Goal: Information Seeking & Learning: Learn about a topic

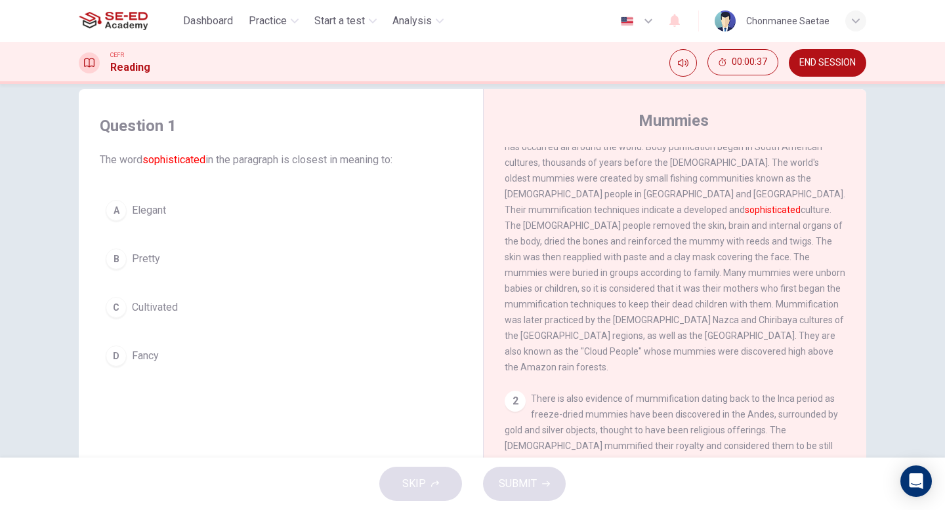
scroll to position [41, 0]
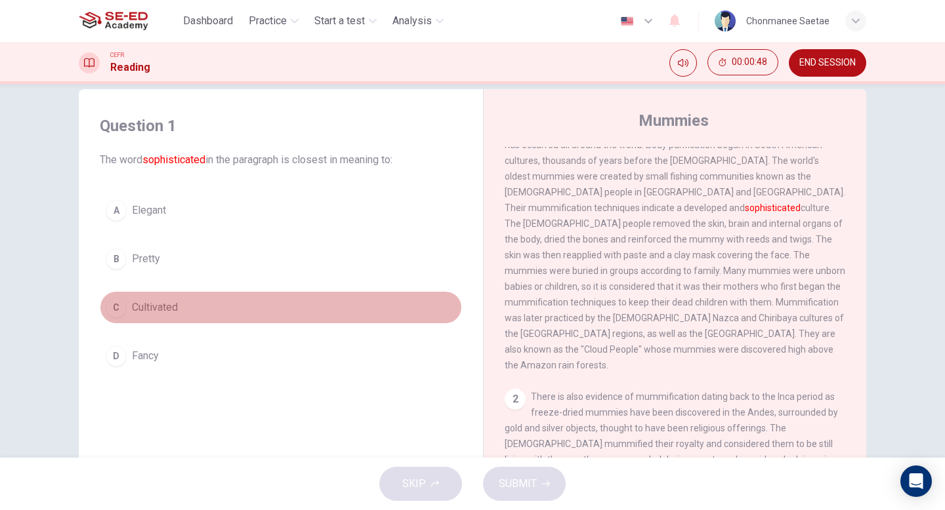
click at [209, 315] on button "C Cultivated" at bounding box center [281, 307] width 362 height 33
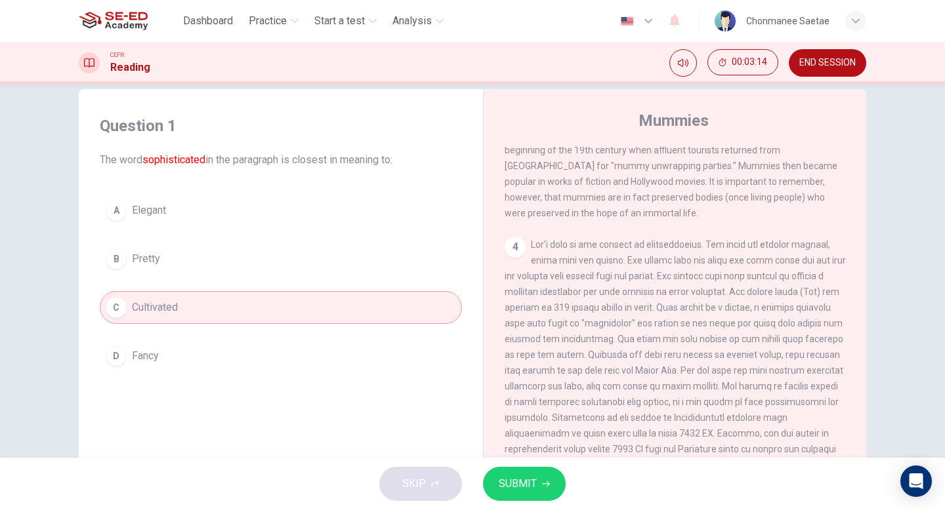
scroll to position [493, 0]
drag, startPoint x: 753, startPoint y: 184, endPoint x: 730, endPoint y: 183, distance: 23.0
click at [730, 183] on span "In modern society, mummification is generally associated with ancient [GEOGRAPH…" at bounding box center [671, 165] width 333 height 105
click at [733, 182] on span "In modern society, mummification is generally associated with ancient [GEOGRAPH…" at bounding box center [671, 165] width 333 height 105
click at [669, 239] on span at bounding box center [675, 362] width 341 height 247
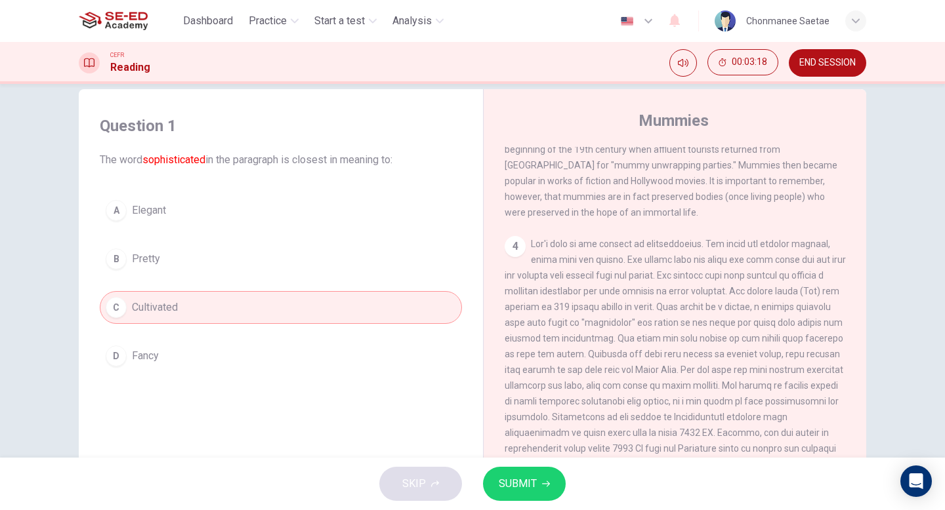
click at [669, 239] on span at bounding box center [675, 362] width 341 height 247
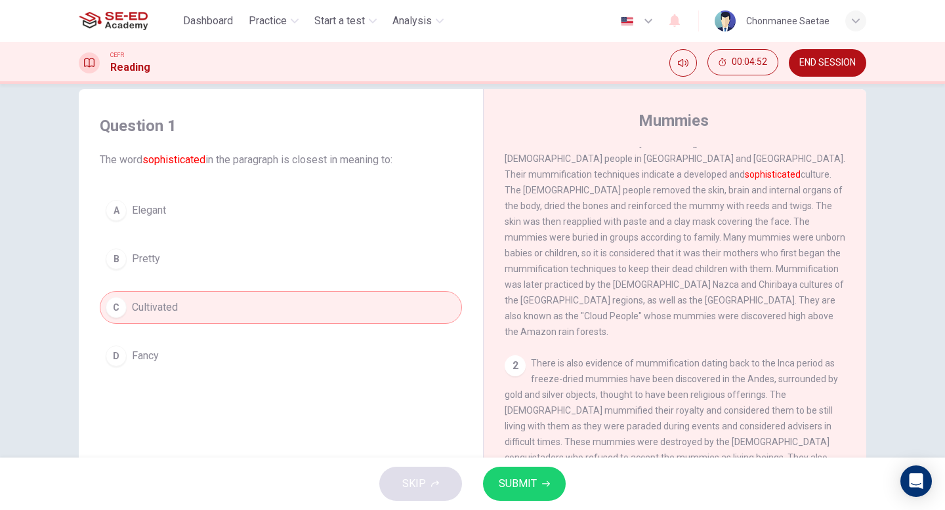
scroll to position [0, 0]
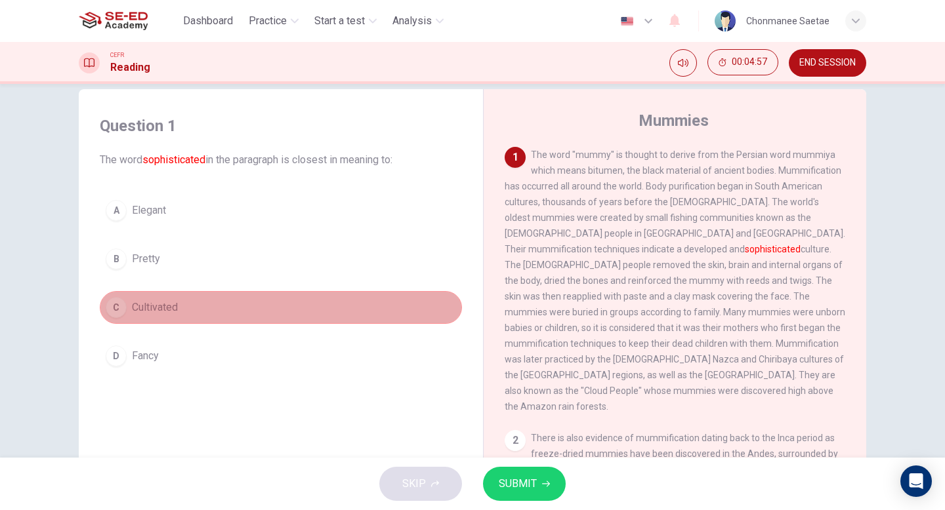
click at [148, 303] on span "Cultivated" at bounding box center [155, 308] width 46 height 16
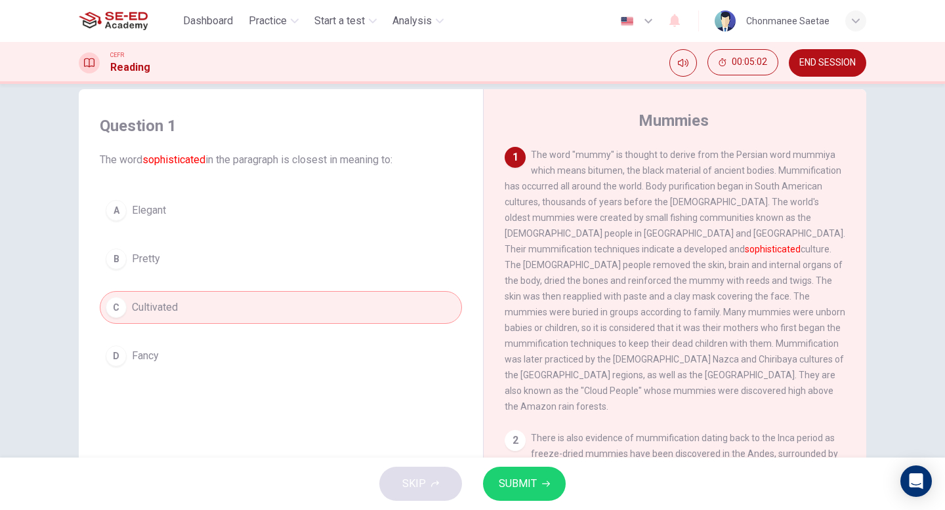
click at [201, 356] on button "D Fancy" at bounding box center [281, 356] width 362 height 33
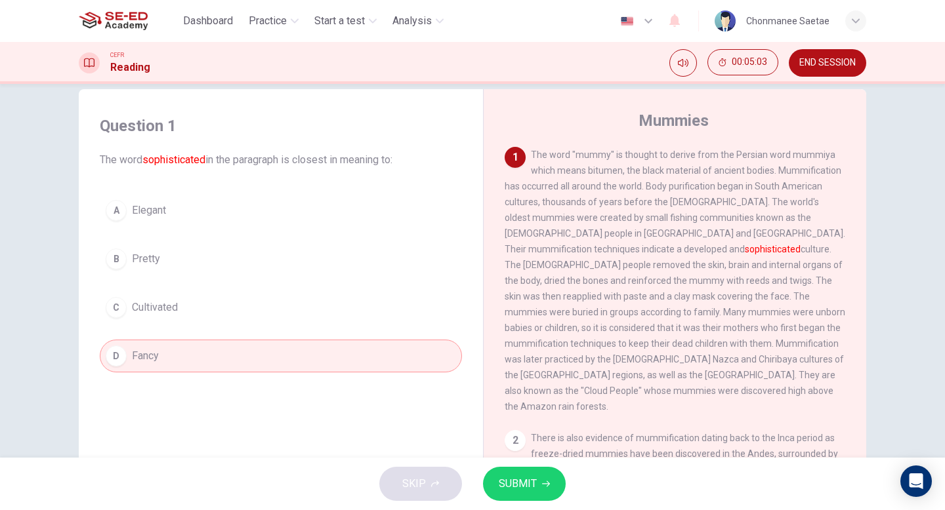
click at [196, 301] on button "C Cultivated" at bounding box center [281, 307] width 362 height 33
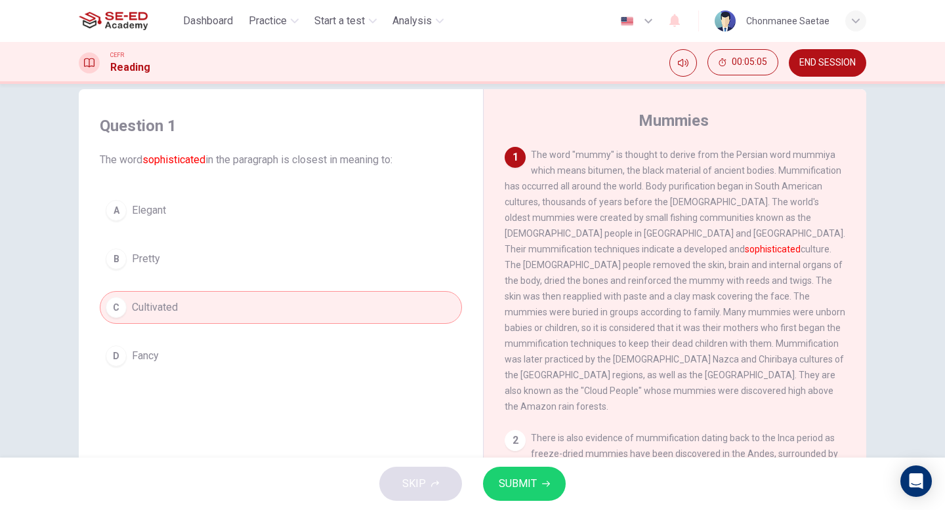
click at [528, 480] on span "SUBMIT" at bounding box center [518, 484] width 38 height 18
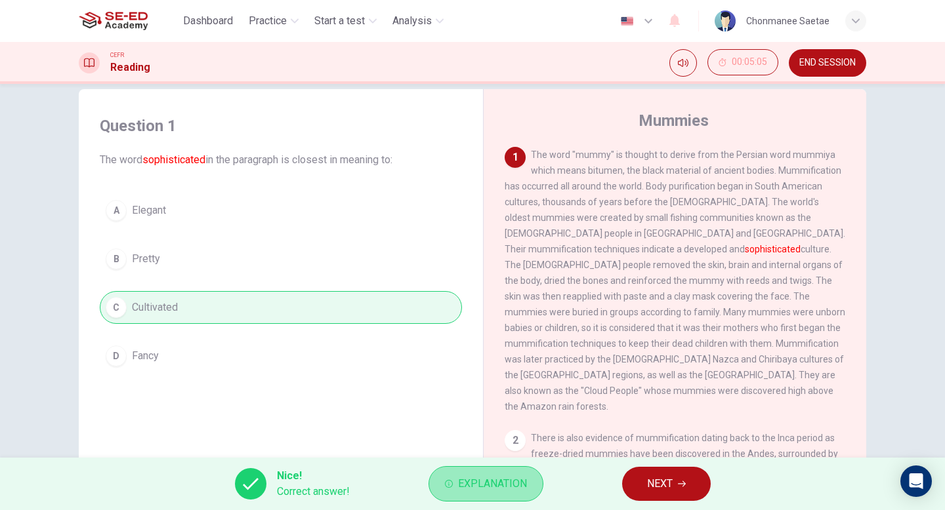
click at [503, 477] on span "Explanation" at bounding box center [492, 484] width 69 height 18
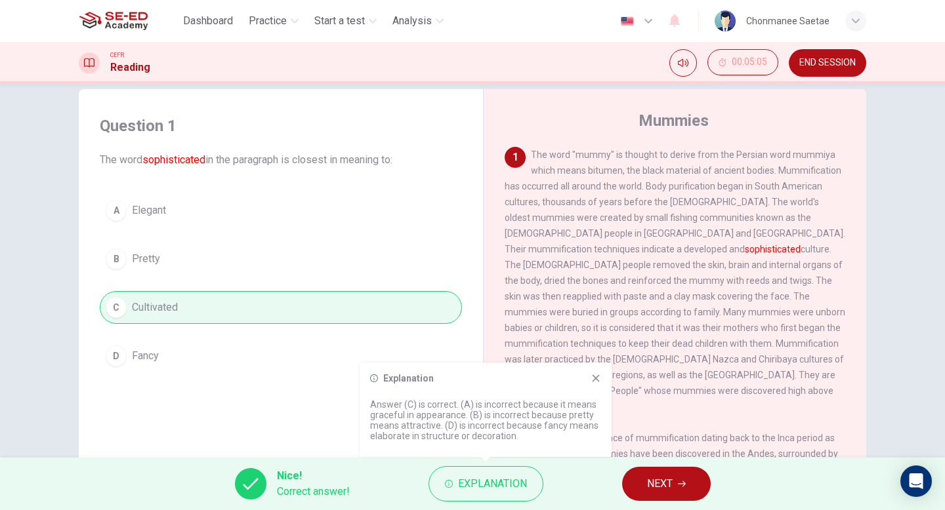
click at [390, 416] on p "Answer (C) is correct. (A) is incorrect because it means graceful in appearance…" at bounding box center [485, 421] width 231 height 42
click at [177, 159] on font "sophisticated" at bounding box center [173, 160] width 63 height 12
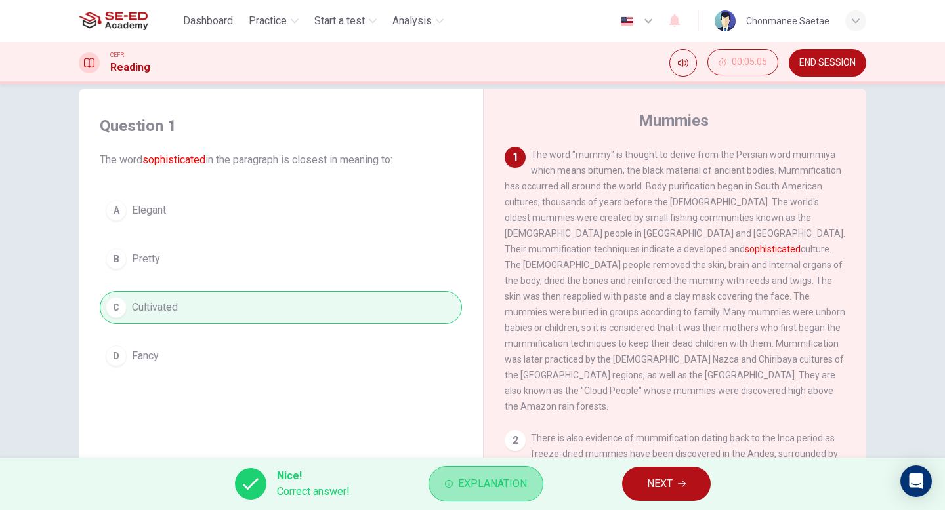
click at [438, 488] on button "Explanation" at bounding box center [485, 484] width 115 height 35
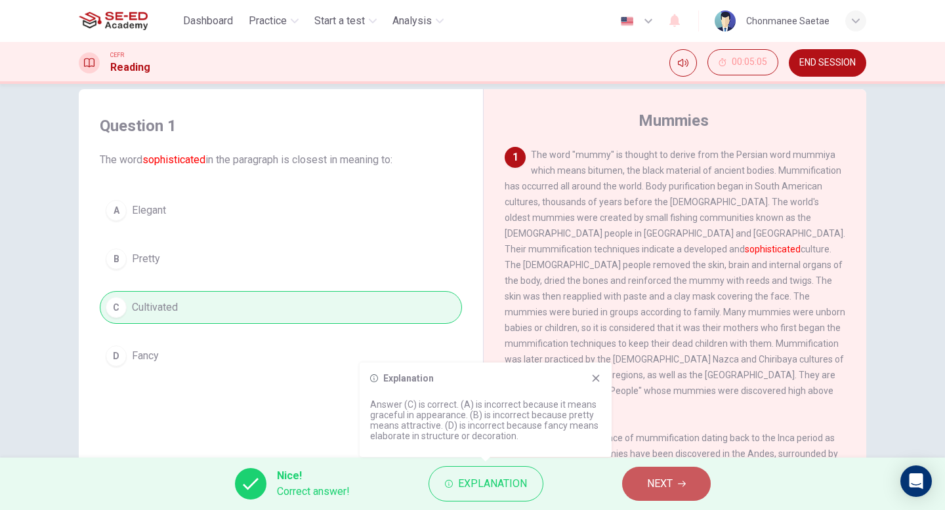
click at [659, 476] on span "NEXT" at bounding box center [660, 484] width 26 height 18
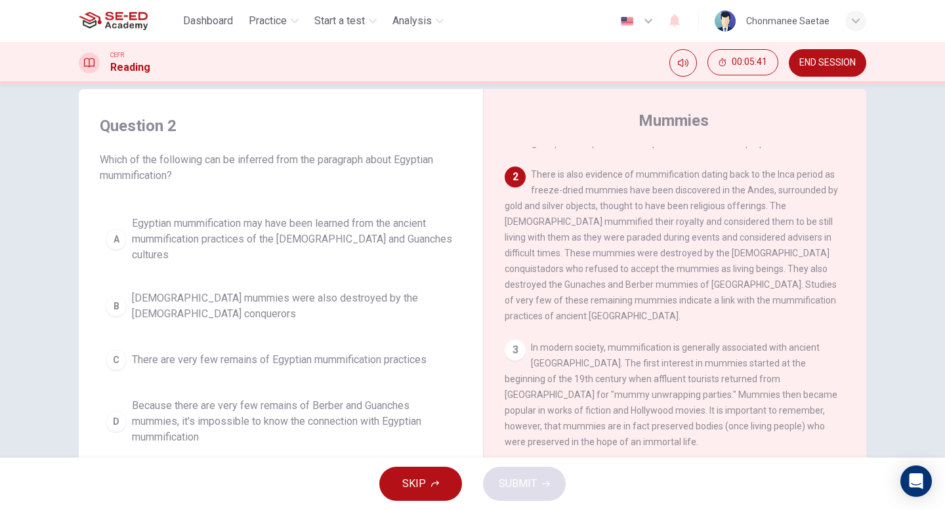
scroll to position [233, 0]
click at [682, 321] on span "There is also evidence of mummification dating back to the Inca period as freez…" at bounding box center [671, 245] width 333 height 152
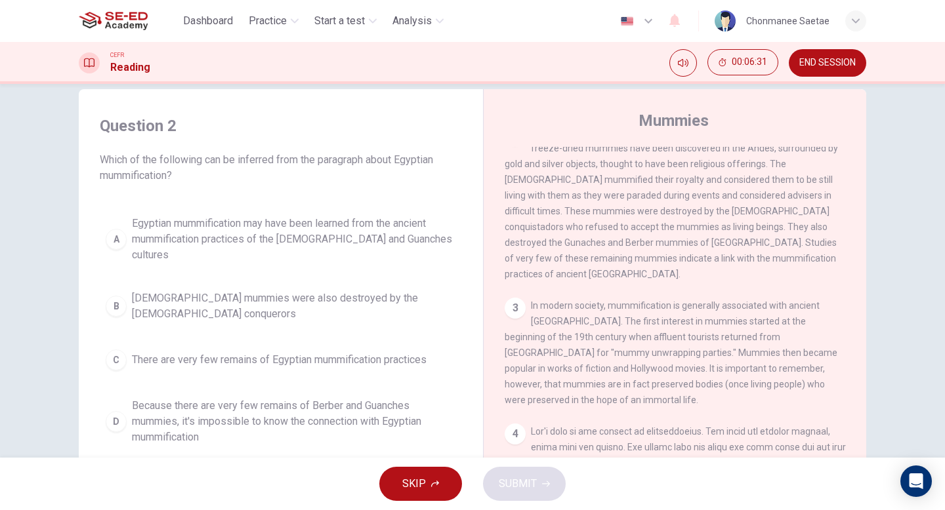
scroll to position [274, 0]
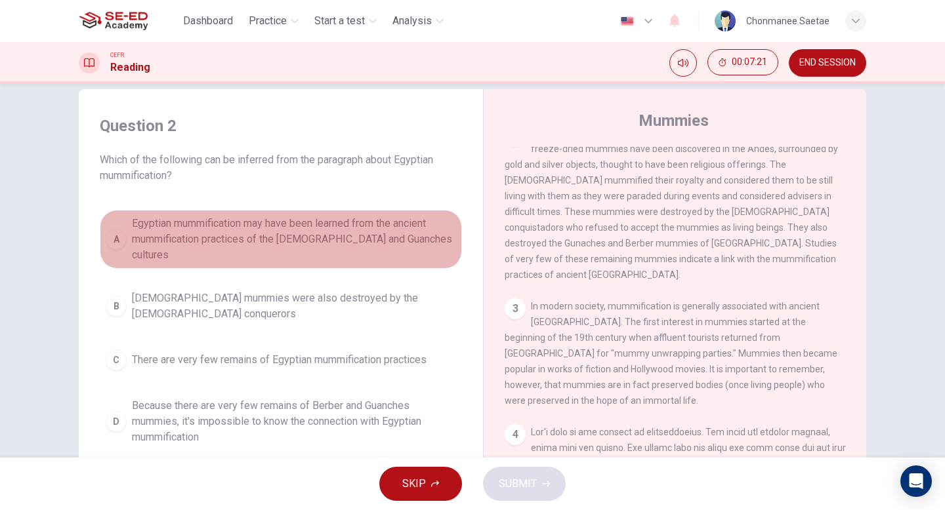
click at [323, 245] on span "Egyptian mummification may have been learned from the ancient mummification pra…" at bounding box center [294, 239] width 324 height 47
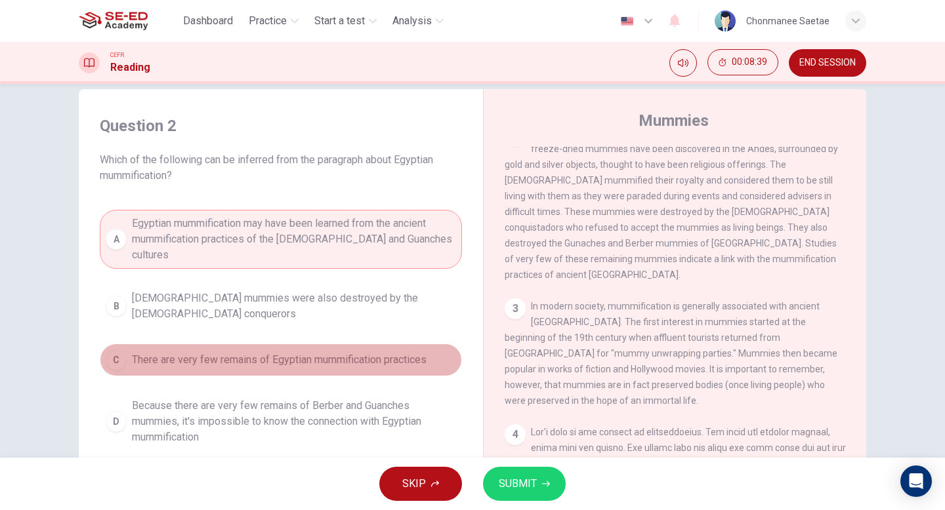
click at [396, 344] on button "C There are very few remains of Egyptian mummification practices" at bounding box center [281, 360] width 362 height 33
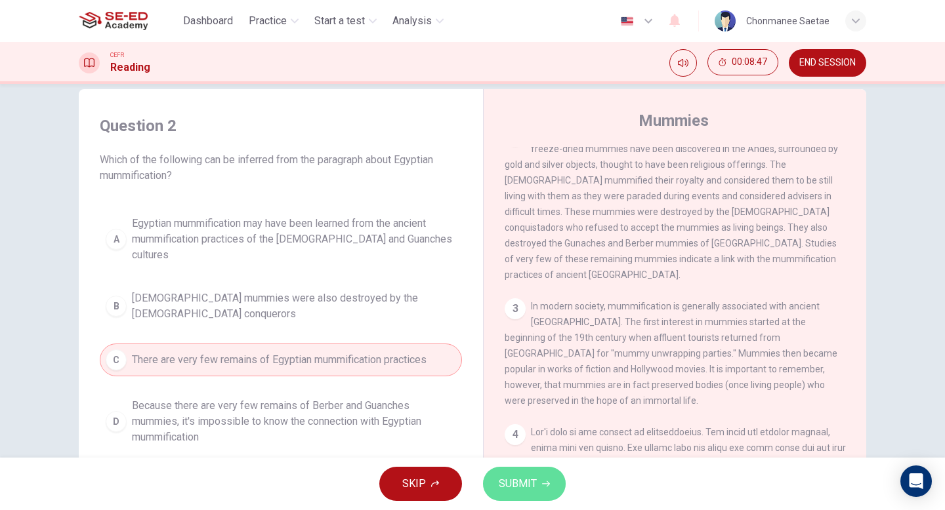
click at [536, 486] on button "SUBMIT" at bounding box center [524, 484] width 83 height 34
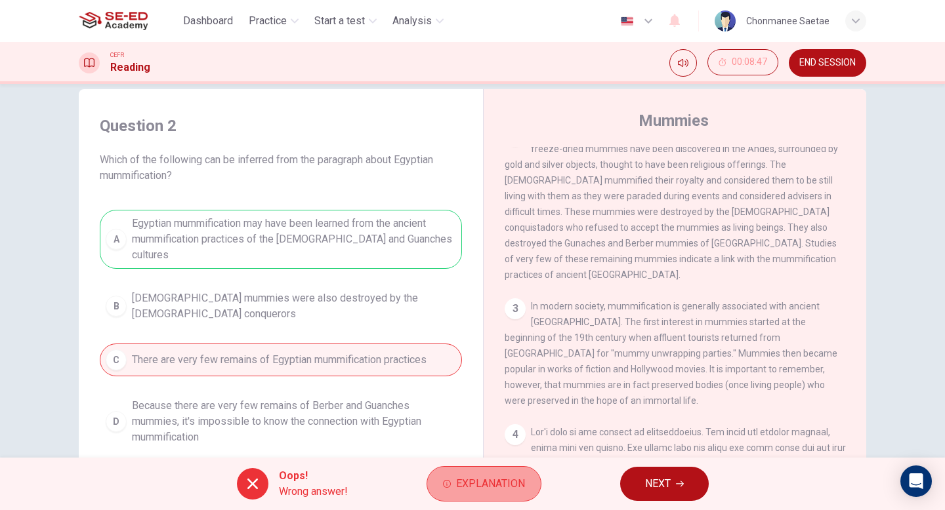
click at [491, 476] on span "Explanation" at bounding box center [490, 484] width 69 height 18
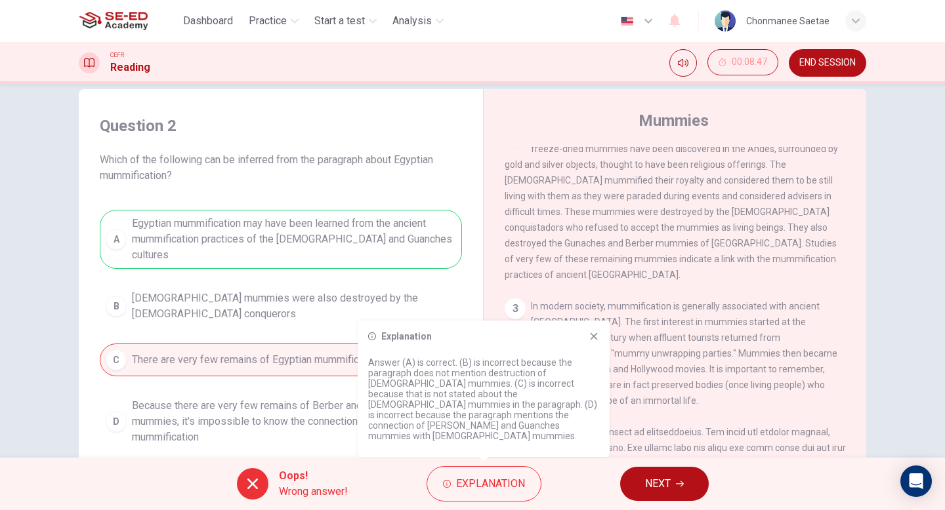
drag, startPoint x: 447, startPoint y: 392, endPoint x: 472, endPoint y: 401, distance: 27.2
click at [472, 401] on p "Answer (A) is correct. (B) is incorrect because the paragraph does not mention …" at bounding box center [483, 400] width 231 height 84
click at [470, 300] on div "Question 2 Which of the following can be inferred from the paragraph about Egyp…" at bounding box center [280, 283] width 383 height 362
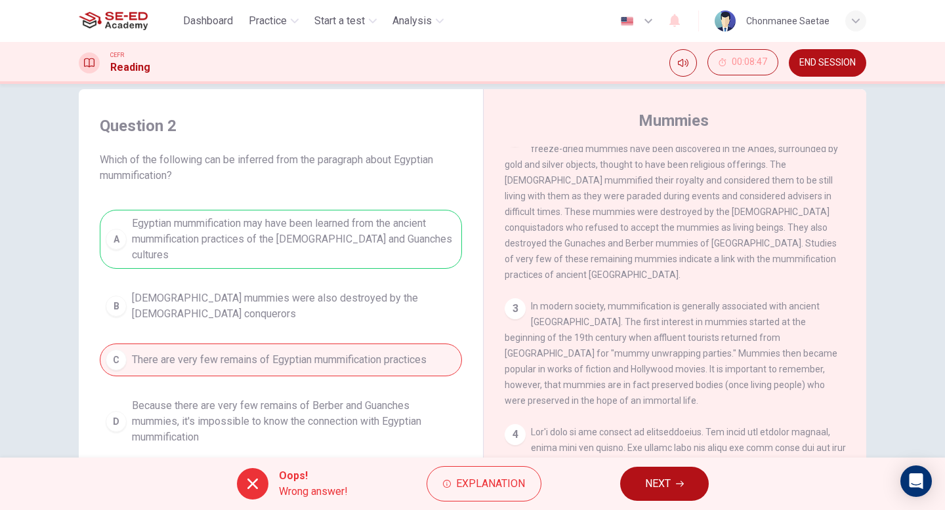
click at [657, 462] on div "Oops! Wrong answer! Explanation NEXT" at bounding box center [472, 484] width 945 height 52
click at [673, 476] on button "NEXT" at bounding box center [664, 484] width 89 height 34
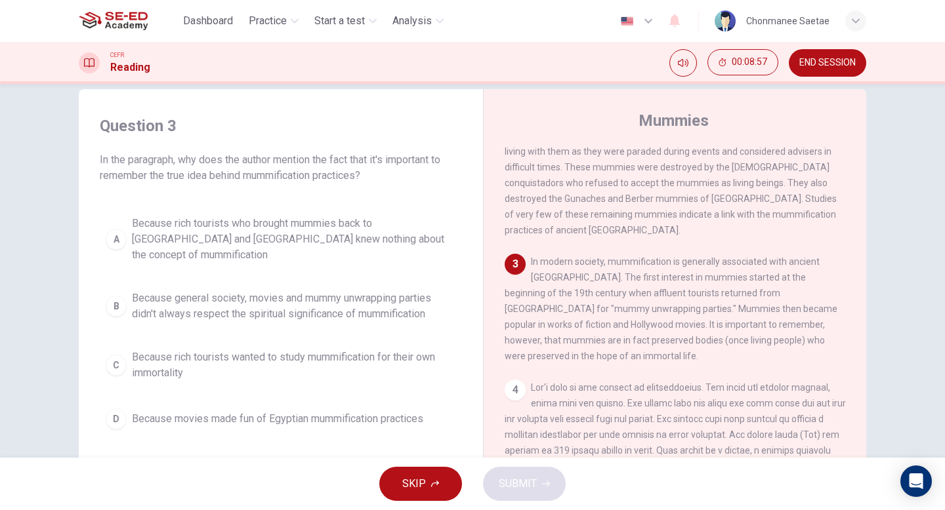
scroll to position [319, 0]
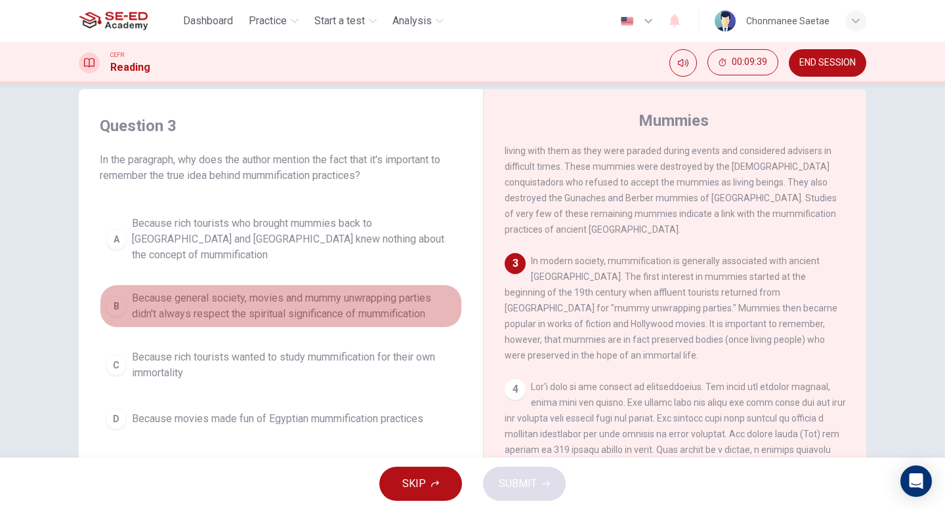
click at [362, 292] on span "Because general society, movies and mummy unwrapping parties didn't always resp…" at bounding box center [294, 306] width 324 height 31
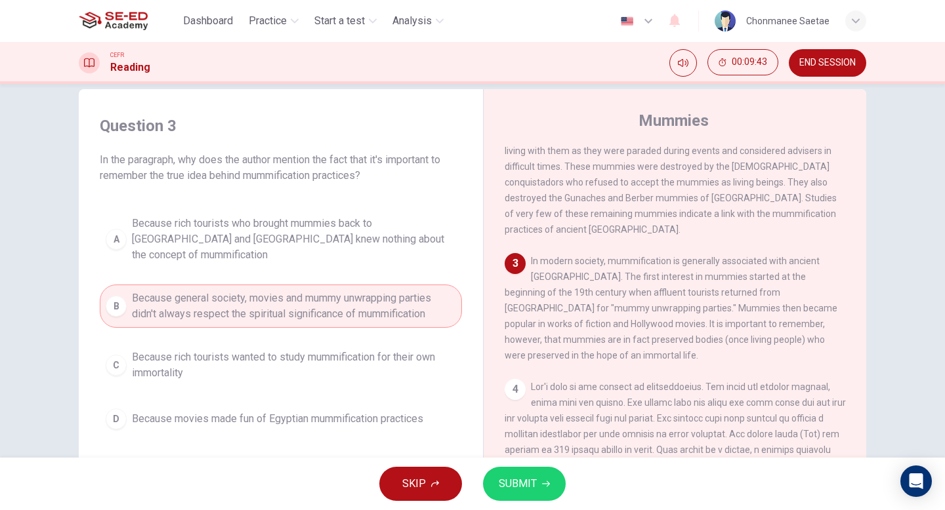
click at [516, 478] on span "SUBMIT" at bounding box center [518, 484] width 38 height 18
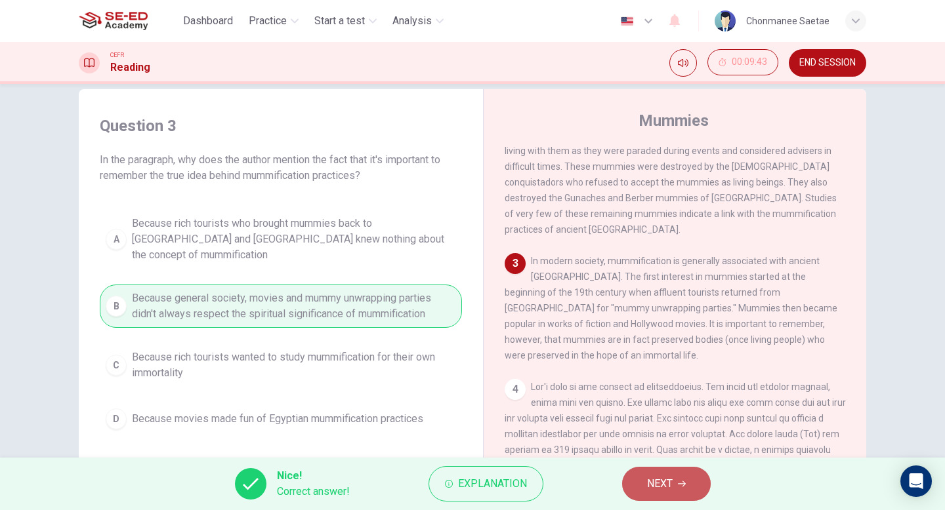
click at [641, 478] on button "NEXT" at bounding box center [666, 484] width 89 height 34
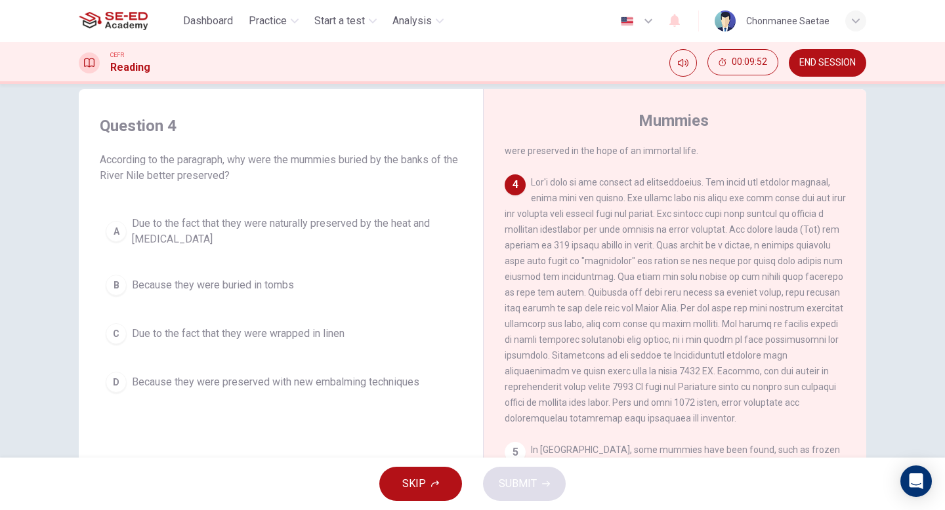
scroll to position [525, 0]
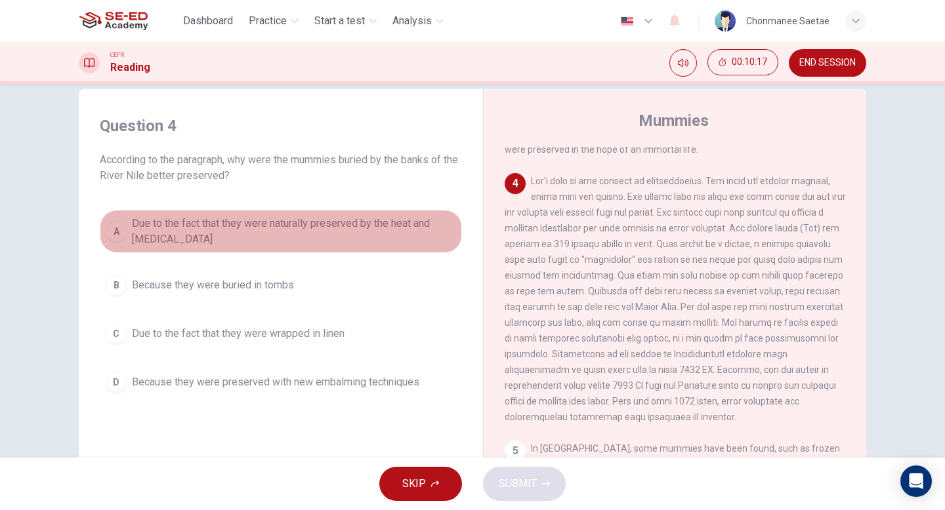
click at [373, 219] on span "Due to the fact that they were naturally preserved by the heat and [MEDICAL_DAT…" at bounding box center [294, 231] width 324 height 31
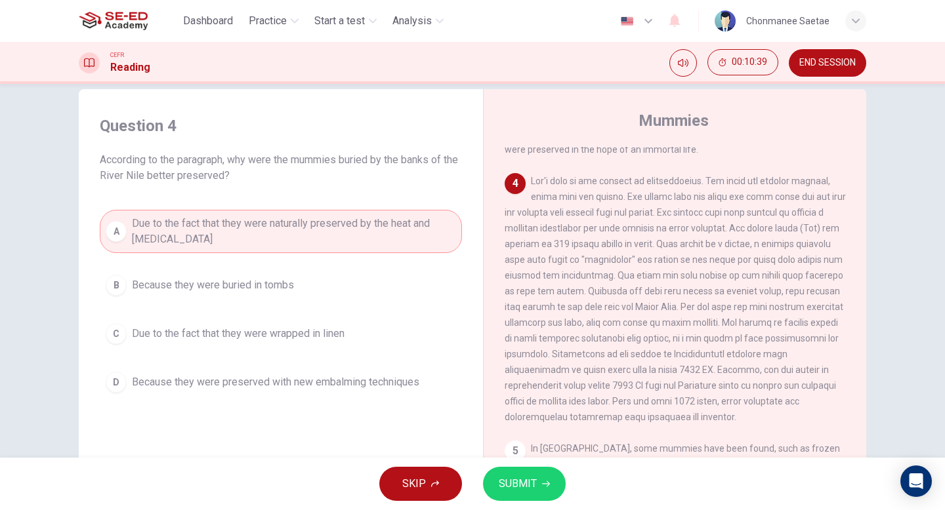
click at [545, 477] on button "SUBMIT" at bounding box center [524, 484] width 83 height 34
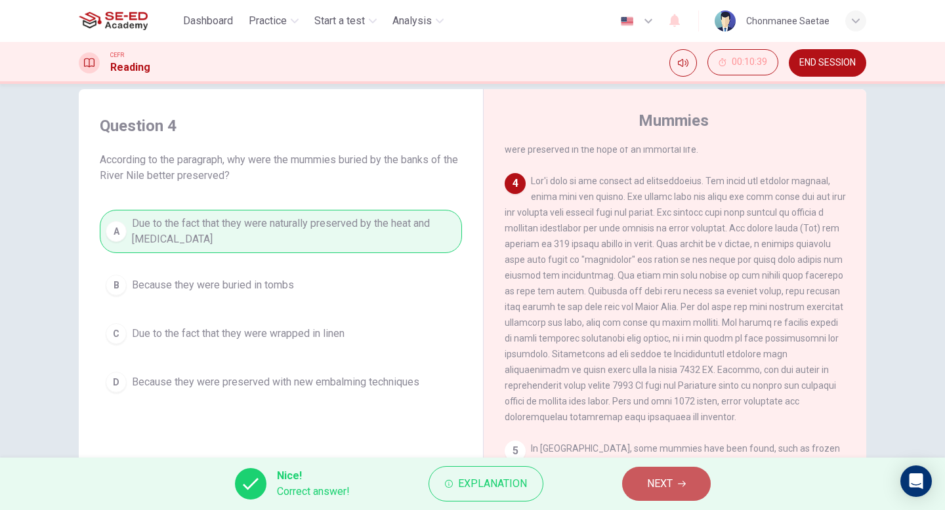
click at [647, 479] on span "NEXT" at bounding box center [660, 484] width 26 height 18
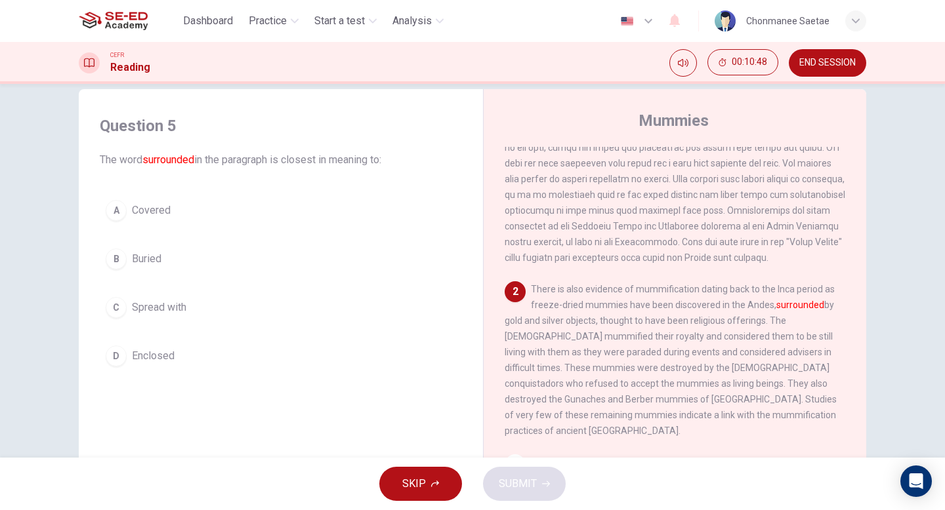
scroll to position [118, 0]
click at [304, 251] on button "B Buried" at bounding box center [281, 259] width 362 height 33
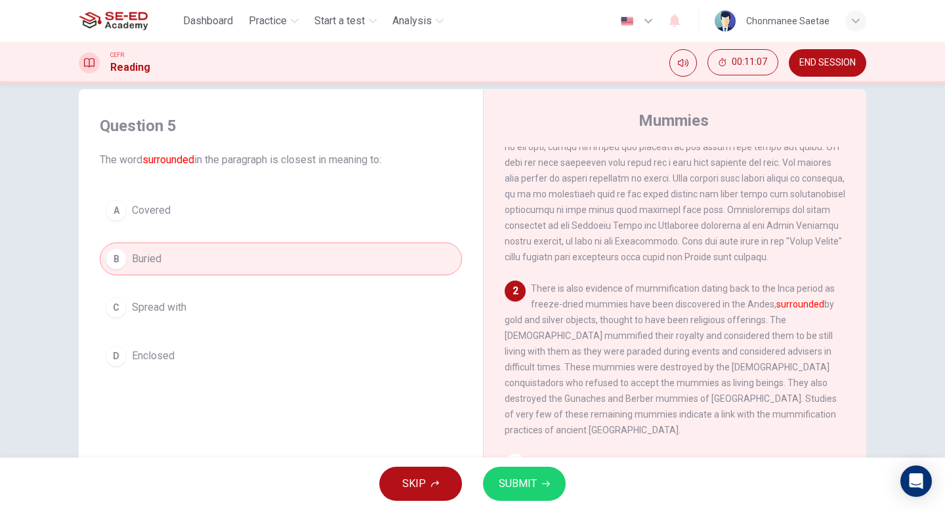
click at [262, 220] on button "A Covered" at bounding box center [281, 210] width 362 height 33
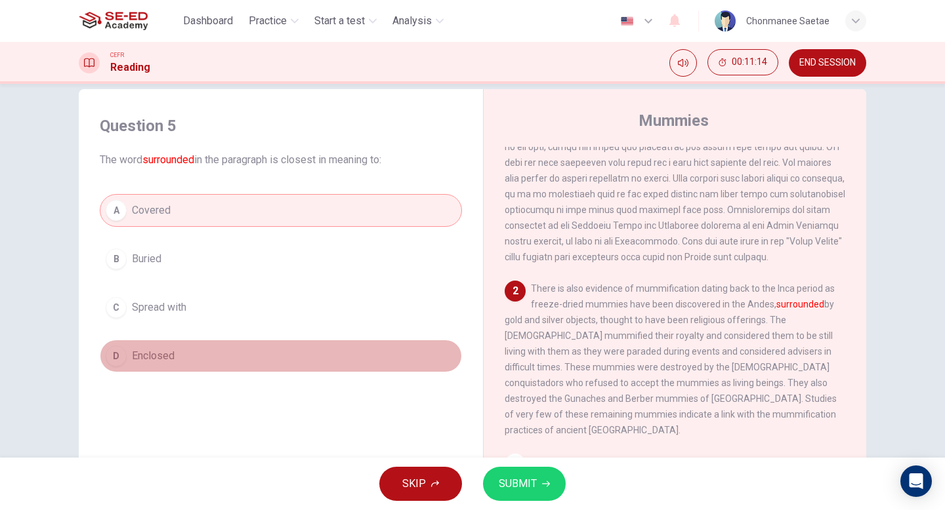
click at [264, 353] on button "D Enclosed" at bounding box center [281, 356] width 362 height 33
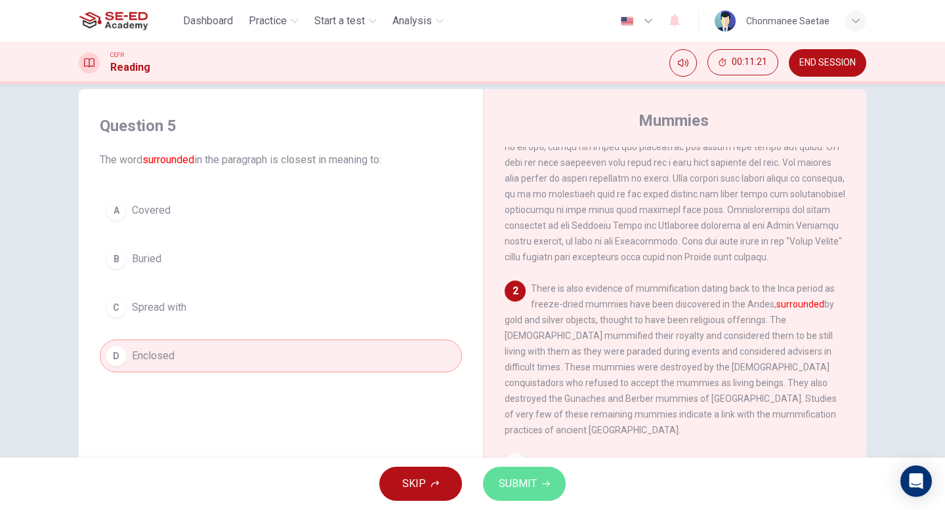
click at [502, 481] on span "SUBMIT" at bounding box center [518, 484] width 38 height 18
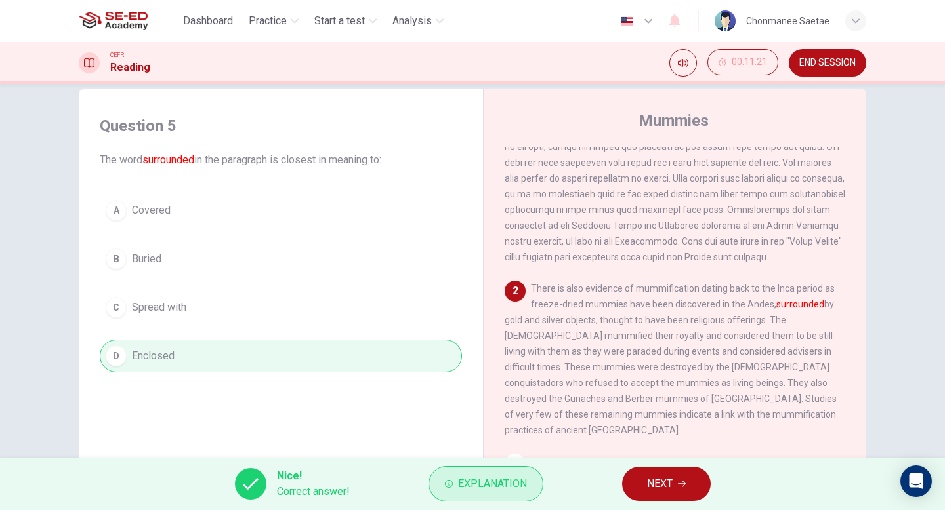
click at [489, 483] on span "Explanation" at bounding box center [492, 484] width 69 height 18
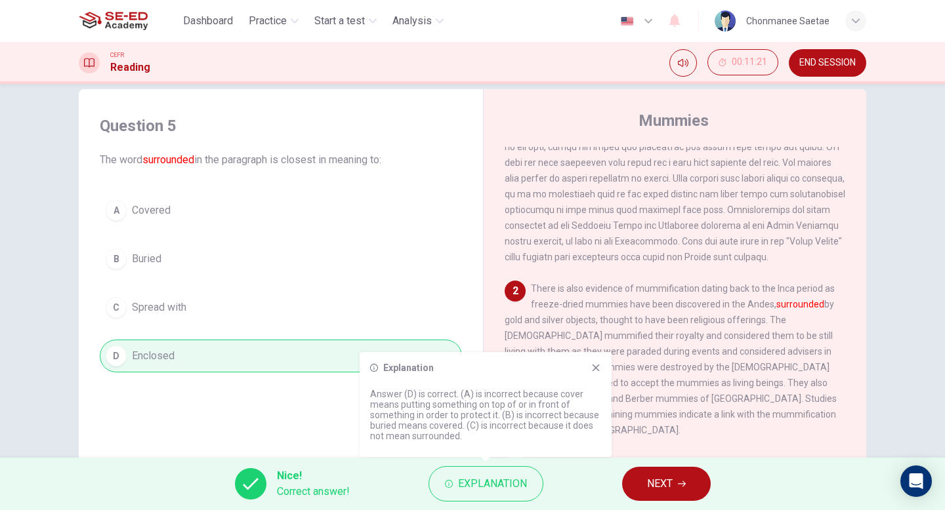
click at [597, 364] on icon at bounding box center [596, 368] width 10 height 10
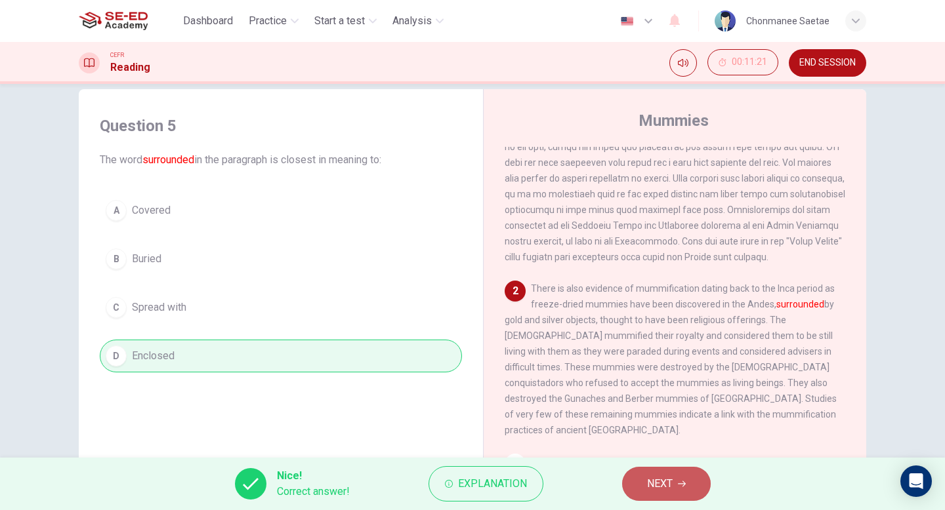
click at [673, 493] on button "NEXT" at bounding box center [666, 484] width 89 height 34
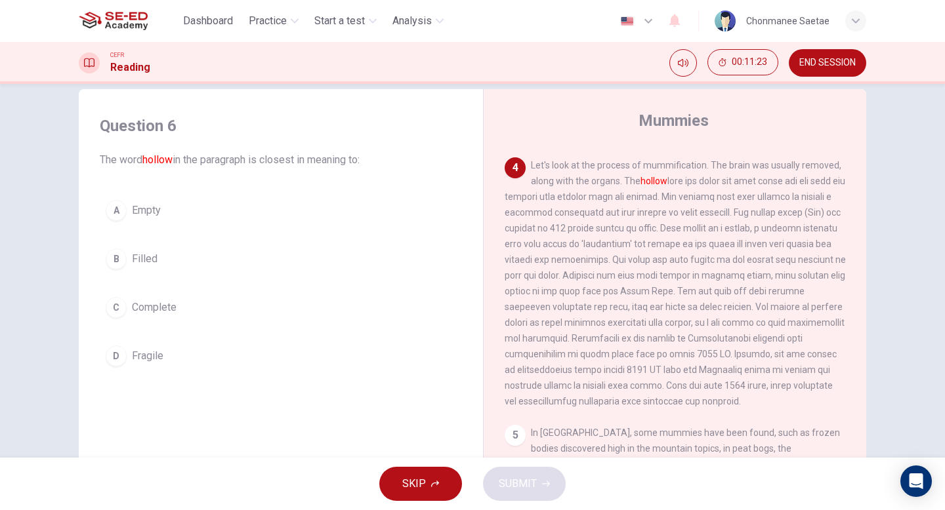
scroll to position [540, 0]
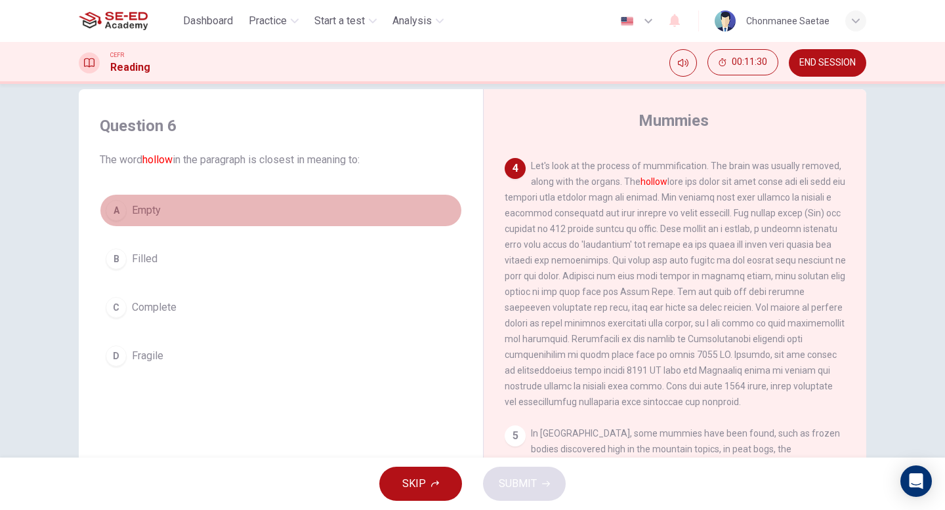
click at [340, 211] on button "A Empty" at bounding box center [281, 210] width 362 height 33
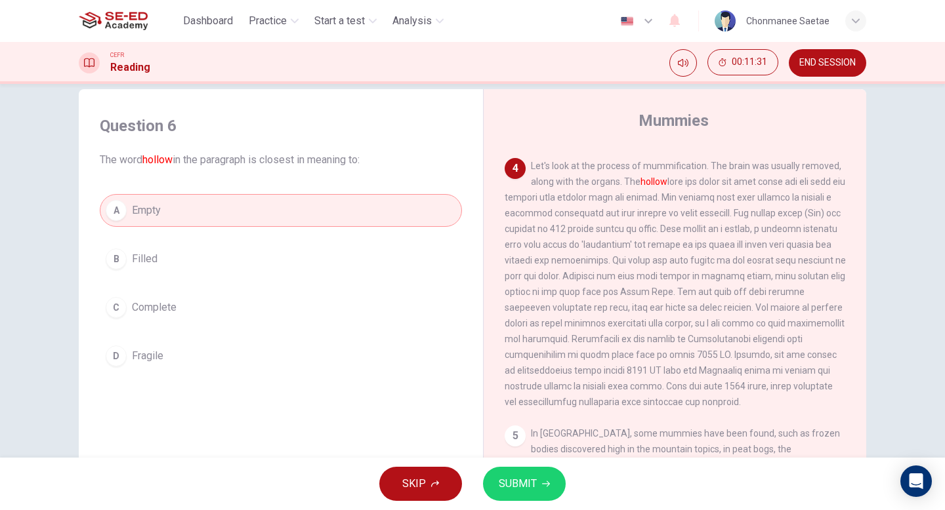
click at [549, 485] on icon "button" at bounding box center [546, 484] width 8 height 8
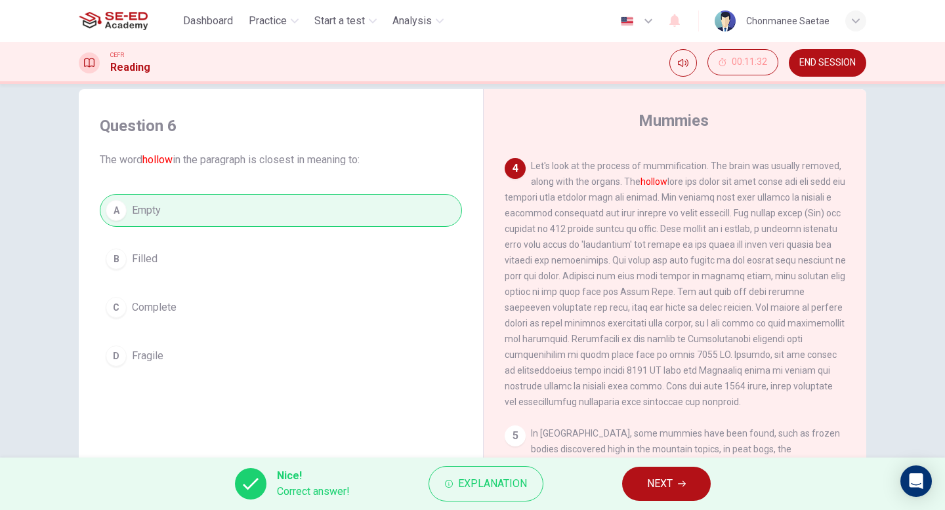
click at [652, 480] on span "NEXT" at bounding box center [660, 484] width 26 height 18
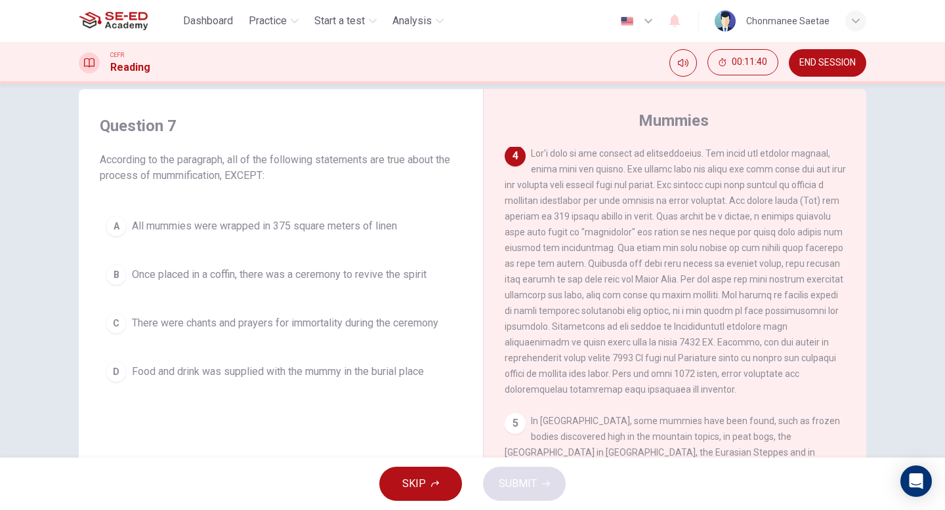
scroll to position [553, 0]
click at [388, 220] on span "All mummies were wrapped in 375 square meters of linen" at bounding box center [264, 226] width 265 height 16
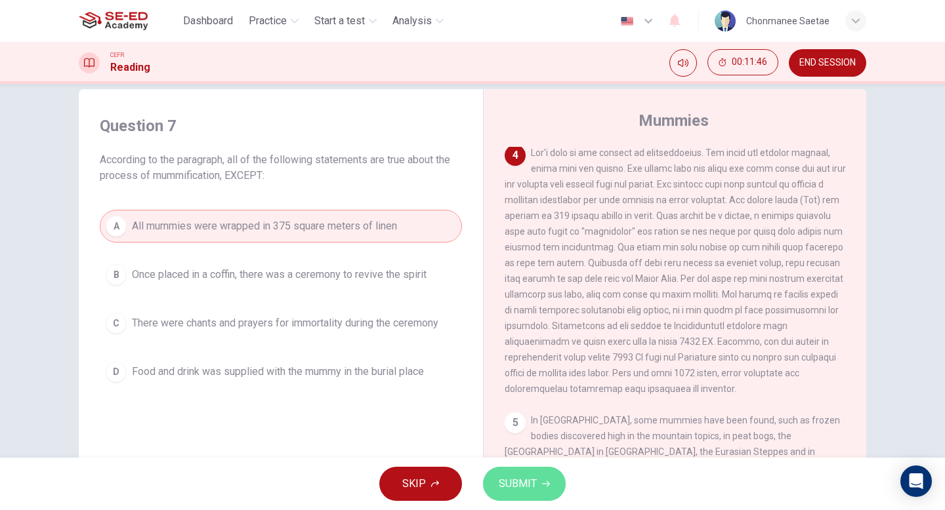
click at [531, 491] on span "SUBMIT" at bounding box center [518, 484] width 38 height 18
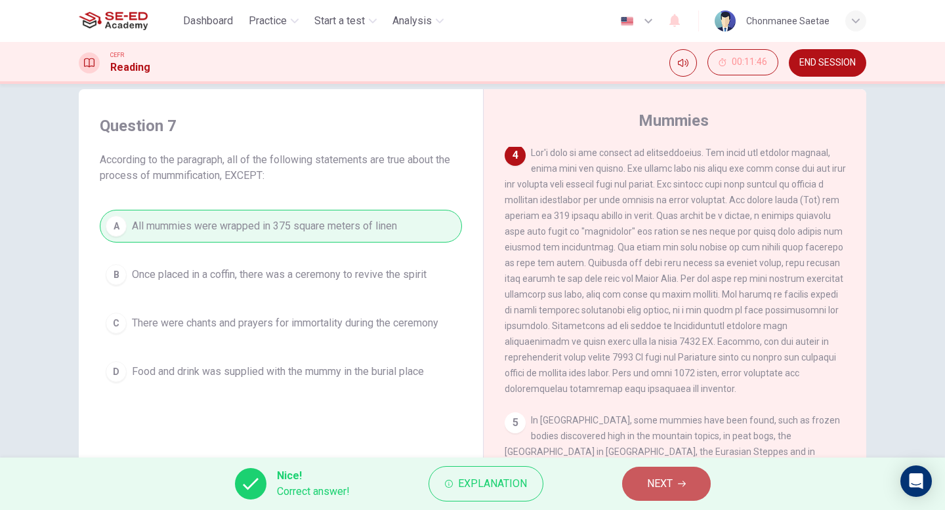
click at [650, 478] on span "NEXT" at bounding box center [660, 484] width 26 height 18
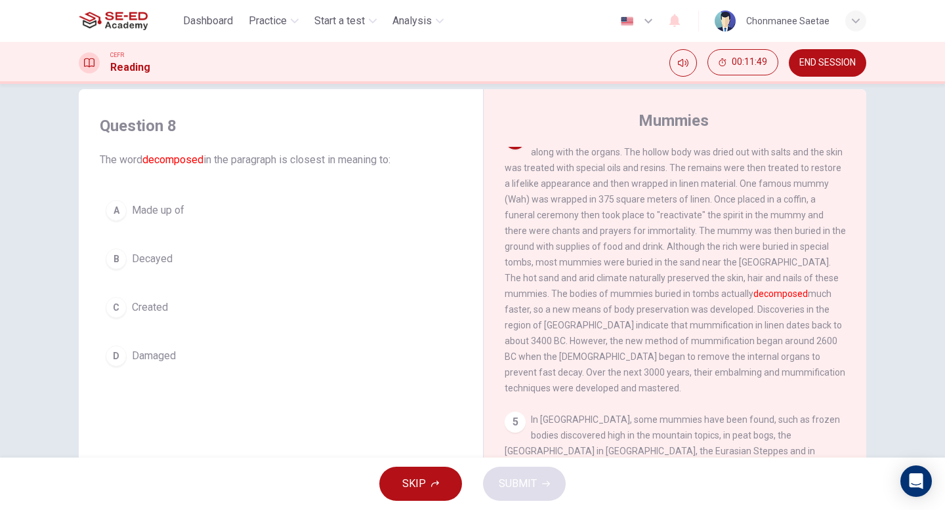
scroll to position [569, 0]
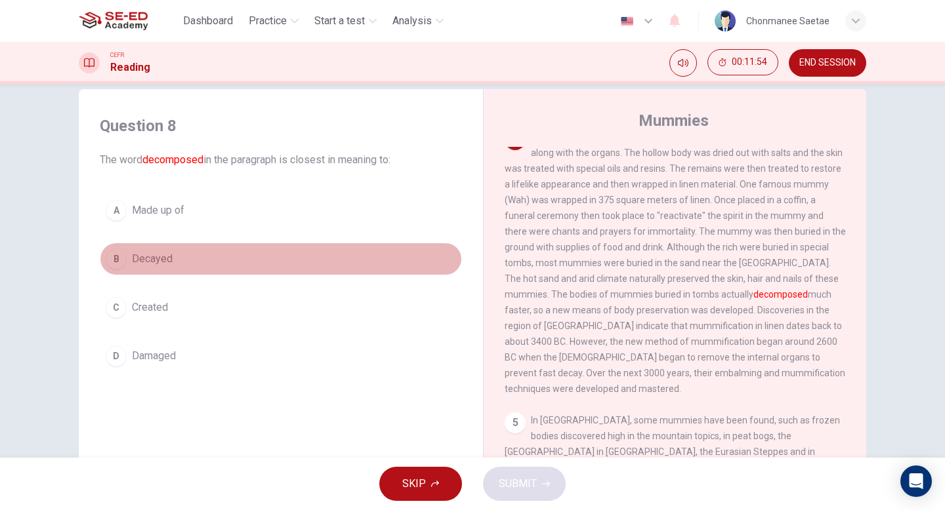
click at [237, 264] on button "B Decayed" at bounding box center [281, 259] width 362 height 33
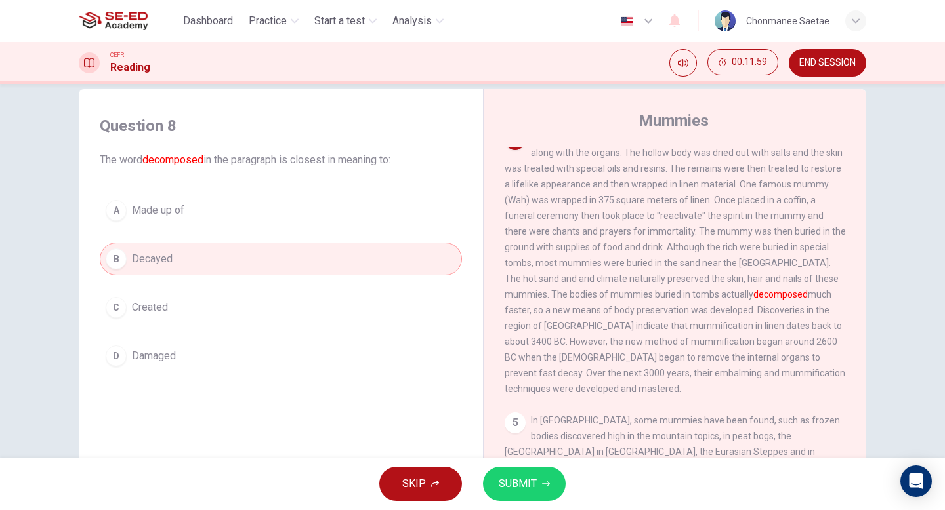
click at [534, 491] on span "SUBMIT" at bounding box center [518, 484] width 38 height 18
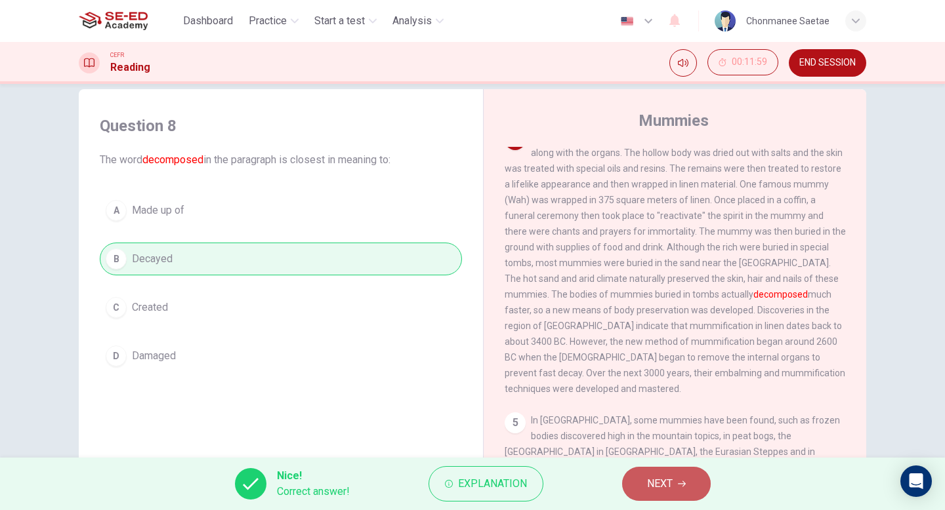
click at [661, 482] on span "NEXT" at bounding box center [660, 484] width 26 height 18
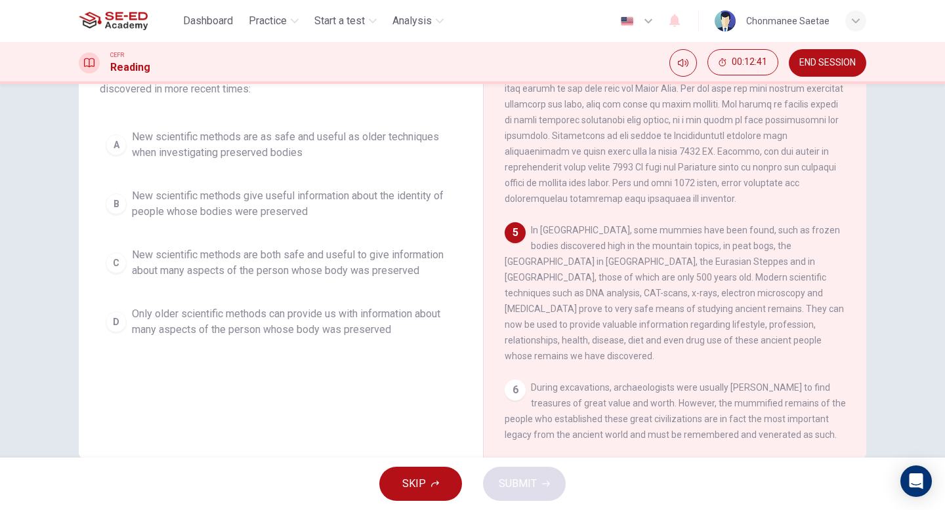
scroll to position [108, 0]
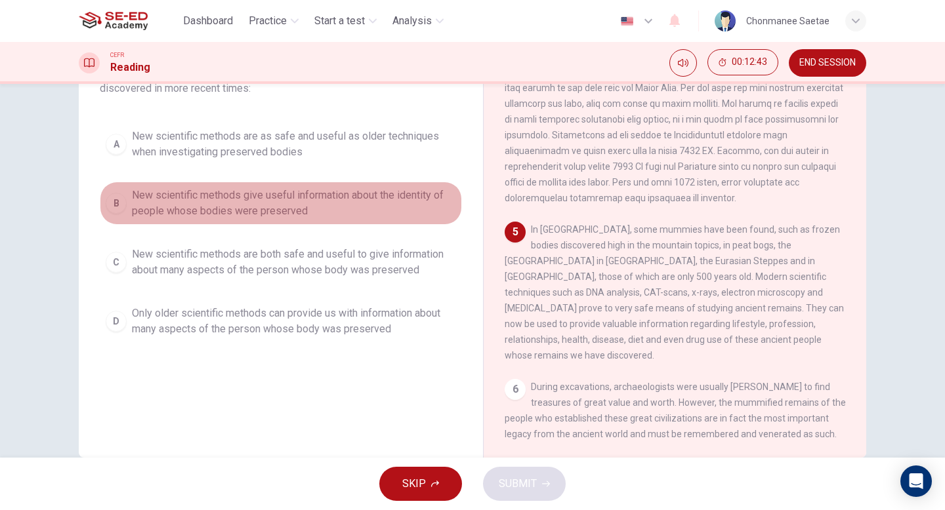
click at [249, 203] on span "New scientific methods give useful information about the identity of people who…" at bounding box center [294, 203] width 324 height 31
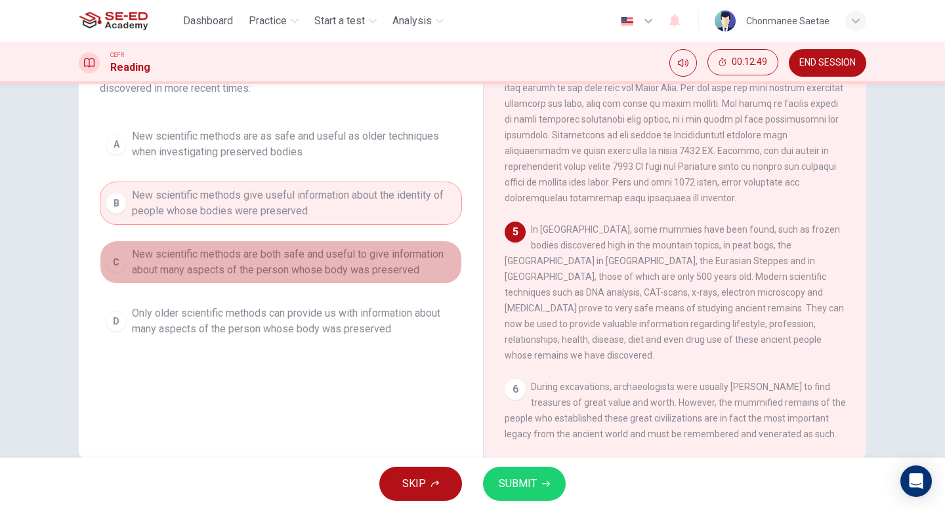
click at [291, 264] on span "New scientific methods are both safe and useful to give information about many …" at bounding box center [294, 262] width 324 height 31
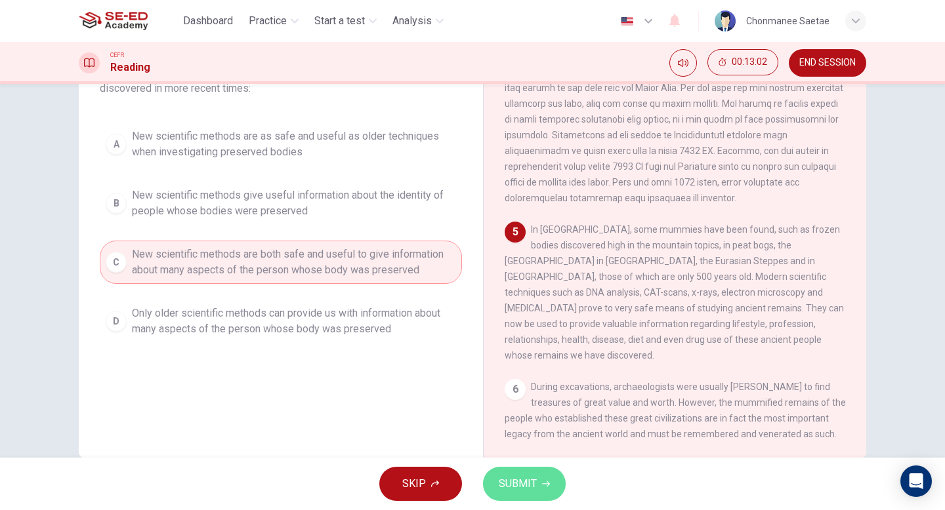
click at [539, 476] on button "SUBMIT" at bounding box center [524, 484] width 83 height 34
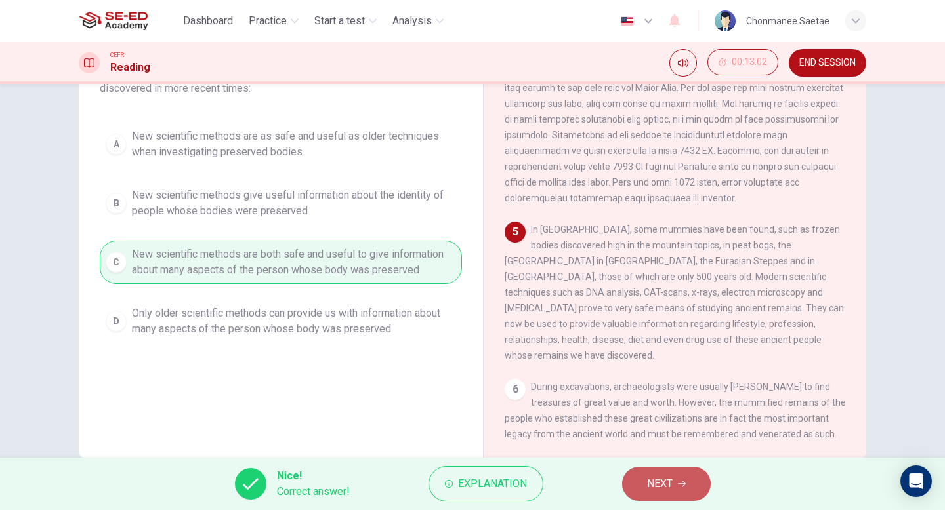
click at [659, 475] on span "NEXT" at bounding box center [660, 484] width 26 height 18
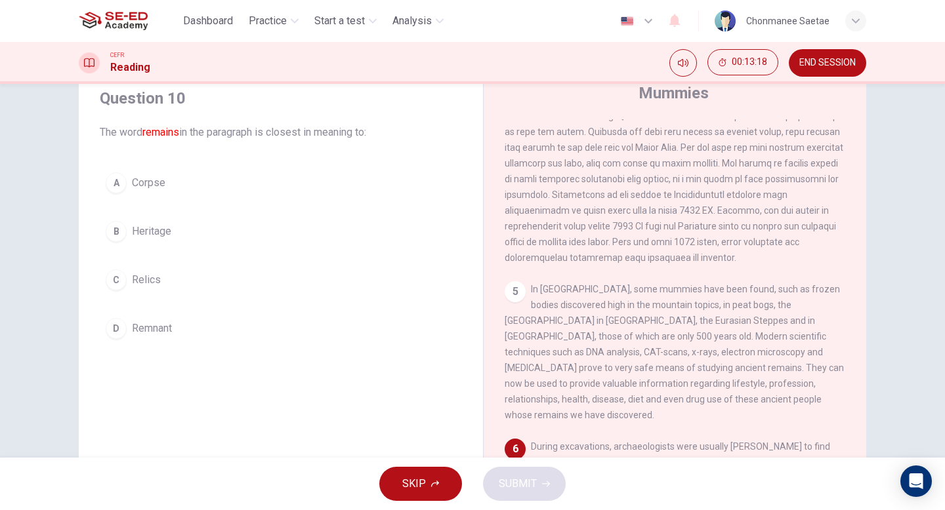
scroll to position [43, 0]
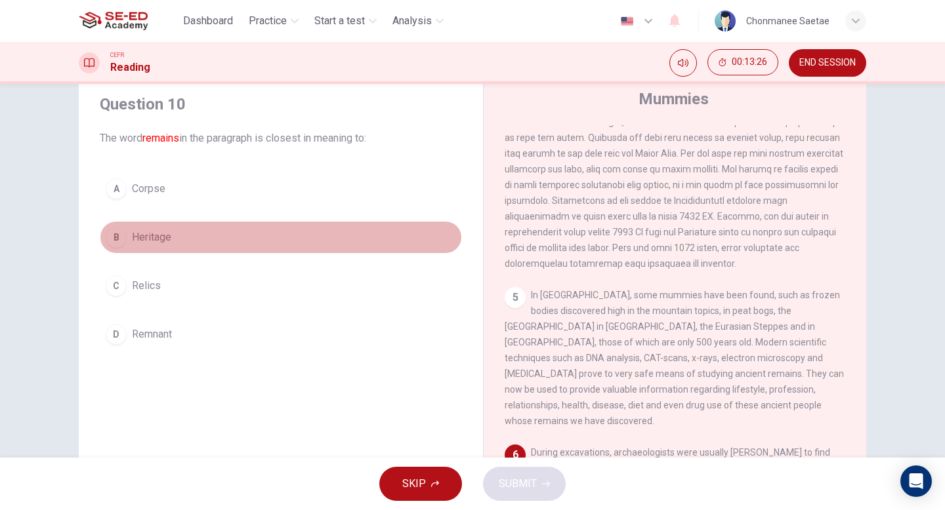
click at [265, 235] on button "B Heritage" at bounding box center [281, 237] width 362 height 33
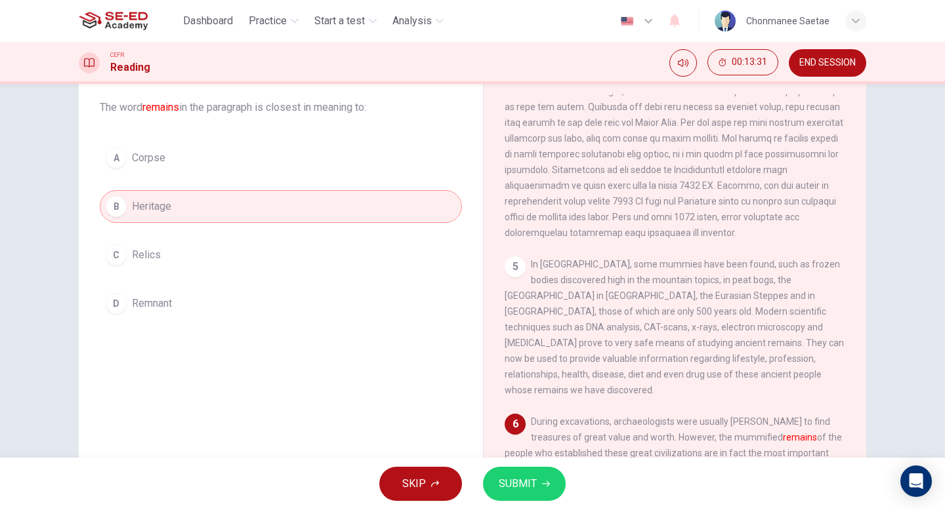
scroll to position [61, 0]
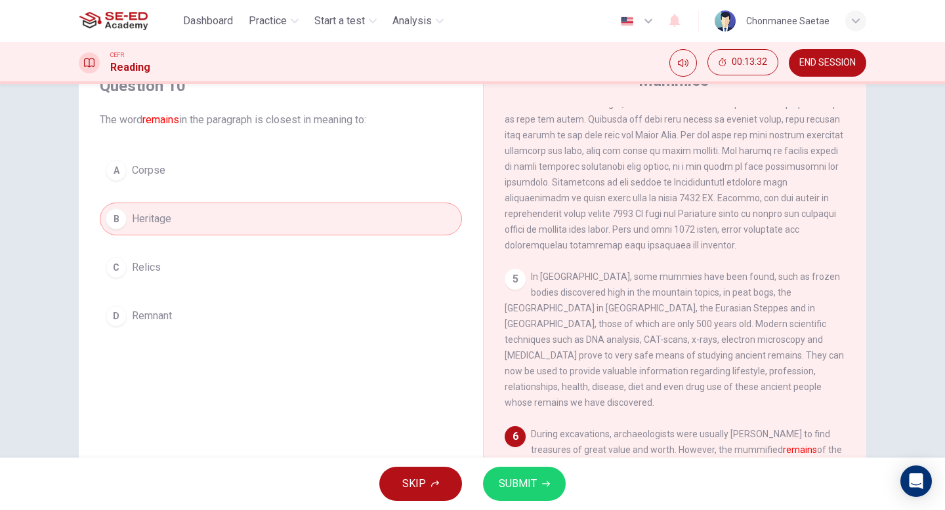
click at [264, 276] on button "C Relics" at bounding box center [281, 267] width 362 height 33
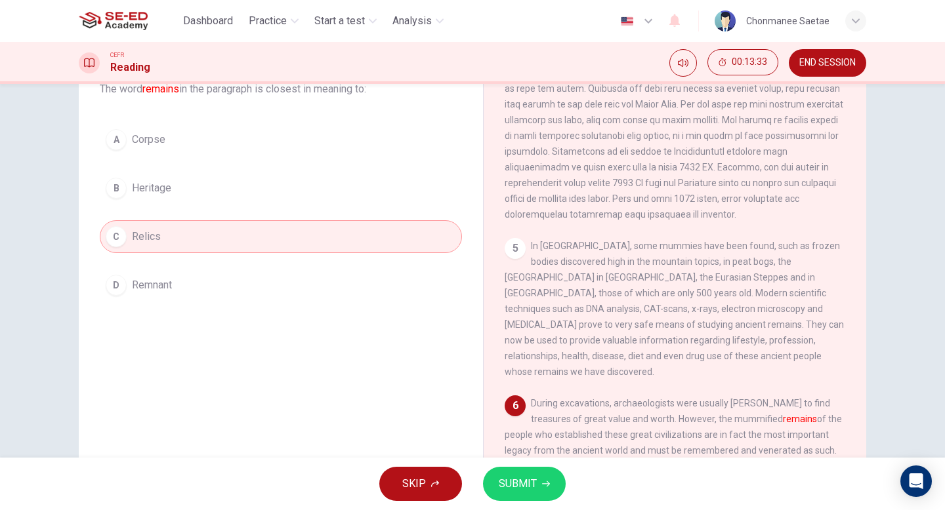
scroll to position [94, 0]
click at [514, 484] on span "SUBMIT" at bounding box center [518, 484] width 38 height 18
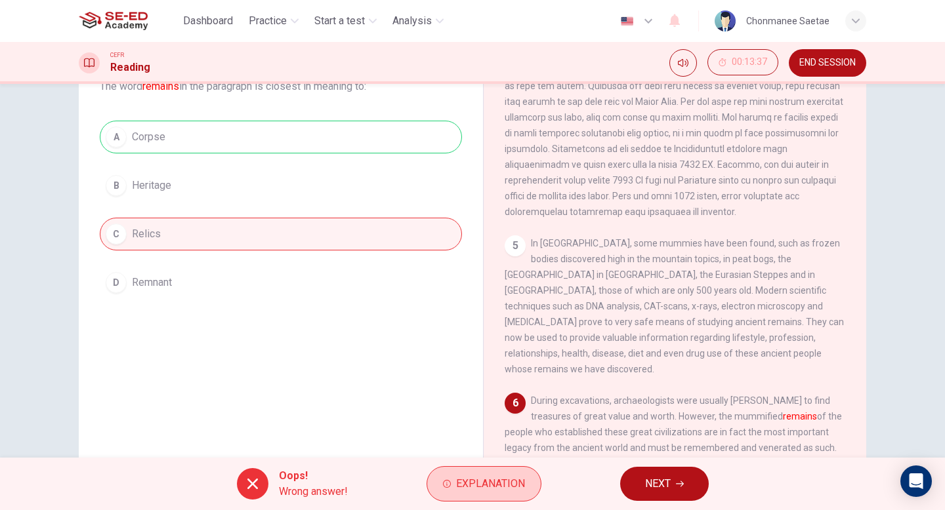
click at [520, 488] on span "Explanation" at bounding box center [490, 484] width 69 height 18
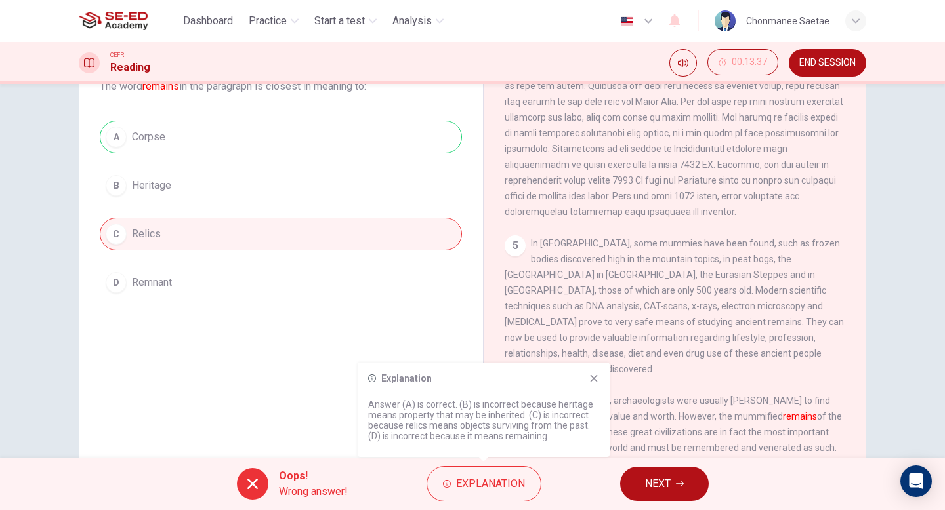
click at [142, 133] on div "A Corpse B Heritage C Relics D Remnant" at bounding box center [281, 210] width 362 height 178
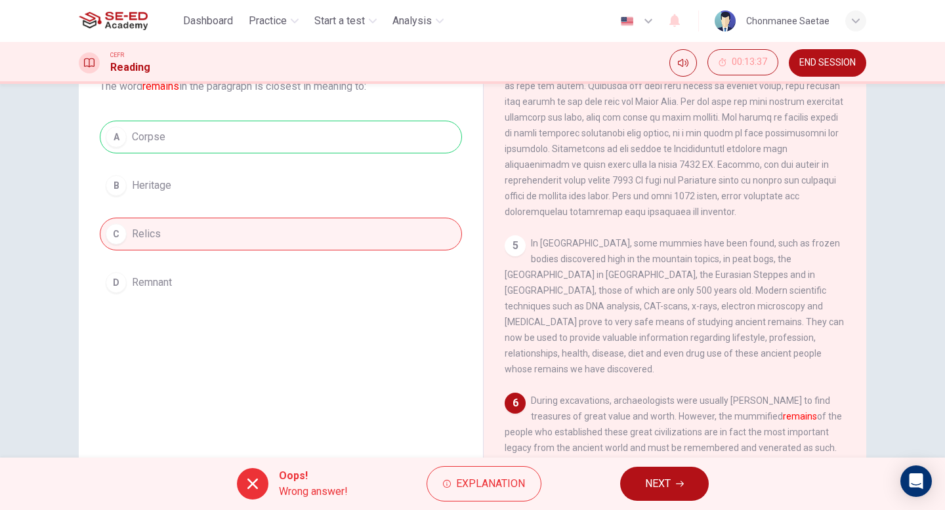
click at [142, 133] on div "A Corpse B Heritage C Relics D Remnant" at bounding box center [281, 210] width 362 height 178
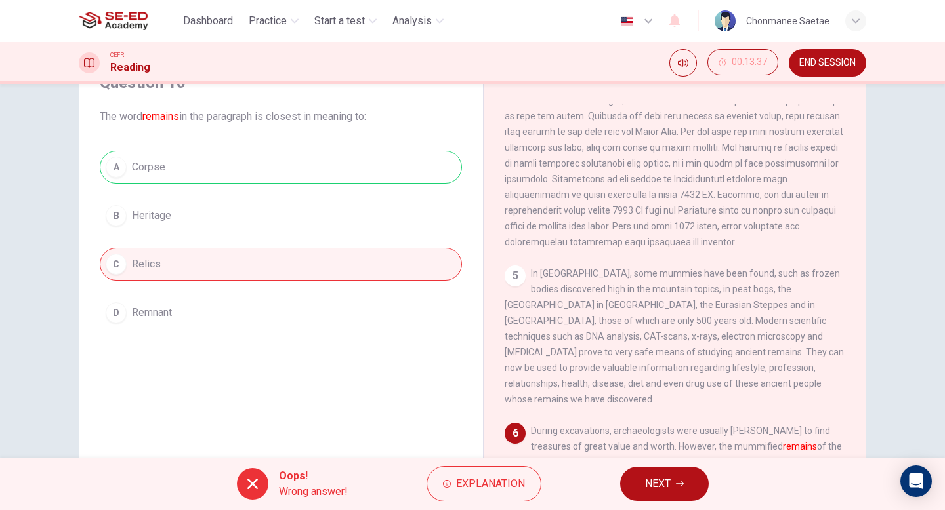
scroll to position [57, 0]
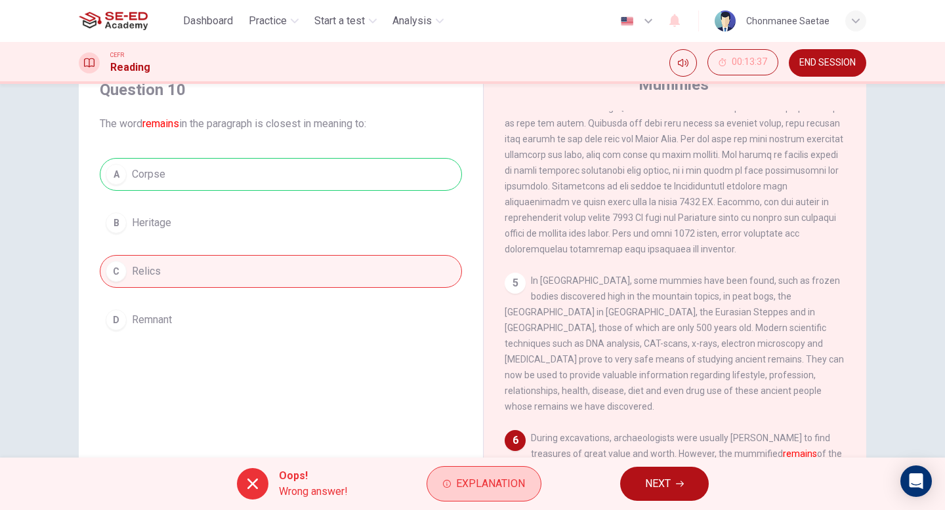
click at [463, 499] on button "Explanation" at bounding box center [483, 484] width 115 height 35
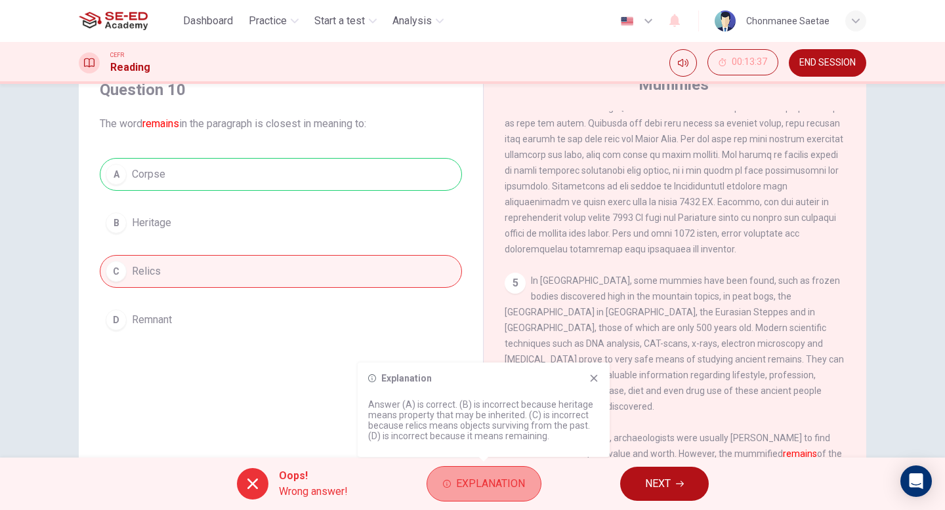
click at [459, 488] on span "Explanation" at bounding box center [490, 484] width 69 height 18
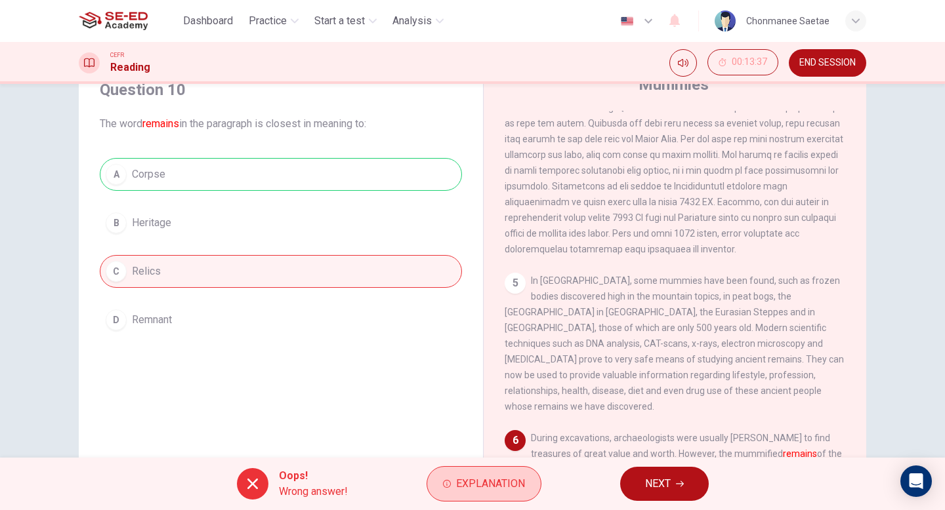
click at [460, 488] on span "Explanation" at bounding box center [490, 484] width 69 height 18
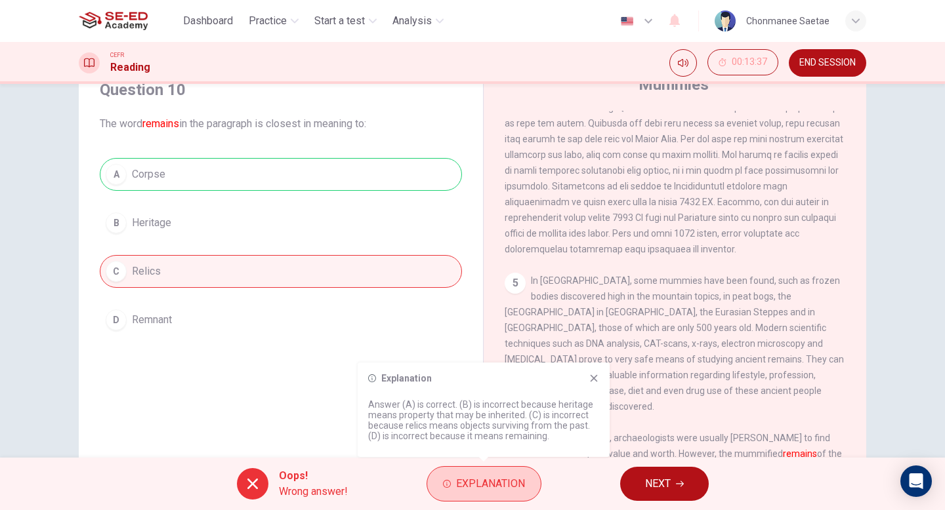
click at [457, 483] on span "Explanation" at bounding box center [490, 484] width 69 height 18
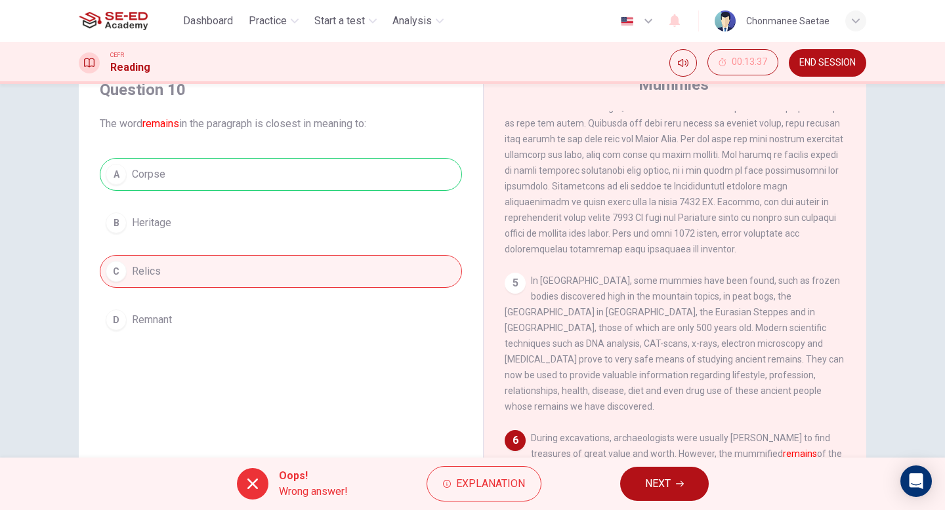
click at [664, 495] on button "NEXT" at bounding box center [664, 484] width 89 height 34
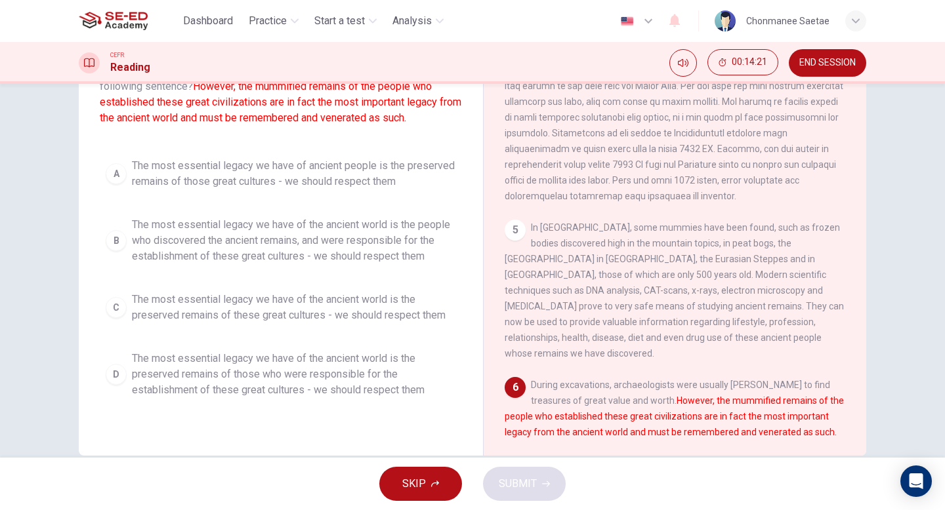
scroll to position [116, 0]
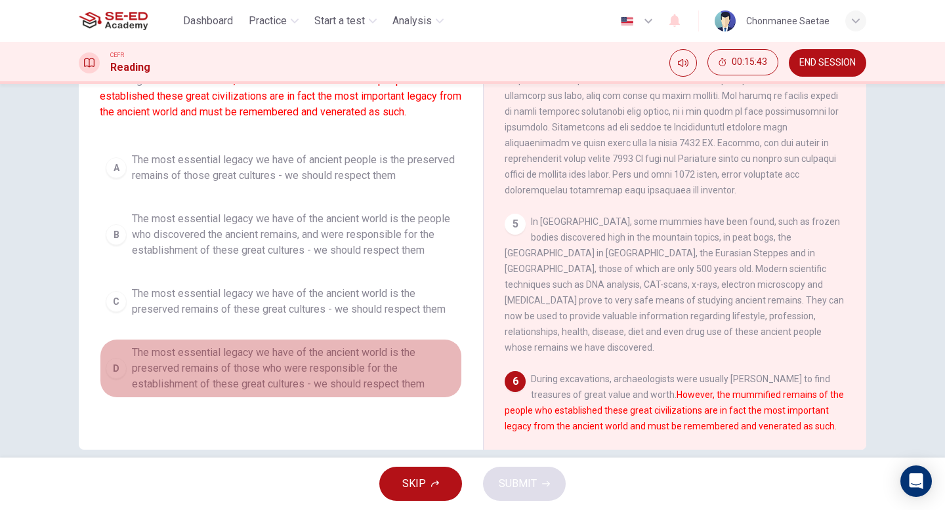
click at [346, 372] on span "The most essential legacy we have of the ancient world is the preserved remains…" at bounding box center [294, 368] width 324 height 47
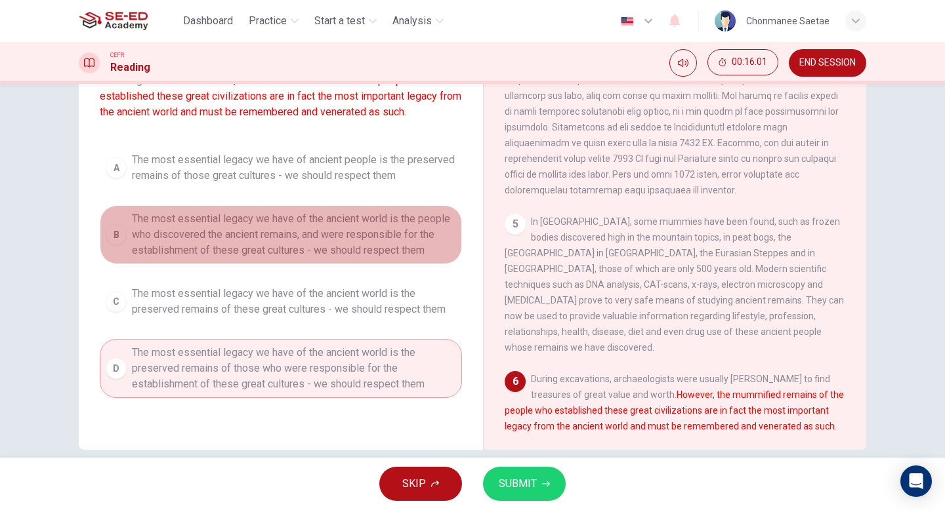
click at [303, 237] on span "The most essential legacy we have of the ancient world is the people who discov…" at bounding box center [294, 234] width 324 height 47
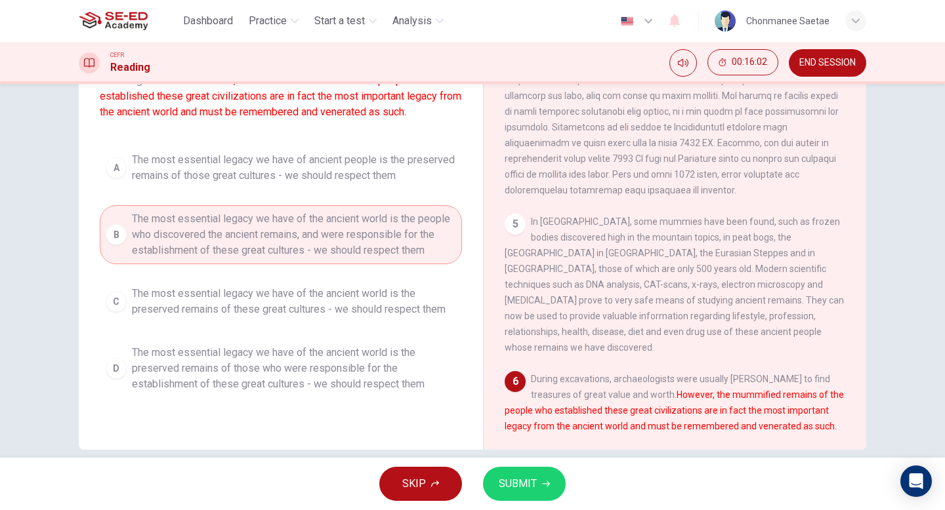
click at [516, 482] on span "SUBMIT" at bounding box center [518, 484] width 38 height 18
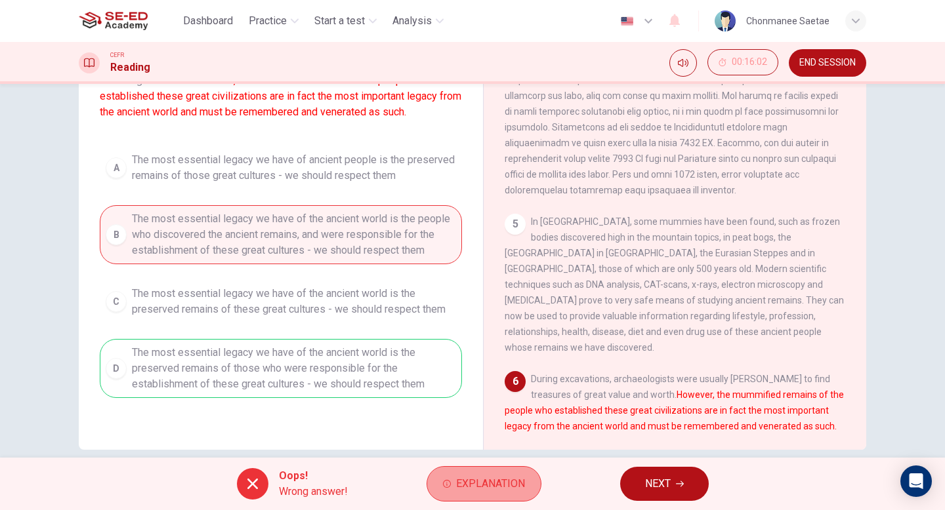
click at [504, 477] on span "Explanation" at bounding box center [490, 484] width 69 height 18
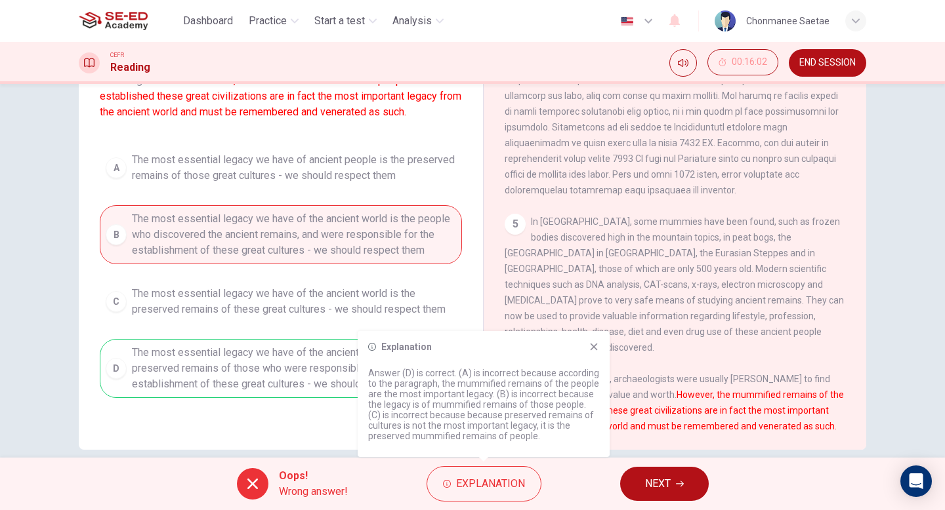
click at [497, 465] on div "Explanation Answer (D) is correct. (A) is incorrect because according to the pa…" at bounding box center [484, 398] width 252 height 135
click at [594, 343] on icon at bounding box center [594, 347] width 10 height 10
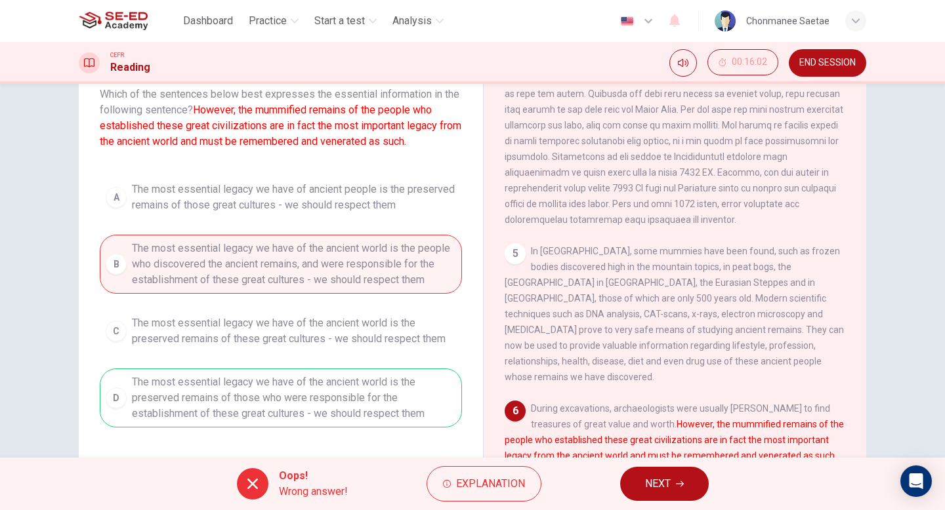
scroll to position [83, 0]
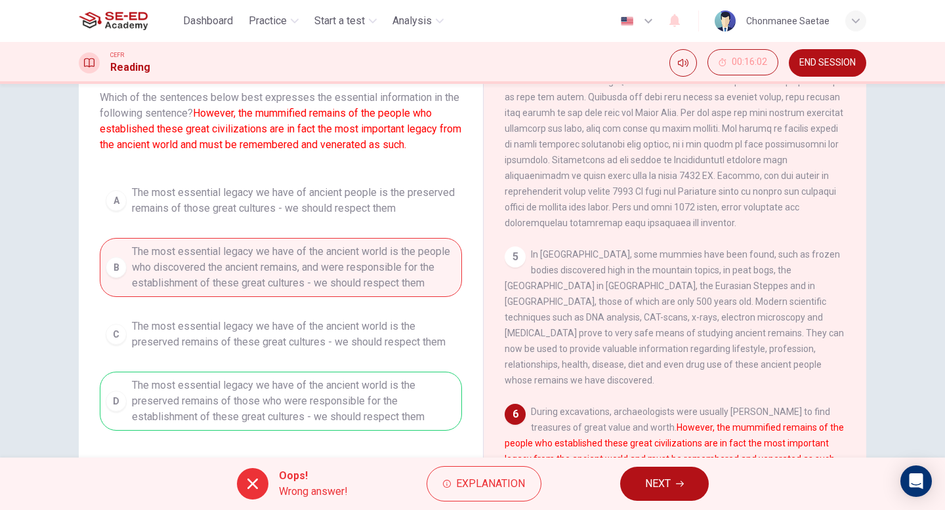
drag, startPoint x: 307, startPoint y: 115, endPoint x: 377, endPoint y: 132, distance: 72.2
click at [377, 132] on font "However, the mummified remains of the people who established these great civili…" at bounding box center [281, 129] width 362 height 44
drag, startPoint x: 425, startPoint y: 146, endPoint x: 260, endPoint y: 102, distance: 170.6
click at [260, 102] on span "Which of the sentences below best expresses the essential information in the fo…" at bounding box center [281, 121] width 362 height 63
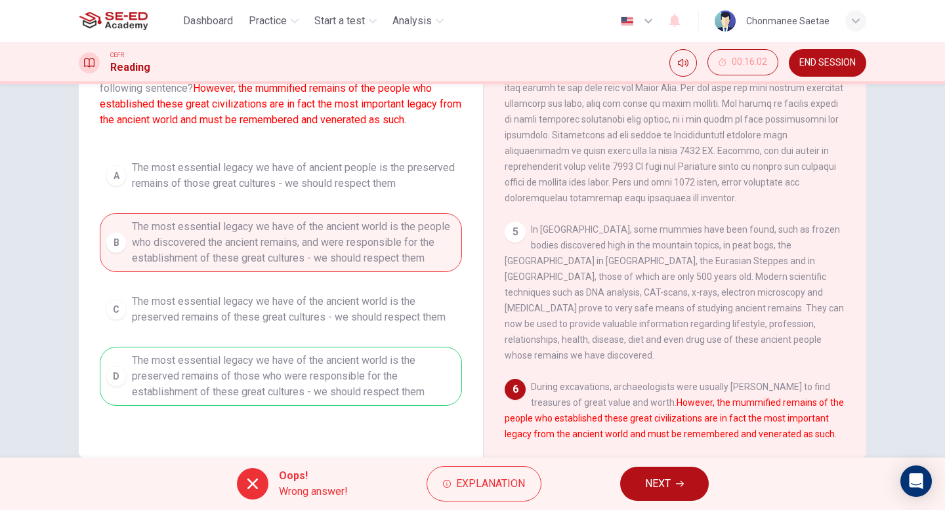
scroll to position [111, 0]
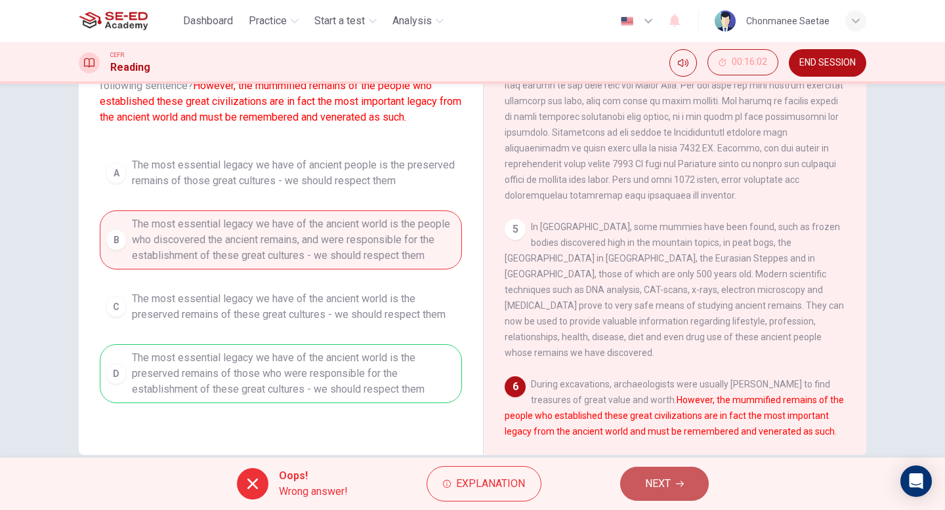
click at [642, 482] on button "NEXT" at bounding box center [664, 484] width 89 height 34
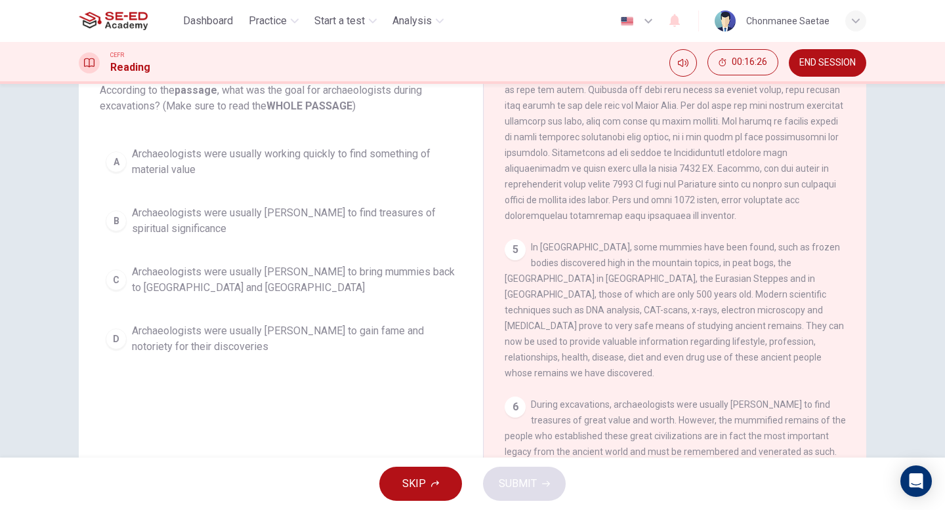
scroll to position [85, 0]
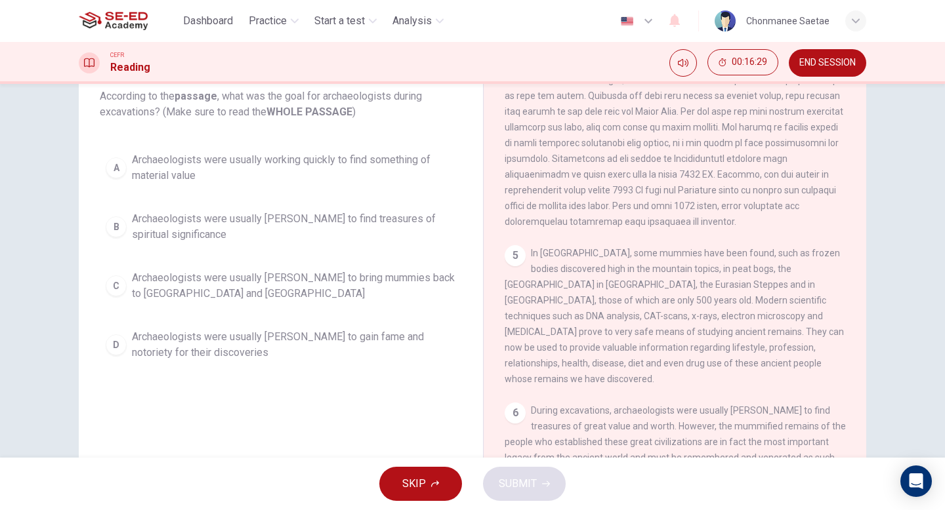
click at [354, 177] on span "Archaeologists were usually working quickly to find something of material value" at bounding box center [294, 167] width 324 height 31
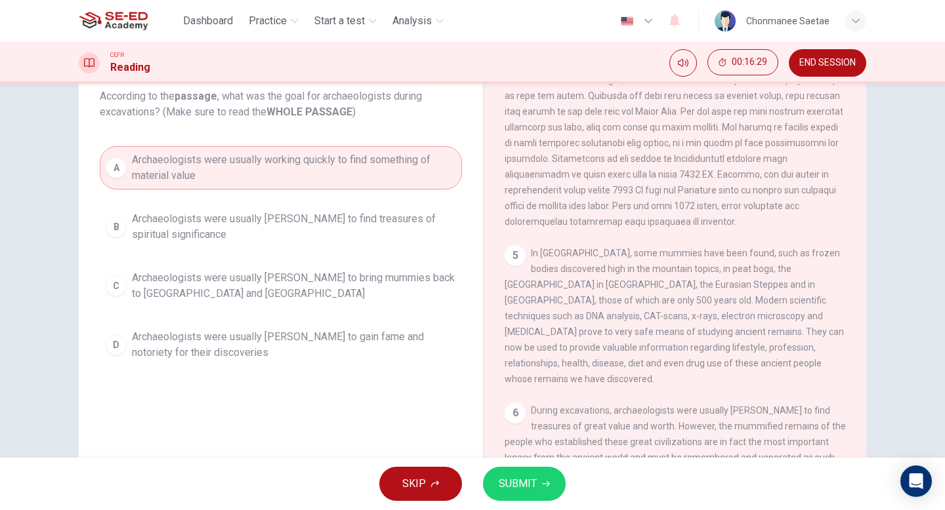
scroll to position [30, 0]
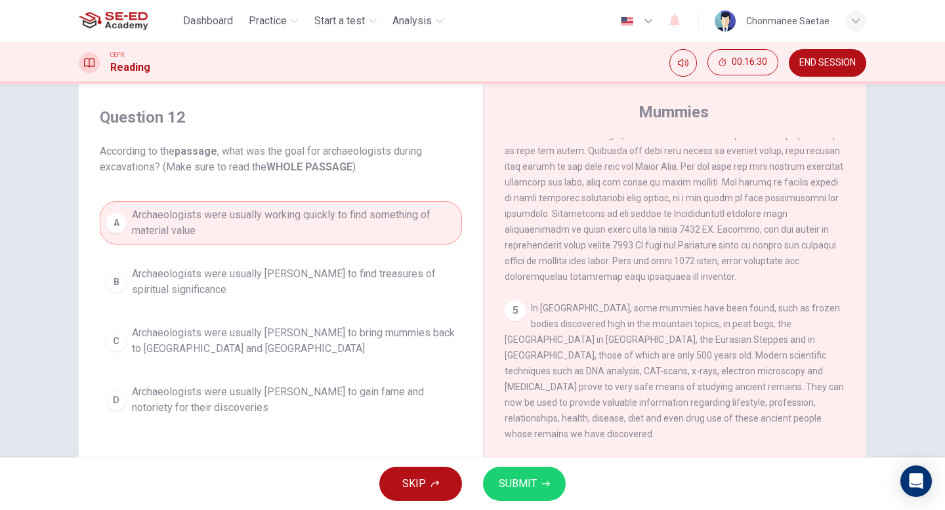
click at [532, 485] on span "SUBMIT" at bounding box center [518, 484] width 38 height 18
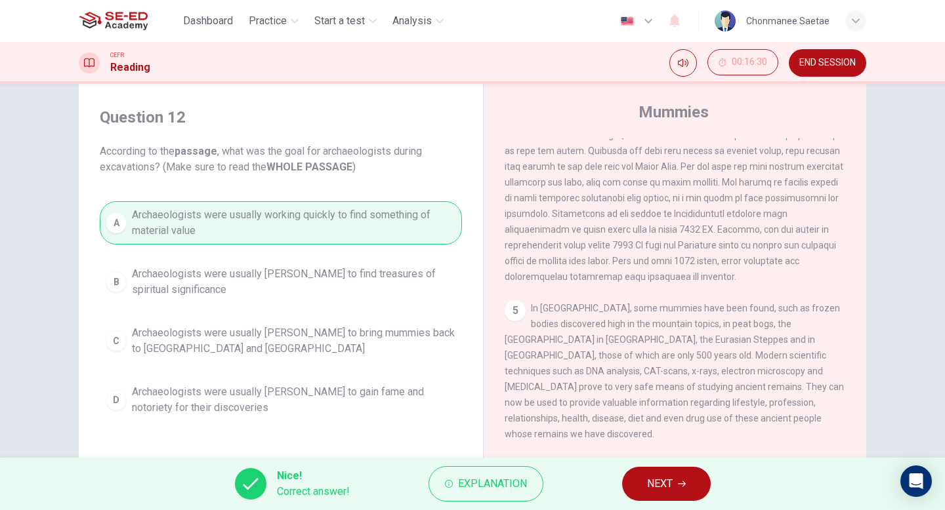
click at [625, 483] on button "NEXT" at bounding box center [666, 484] width 89 height 34
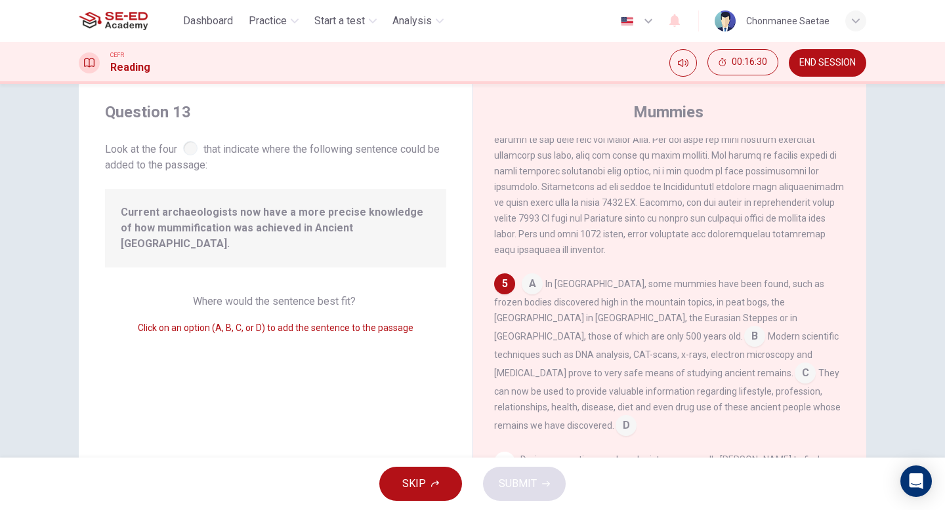
scroll to position [684, 0]
click at [532, 285] on input at bounding box center [532, 284] width 21 height 21
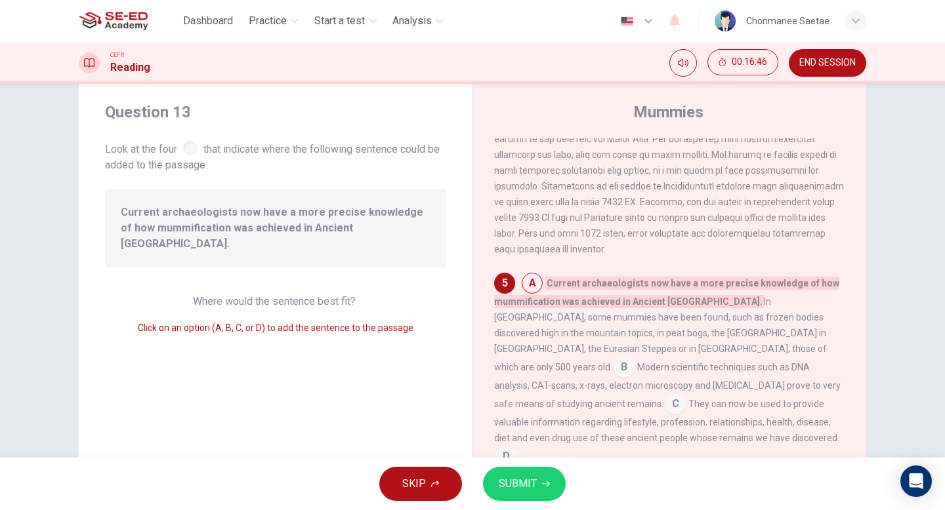
click at [527, 288] on input at bounding box center [532, 284] width 21 height 21
click at [613, 358] on input at bounding box center [623, 368] width 21 height 21
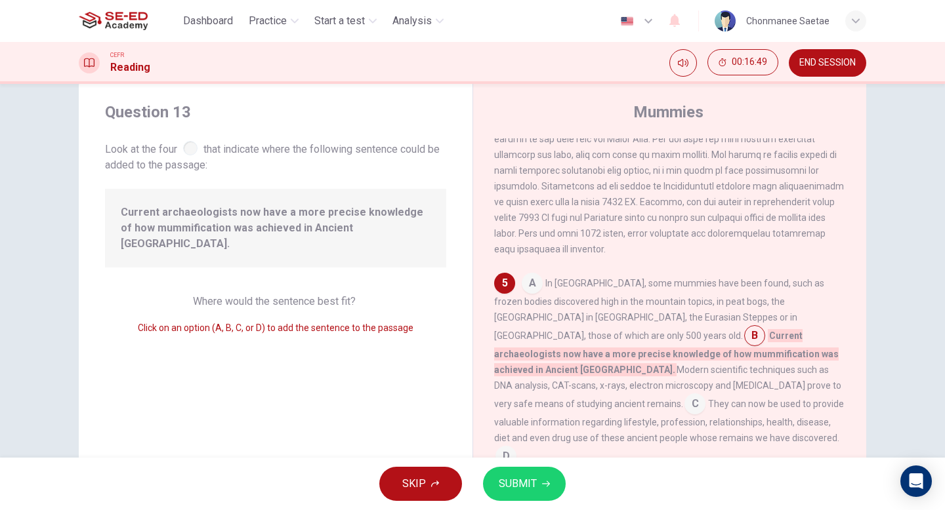
scroll to position [700, 0]
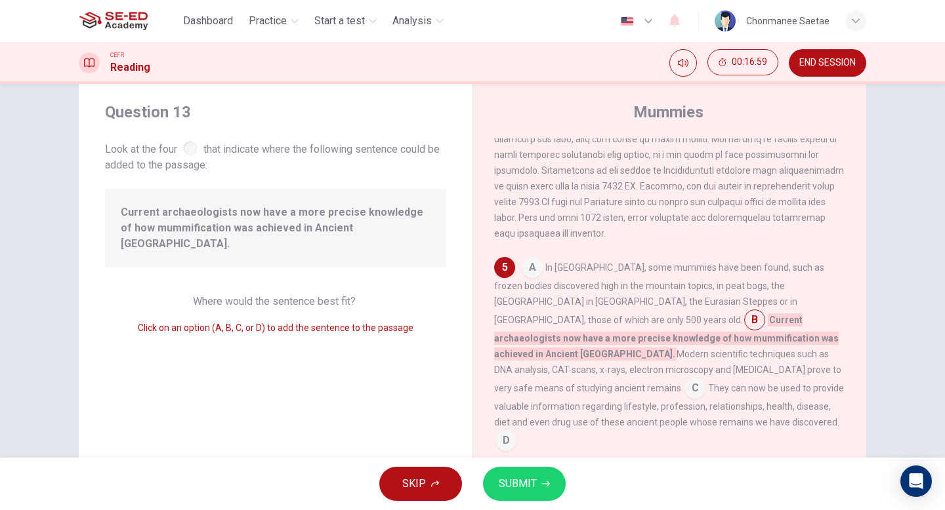
click at [516, 432] on input at bounding box center [505, 442] width 21 height 21
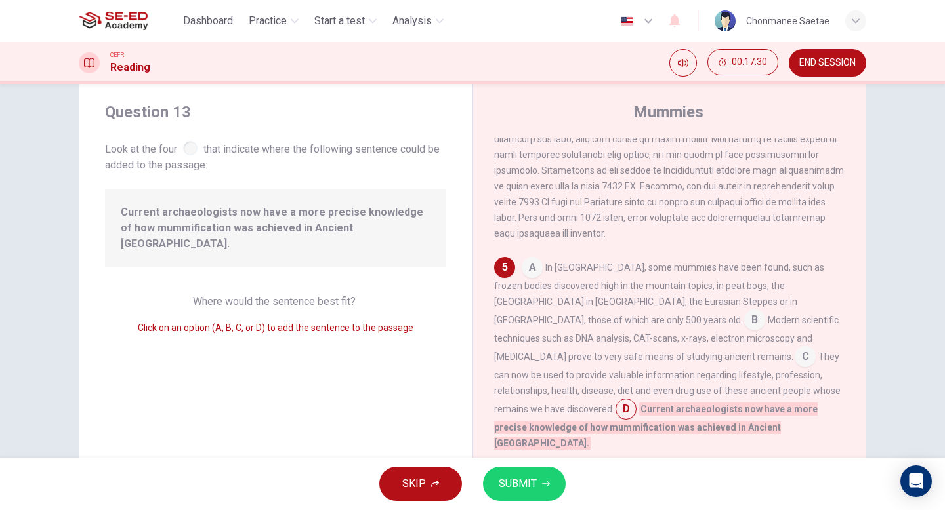
click at [795, 358] on input at bounding box center [805, 358] width 21 height 21
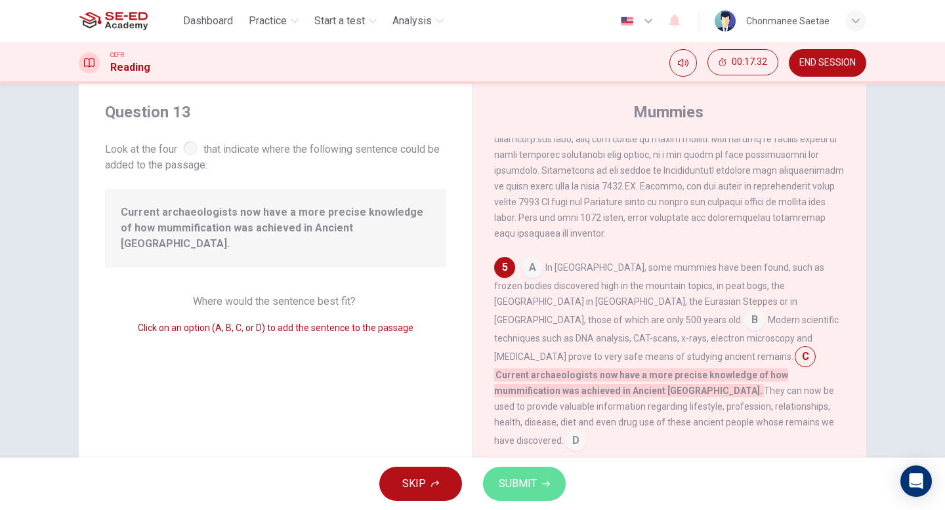
click at [547, 474] on button "SUBMIT" at bounding box center [524, 484] width 83 height 34
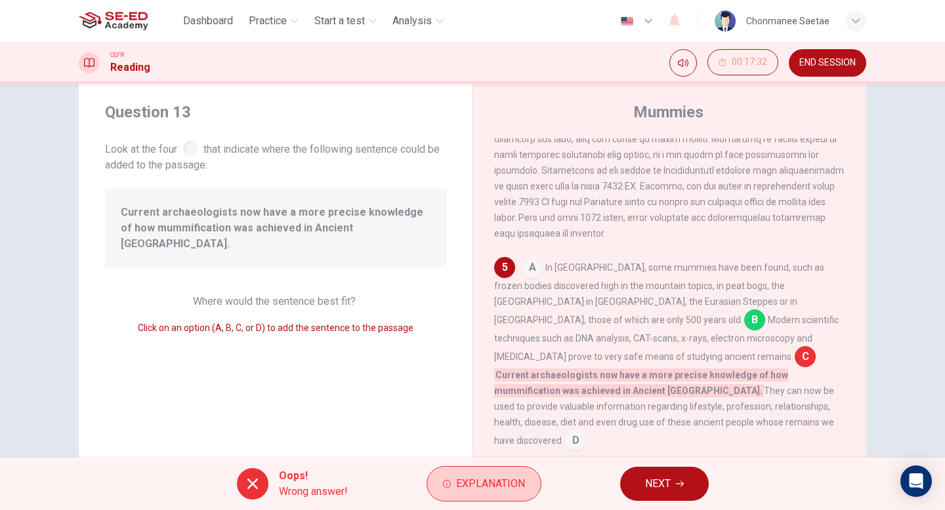
click at [464, 488] on span "Explanation" at bounding box center [490, 484] width 69 height 18
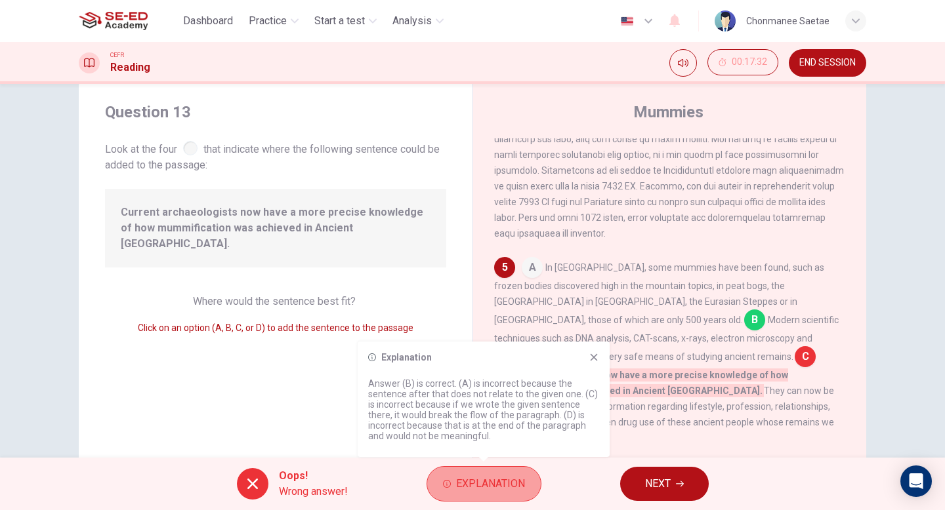
click at [474, 476] on span "Explanation" at bounding box center [490, 484] width 69 height 18
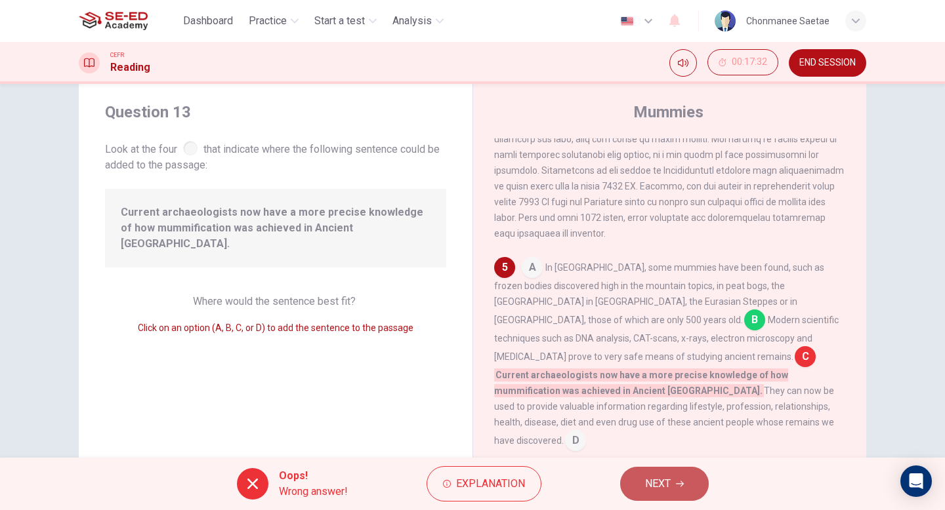
click at [653, 474] on button "NEXT" at bounding box center [664, 484] width 89 height 34
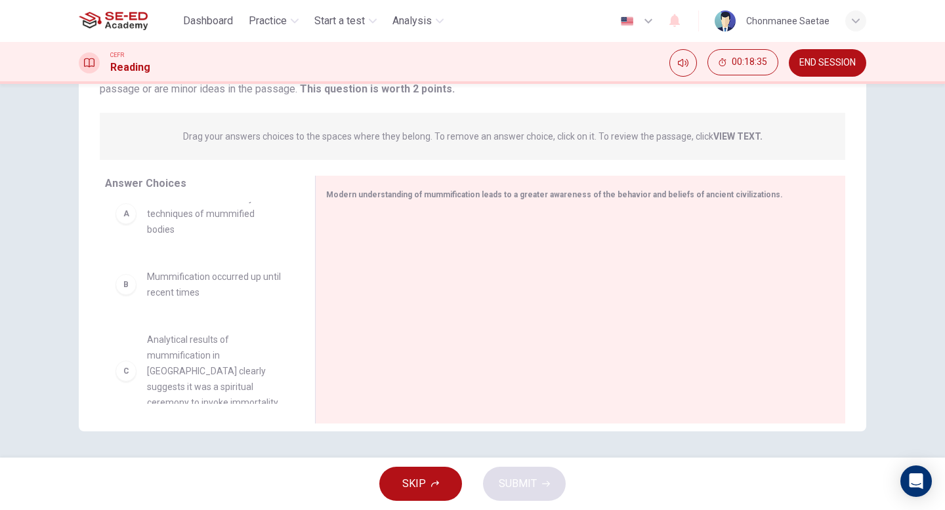
scroll to position [0, 0]
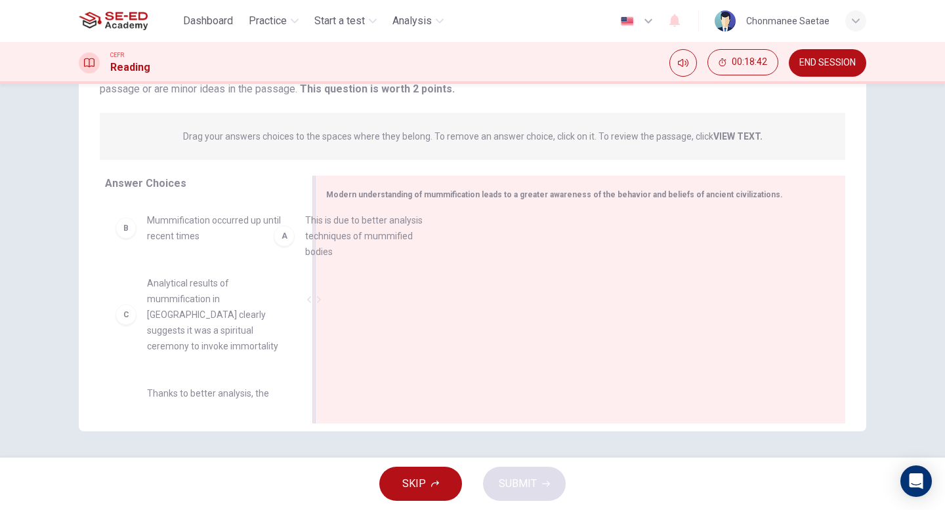
drag, startPoint x: 228, startPoint y: 236, endPoint x: 396, endPoint y: 236, distance: 168.0
drag, startPoint x: 368, startPoint y: 232, endPoint x: 243, endPoint y: 191, distance: 132.0
click at [352, 228] on div "A" at bounding box center [347, 234] width 21 height 21
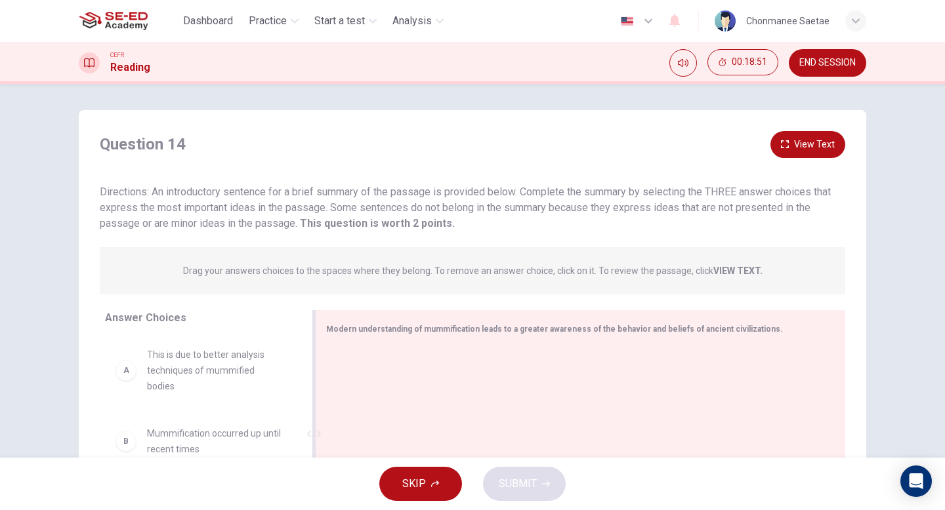
click at [818, 138] on button "View Text" at bounding box center [807, 144] width 75 height 27
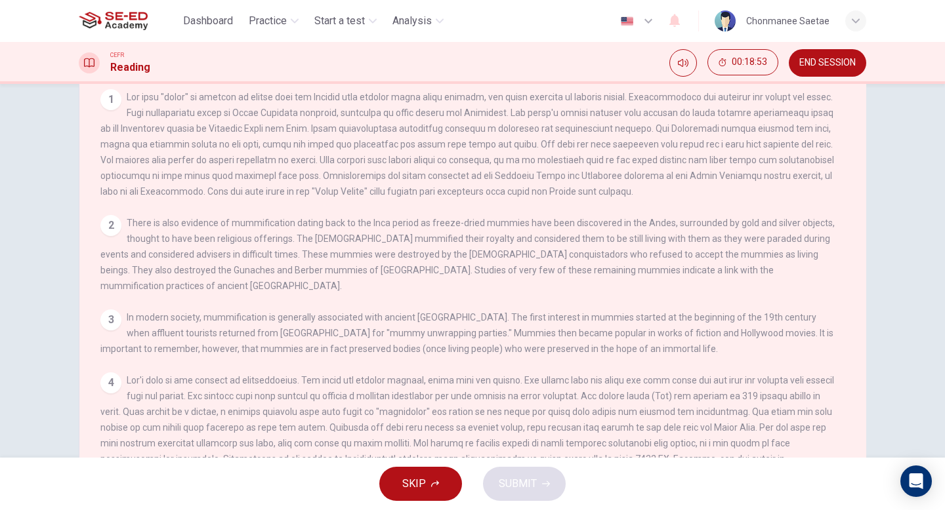
scroll to position [54, 0]
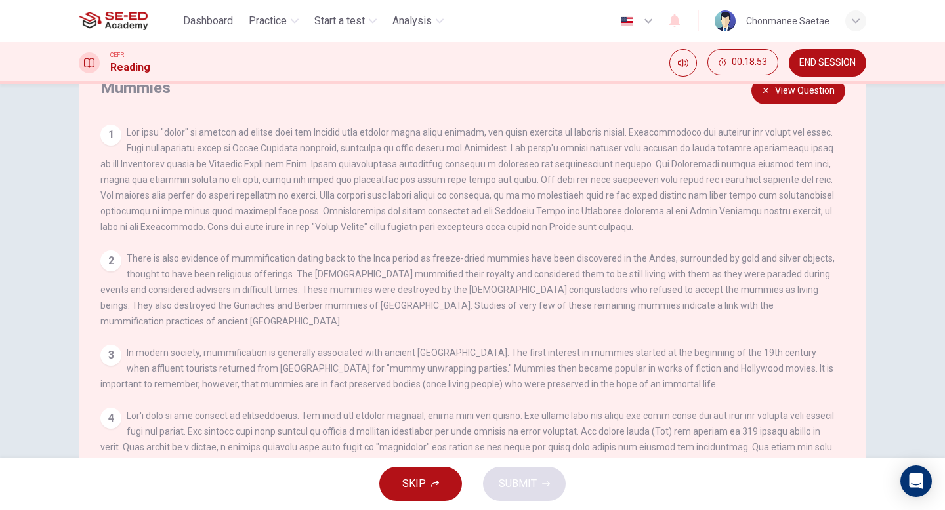
click at [810, 94] on button "View Question" at bounding box center [798, 90] width 94 height 27
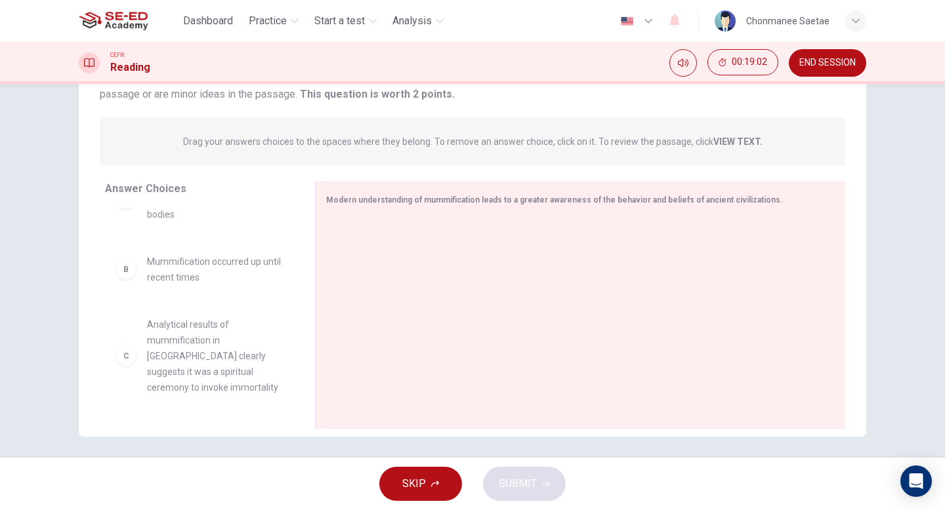
scroll to position [52, 0]
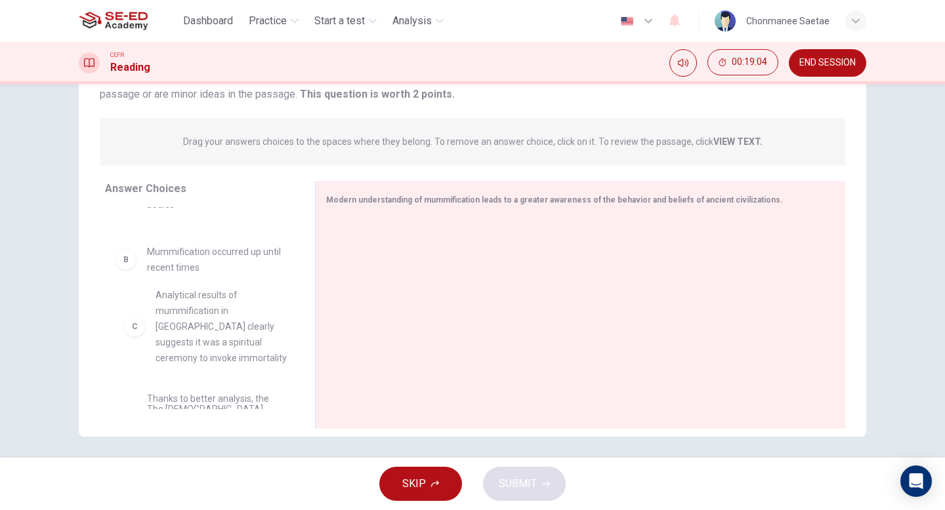
drag, startPoint x: 253, startPoint y: 338, endPoint x: 264, endPoint y: 334, distance: 12.4
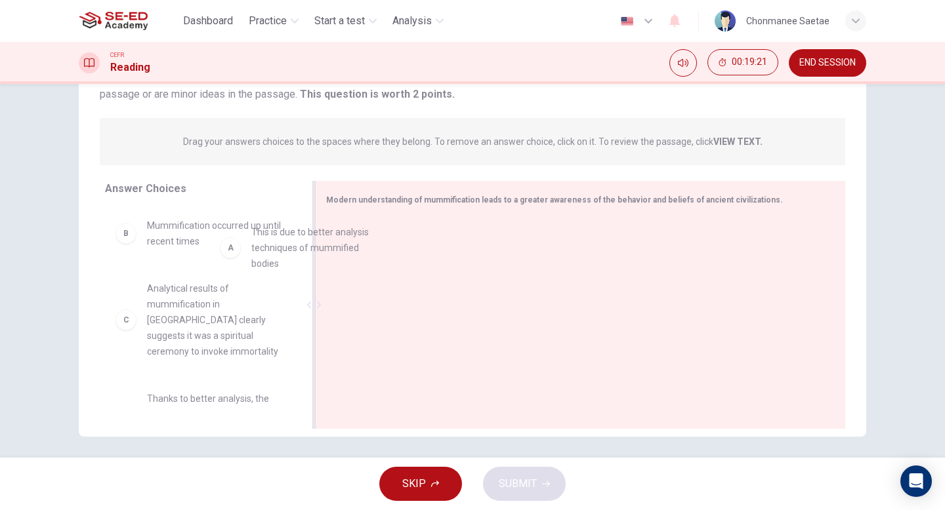
drag, startPoint x: 230, startPoint y: 231, endPoint x: 351, endPoint y: 244, distance: 121.4
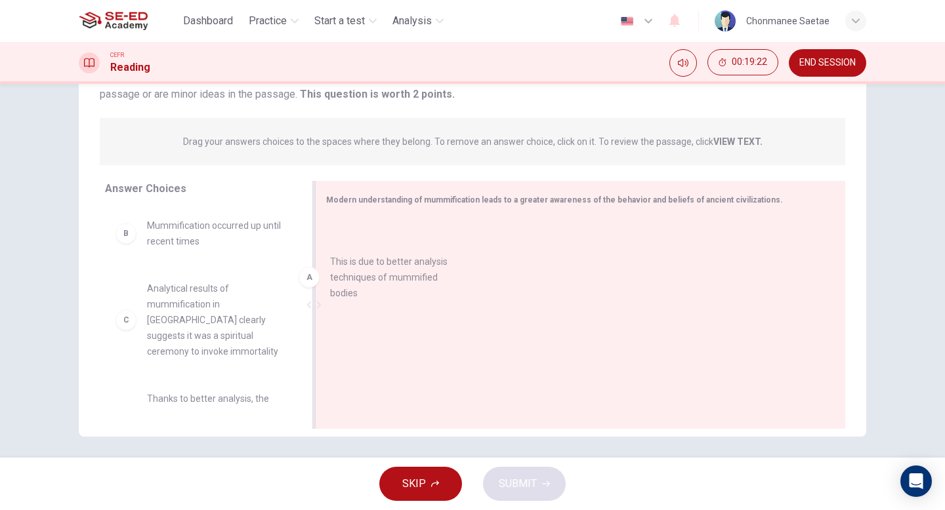
drag, startPoint x: 253, startPoint y: 226, endPoint x: 447, endPoint y: 266, distance: 198.3
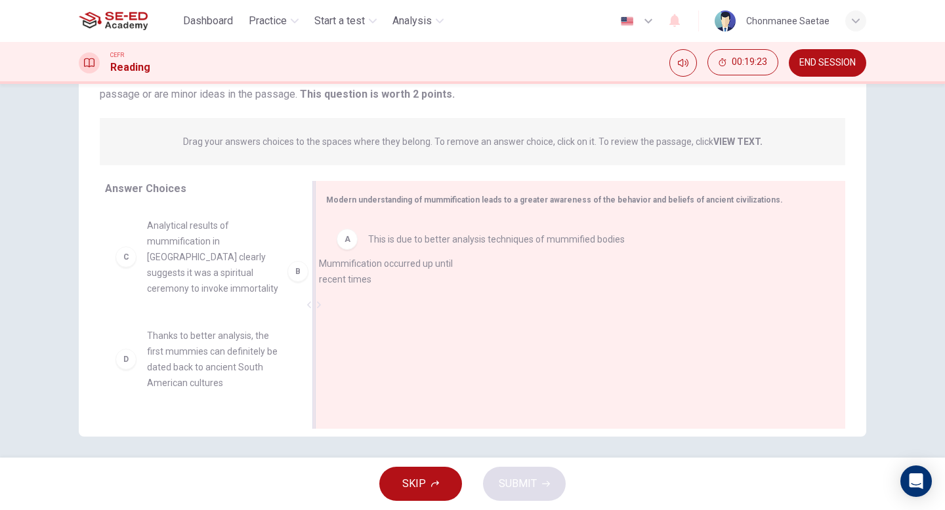
drag, startPoint x: 212, startPoint y: 250, endPoint x: 386, endPoint y: 288, distance: 178.6
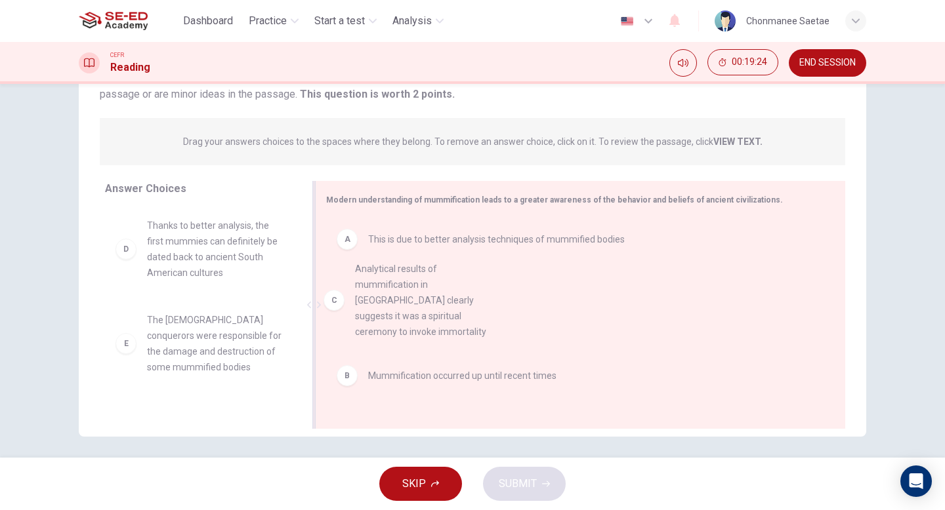
drag, startPoint x: 222, startPoint y: 249, endPoint x: 476, endPoint y: 313, distance: 261.3
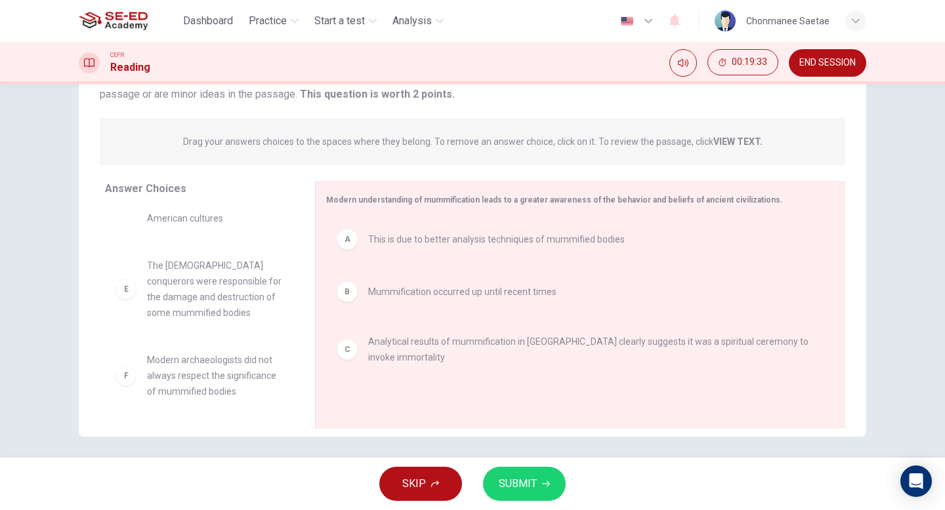
scroll to position [55, 0]
click at [520, 488] on span "SUBMIT" at bounding box center [518, 484] width 38 height 18
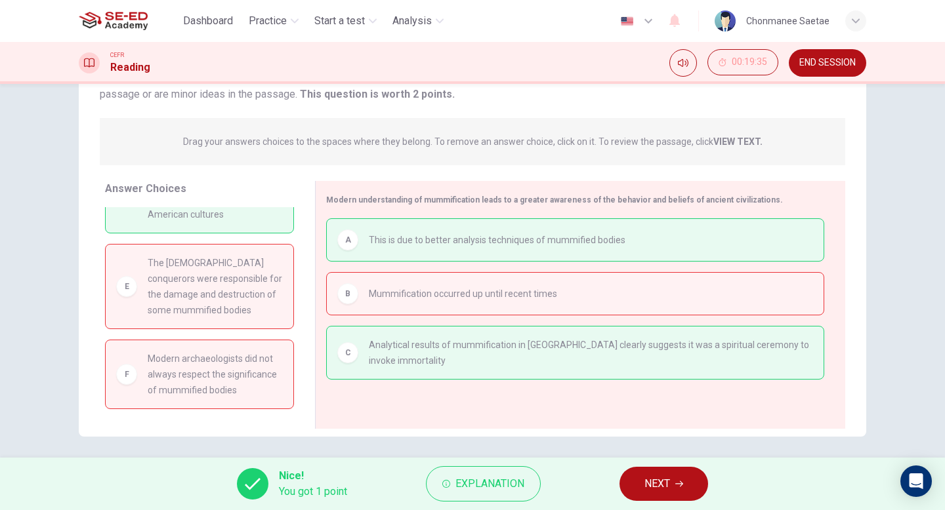
scroll to position [0, 0]
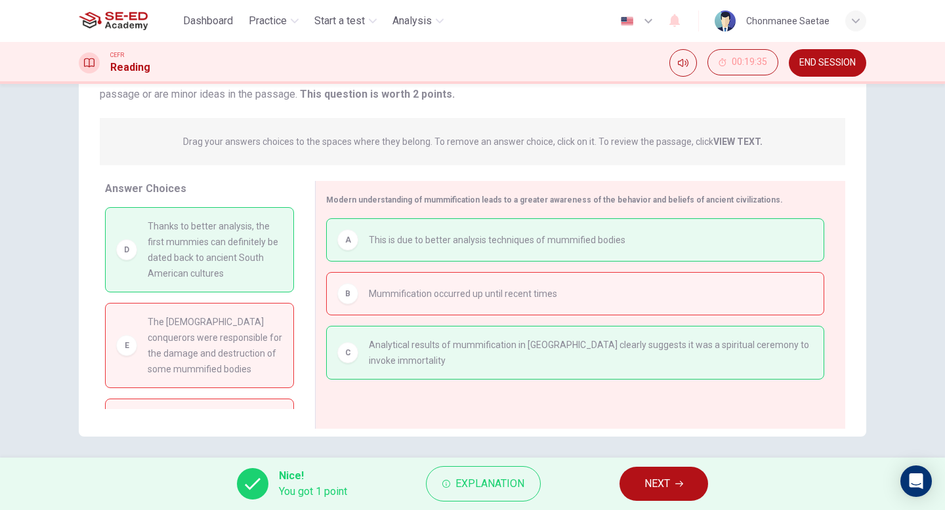
click at [618, 480] on div "Nice! You got 1 point Explanation NEXT" at bounding box center [472, 484] width 945 height 52
click at [637, 480] on button "NEXT" at bounding box center [663, 484] width 89 height 34
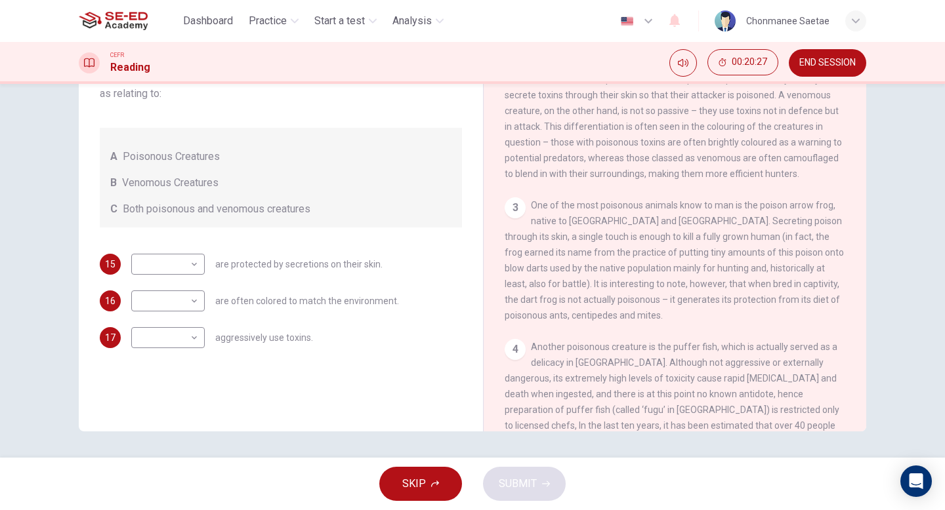
scroll to position [381, 0]
click at [152, 268] on body "This site uses cookies, as explained in our Privacy Policy . If you agree to th…" at bounding box center [472, 255] width 945 height 510
click at [154, 289] on li "A" at bounding box center [167, 285] width 73 height 21
type input "A"
click at [181, 292] on body "This site uses cookies, as explained in our Privacy Policy . If you agree to th…" at bounding box center [472, 255] width 945 height 510
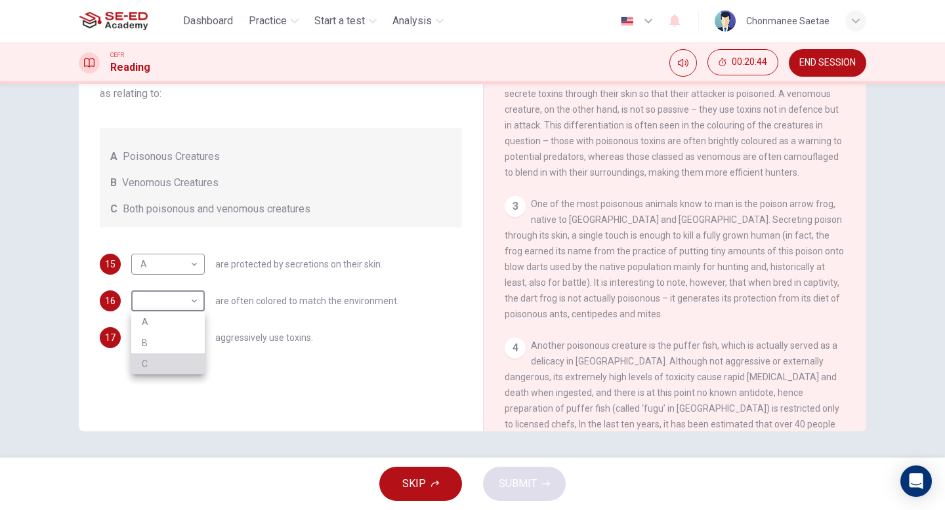
click at [151, 363] on li "C" at bounding box center [167, 364] width 73 height 21
type input "C"
click at [157, 339] on body "This site uses cookies, as explained in our Privacy Policy . If you agree to th…" at bounding box center [472, 255] width 945 height 510
click at [163, 383] on li "B" at bounding box center [167, 379] width 73 height 21
type input "B"
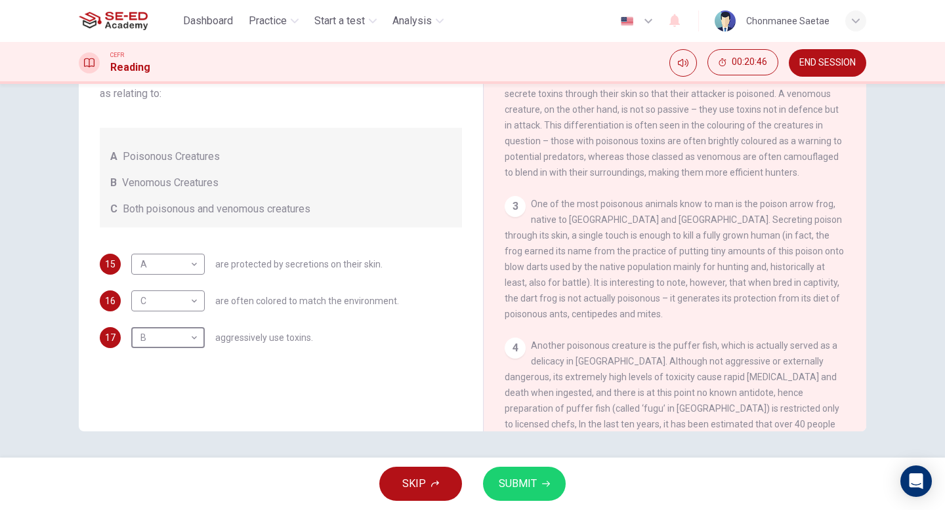
click at [521, 495] on button "SUBMIT" at bounding box center [524, 484] width 83 height 34
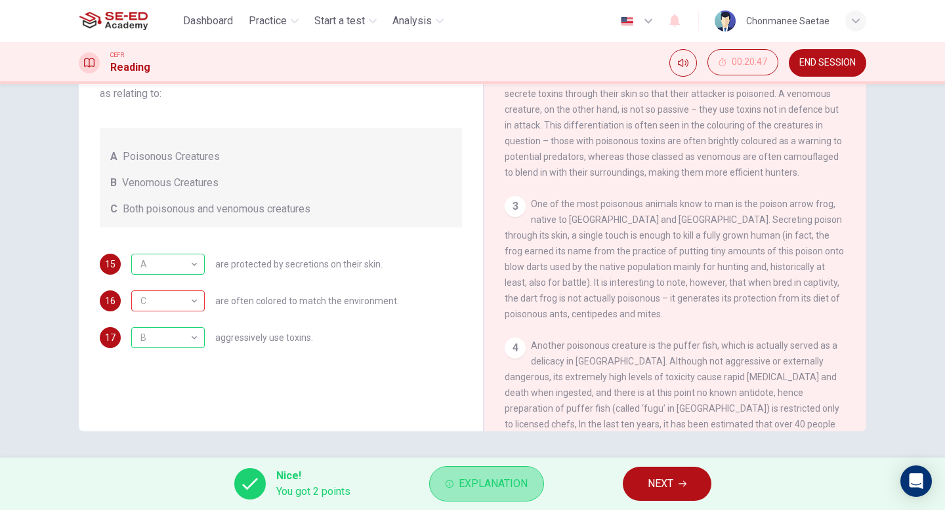
click at [472, 480] on span "Explanation" at bounding box center [493, 484] width 69 height 18
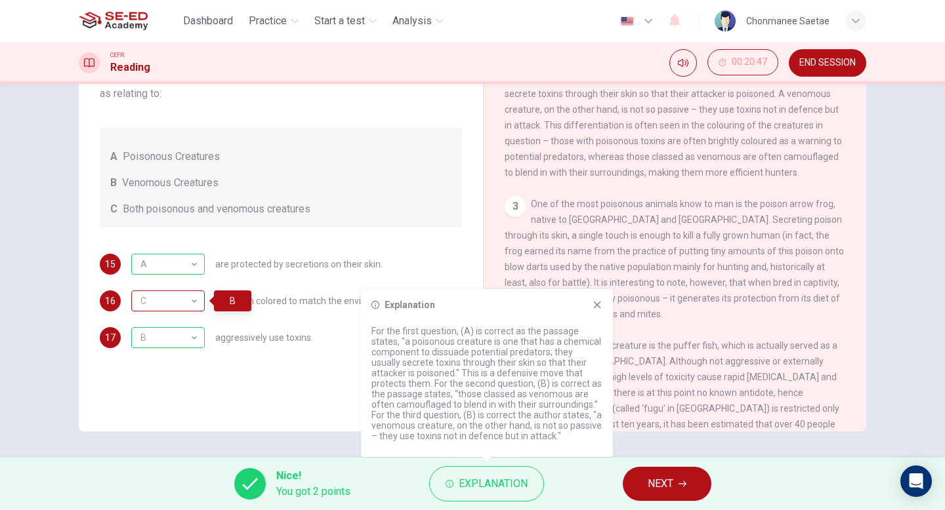
click at [175, 295] on div "C" at bounding box center [165, 301] width 69 height 37
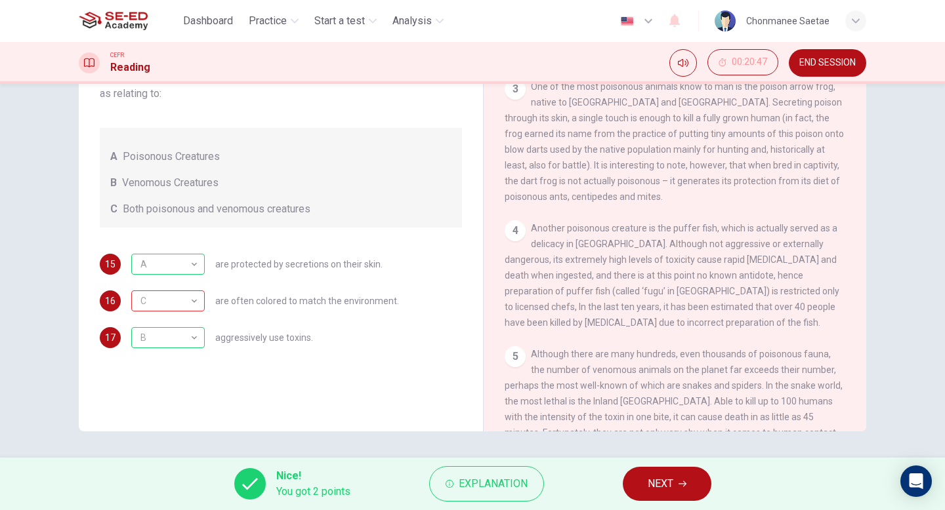
scroll to position [509, 0]
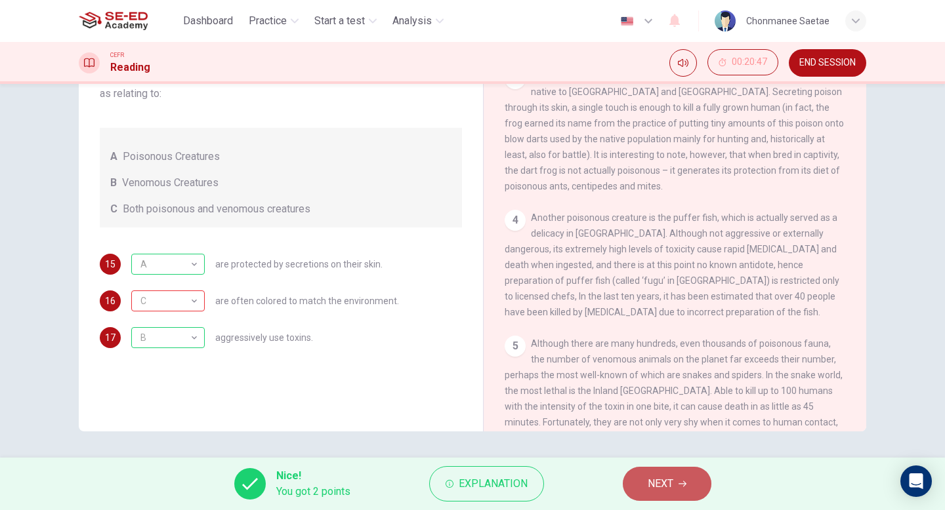
click at [651, 488] on span "NEXT" at bounding box center [661, 484] width 26 height 18
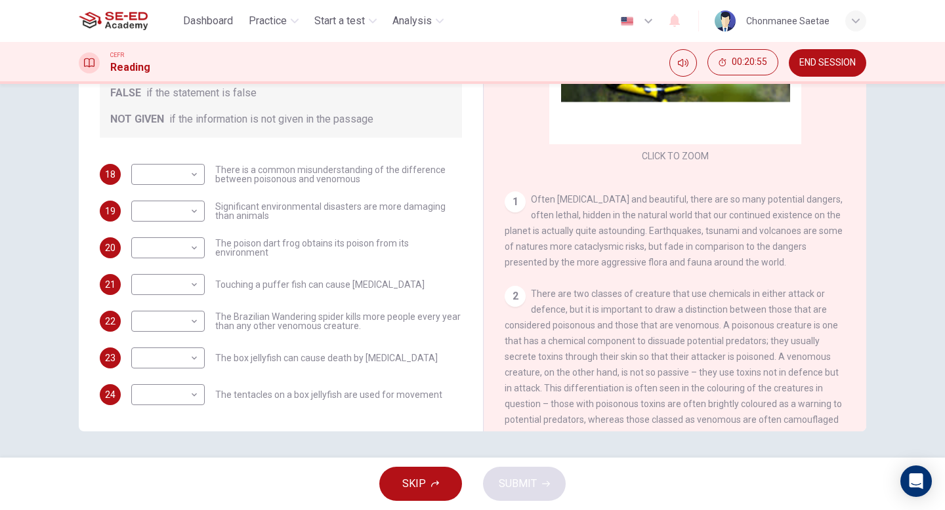
scroll to position [119, 0]
click at [812, 70] on button "END SESSION" at bounding box center [827, 63] width 77 height 28
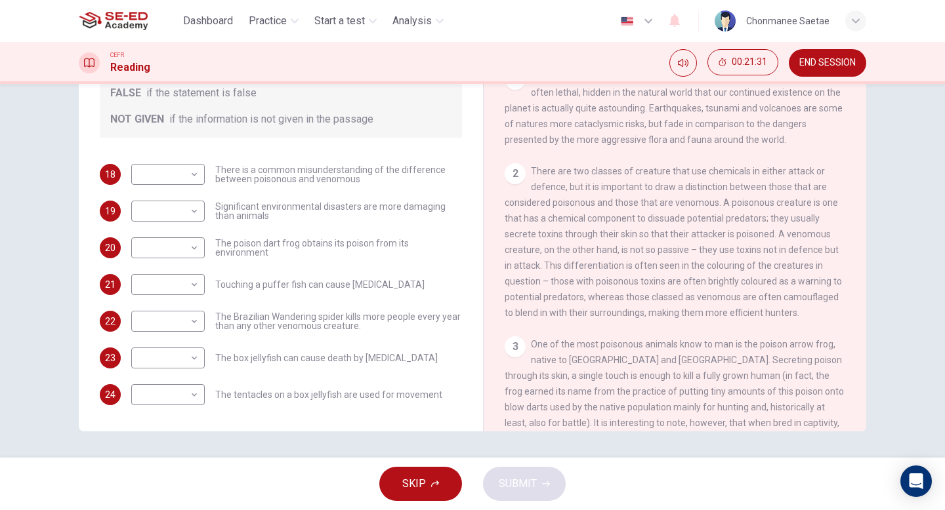
scroll to position [244, 0]
click at [553, 237] on span "There are two classes of creature that use chemicals in either attack or defenc…" at bounding box center [673, 239] width 337 height 152
drag, startPoint x: 549, startPoint y: 232, endPoint x: 641, endPoint y: 237, distance: 92.7
click at [641, 237] on span "There are two classes of creature that use chemicals in either attack or defenc…" at bounding box center [673, 239] width 337 height 152
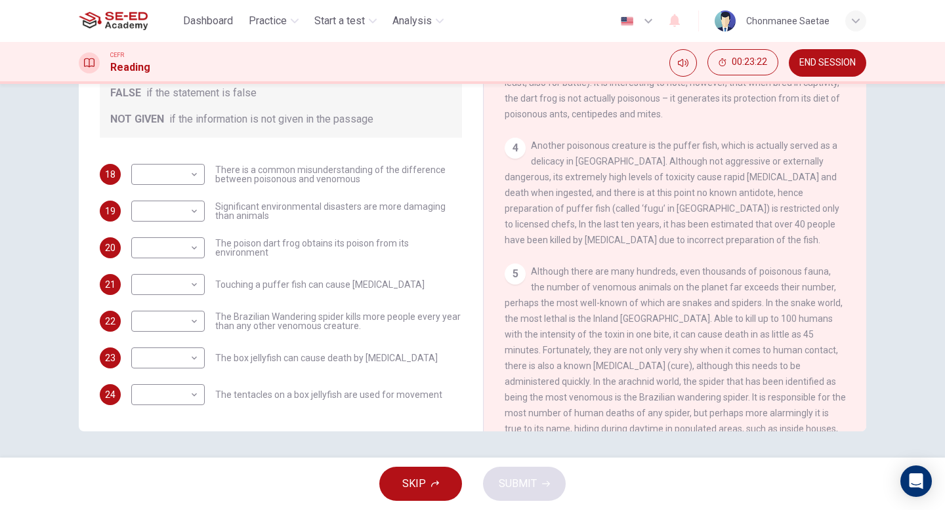
scroll to position [582, 0]
click at [190, 171] on body "This site uses cookies, as explained in our Privacy Policy . If you agree to th…" at bounding box center [472, 255] width 945 height 510
click at [184, 200] on li "TRUE" at bounding box center [167, 195] width 73 height 21
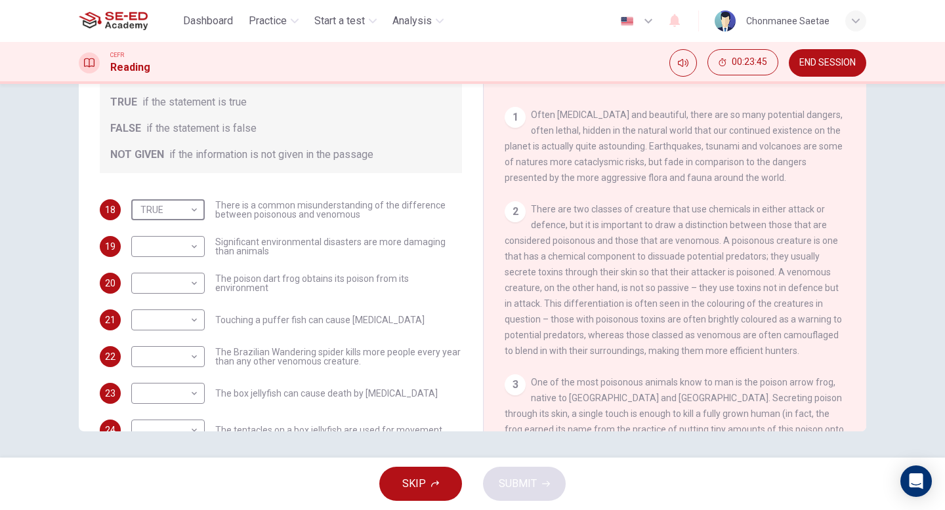
scroll to position [52, 0]
click at [180, 216] on body "This site uses cookies, as explained in our Privacy Policy . If you agree to th…" at bounding box center [472, 255] width 945 height 510
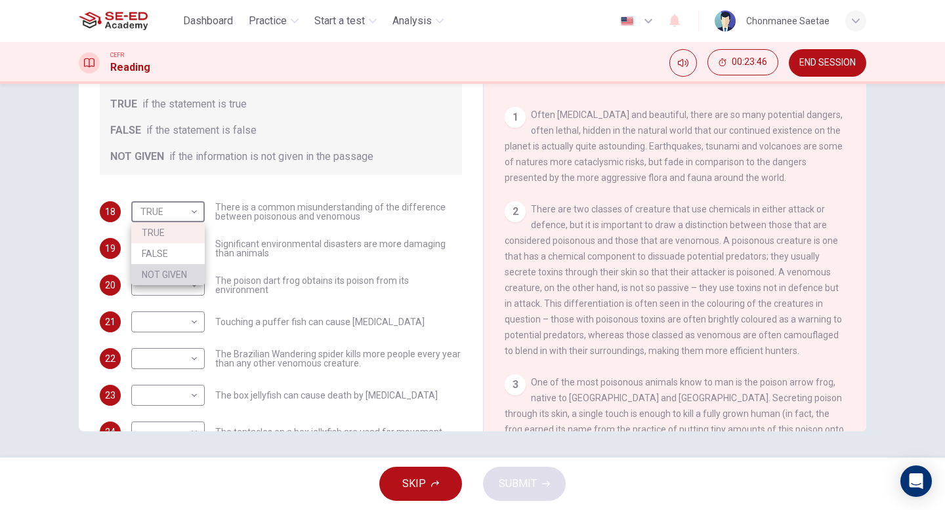
click at [190, 272] on li "NOT GIVEN" at bounding box center [167, 274] width 73 height 21
type input "NOT GIVEN"
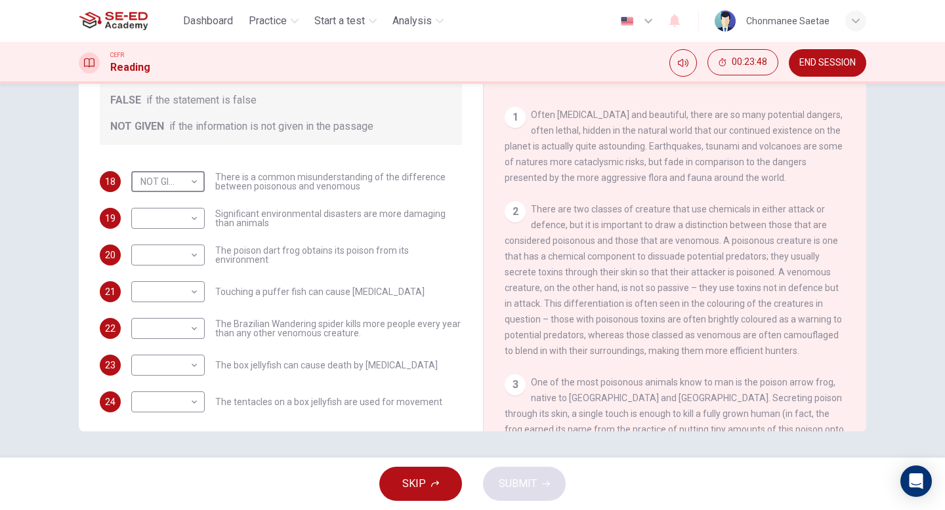
scroll to position [90, 0]
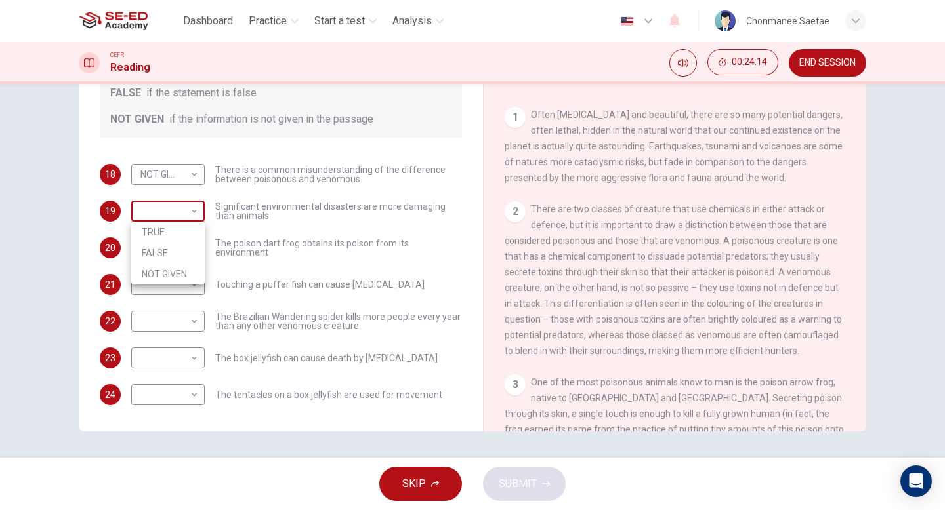
click at [193, 215] on body "This site uses cookies, as explained in our Privacy Policy . If you agree to th…" at bounding box center [472, 255] width 945 height 510
click at [182, 276] on li "NOT GIVEN" at bounding box center [167, 274] width 73 height 21
type input "NOT GIVEN"
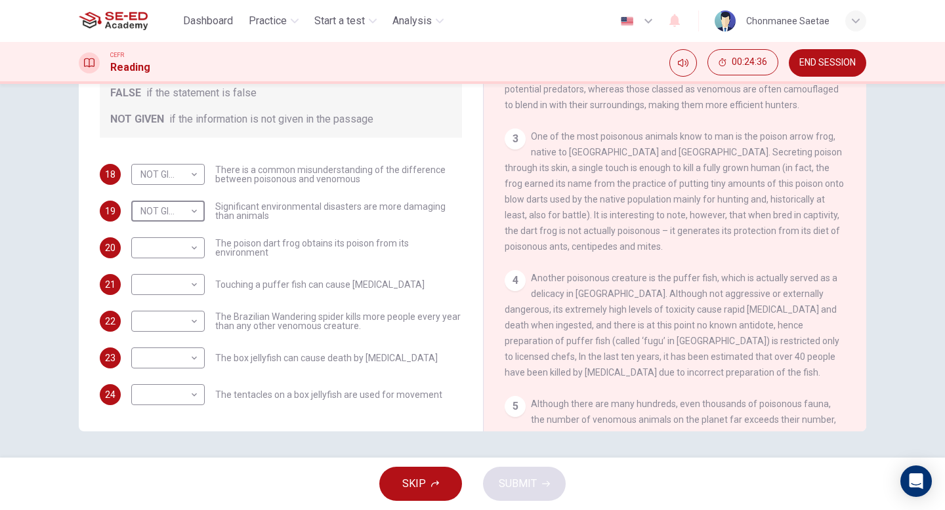
scroll to position [447, 0]
click at [154, 255] on body "This site uses cookies, as explained in our Privacy Policy . If you agree to th…" at bounding box center [472, 255] width 945 height 510
click at [167, 273] on li "TRUE" at bounding box center [167, 269] width 73 height 21
type input "TRUE"
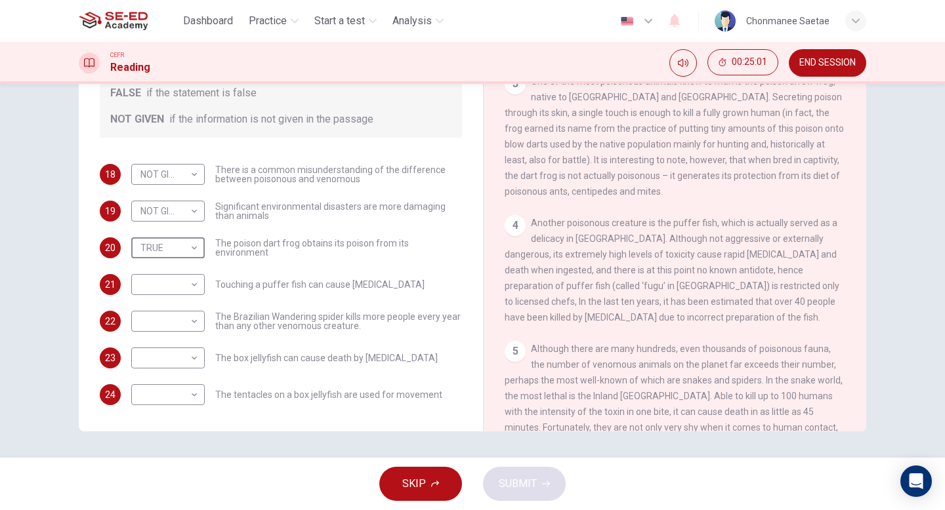
scroll to position [505, 0]
click at [199, 279] on body "This site uses cookies, as explained in our Privacy Policy . If you agree to th…" at bounding box center [472, 255] width 945 height 510
click at [184, 345] on li "NOT GIVEN" at bounding box center [167, 347] width 73 height 21
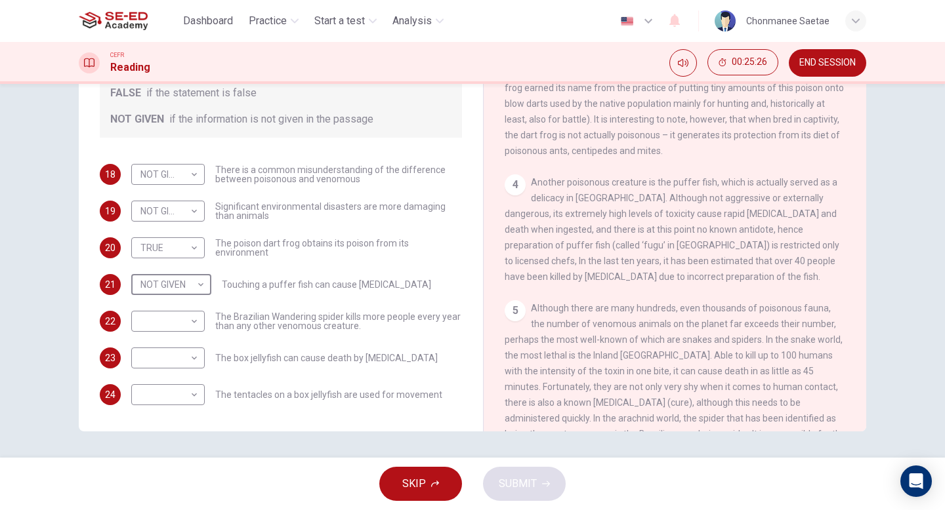
scroll to position [545, 0]
click at [167, 280] on body "This site uses cookies, as explained in our Privacy Policy . If you agree to th…" at bounding box center [472, 255] width 945 height 510
click at [171, 325] on li "FALSE" at bounding box center [171, 326] width 81 height 21
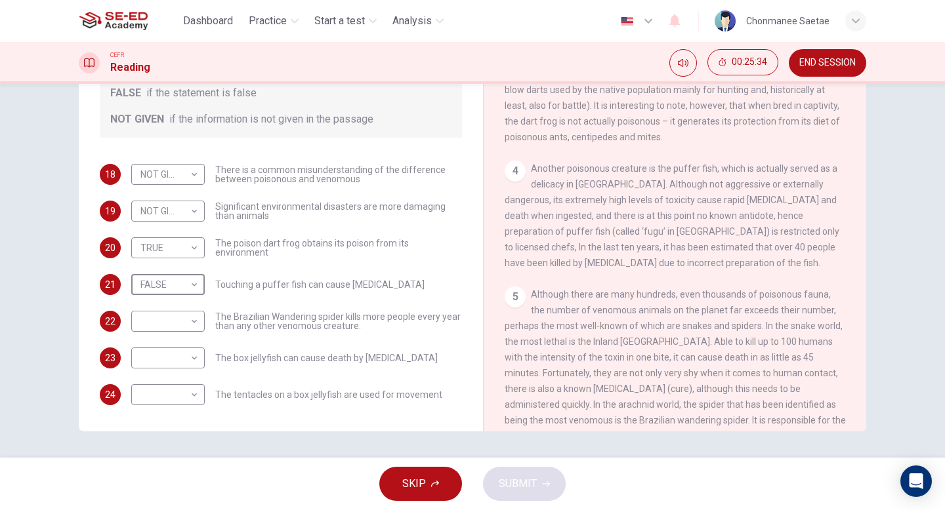
scroll to position [570, 0]
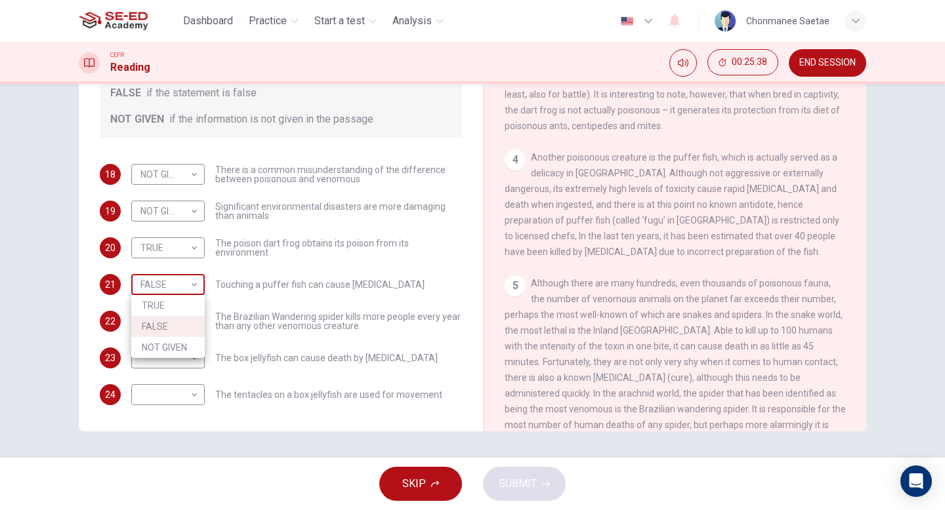
click at [163, 287] on body "This site uses cookies, as explained in our Privacy Policy . If you agree to th…" at bounding box center [472, 255] width 945 height 510
click at [181, 343] on li "NOT GIVEN" at bounding box center [167, 347] width 73 height 21
type input "NOT GIVEN"
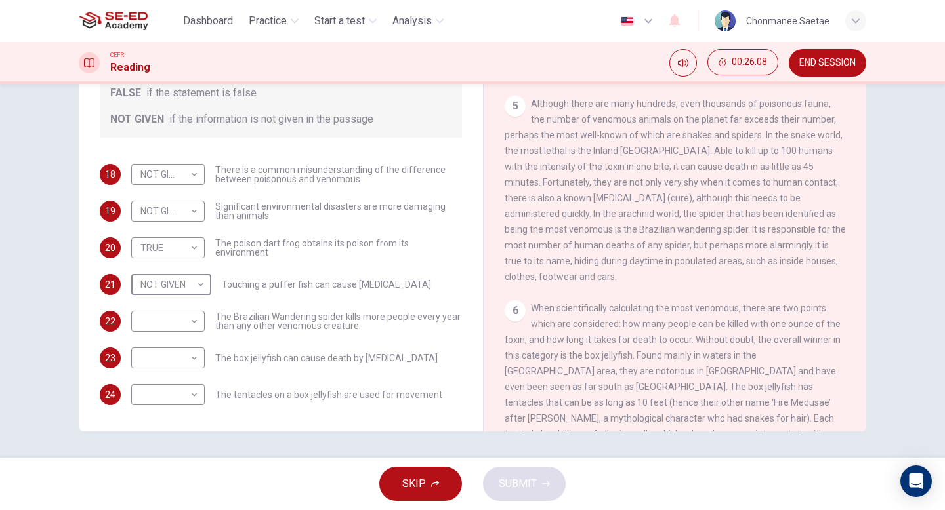
scroll to position [745, 0]
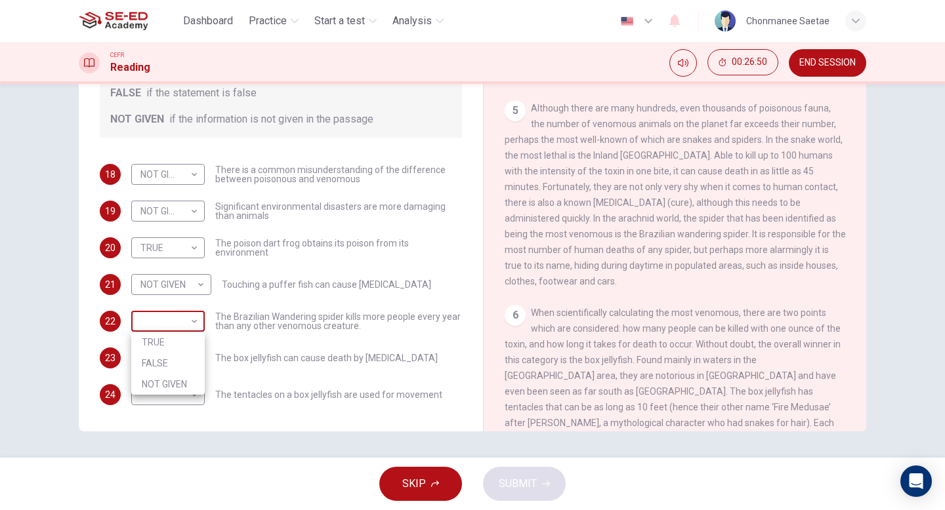
click at [188, 318] on body "This site uses cookies, as explained in our Privacy Policy . If you agree to th…" at bounding box center [472, 255] width 945 height 510
click at [186, 377] on li "NOT GIVEN" at bounding box center [167, 384] width 73 height 21
click at [194, 325] on body "This site uses cookies, as explained in our Privacy Policy . If you agree to th…" at bounding box center [472, 255] width 945 height 510
click at [169, 363] on li "FALSE" at bounding box center [167, 363] width 73 height 21
type input "FALSE"
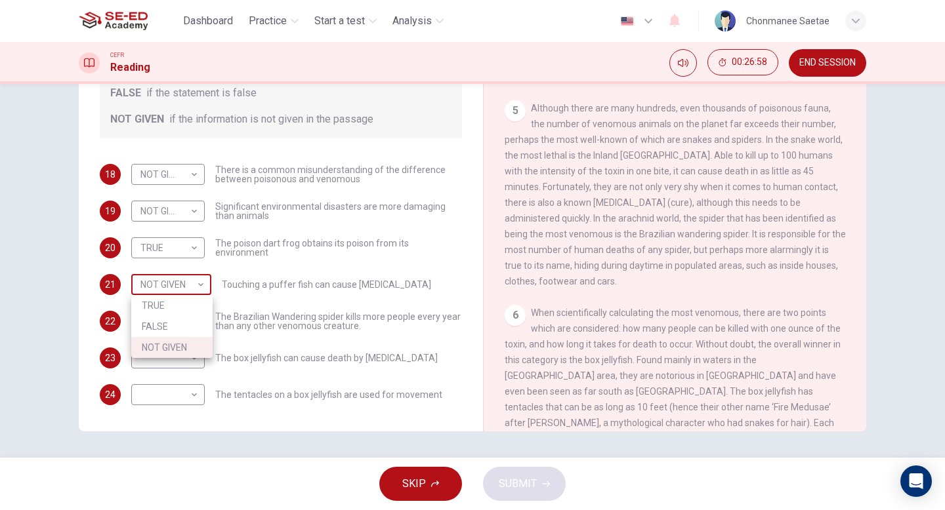
click at [197, 287] on body "This site uses cookies, as explained in our Privacy Policy . If you agree to th…" at bounding box center [472, 255] width 945 height 510
click at [192, 326] on li "FALSE" at bounding box center [171, 326] width 81 height 21
type input "FALSE"
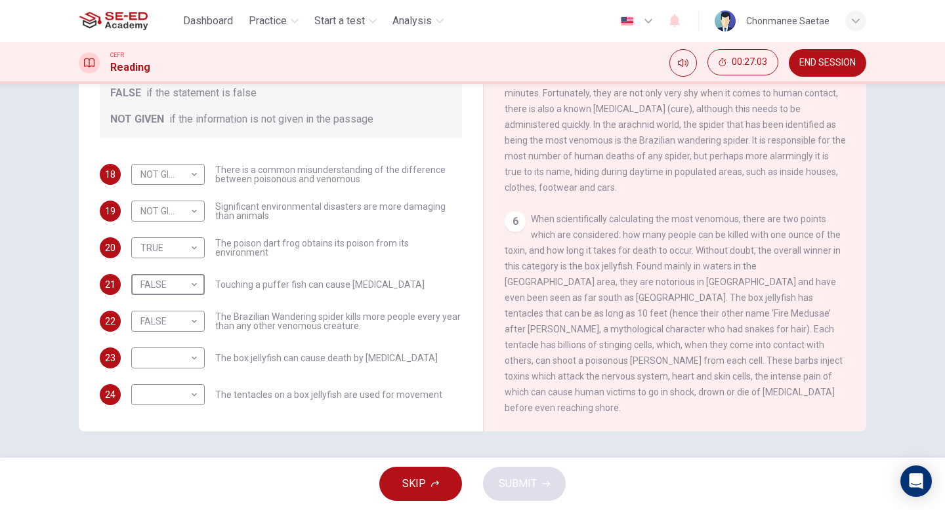
scroll to position [842, 0]
click at [186, 360] on body "This site uses cookies, as explained in our Privacy Policy . If you agree to th…" at bounding box center [472, 255] width 945 height 510
click at [187, 373] on li "TRUE" at bounding box center [167, 379] width 73 height 21
type input "TRUE"
click at [192, 392] on body "This site uses cookies, as explained in our Privacy Policy . If you agree to th…" at bounding box center [472, 255] width 945 height 510
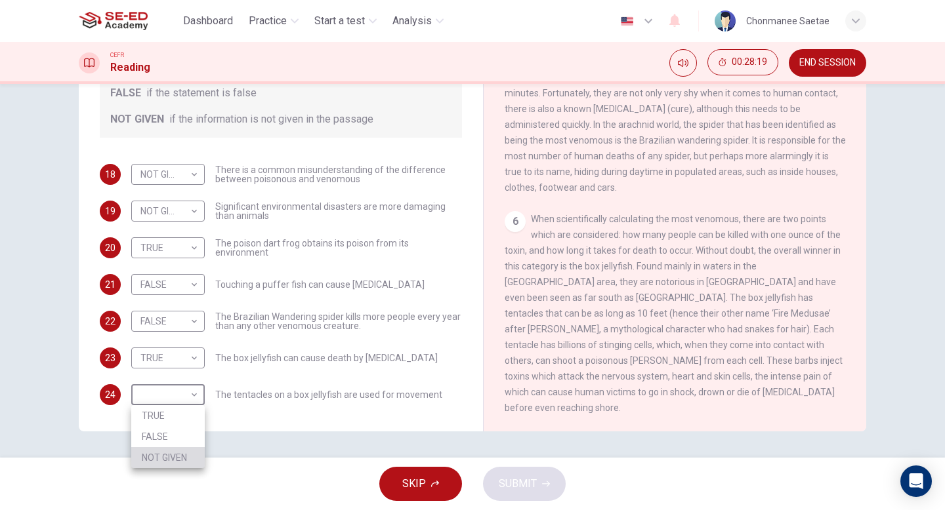
click at [180, 453] on li "NOT GIVEN" at bounding box center [167, 457] width 73 height 21
type input "NOT GIVEN"
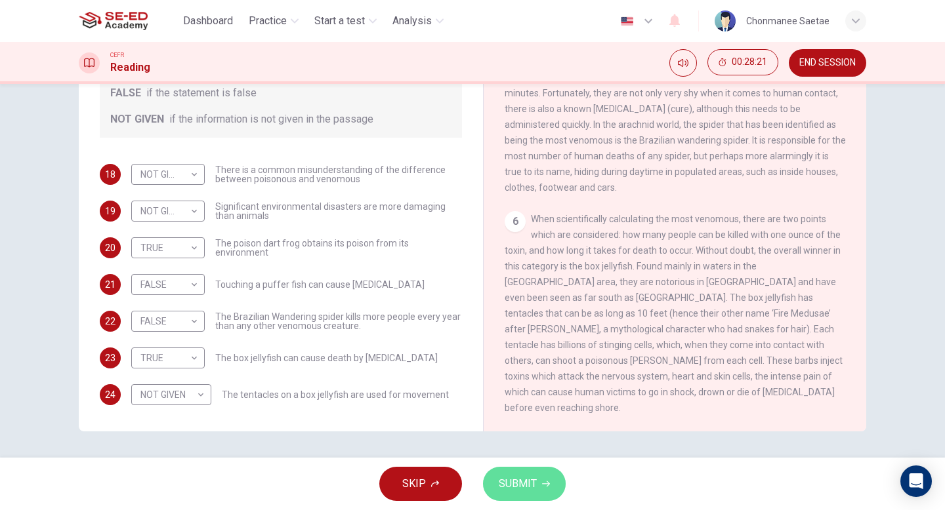
click at [504, 478] on span "SUBMIT" at bounding box center [518, 484] width 38 height 18
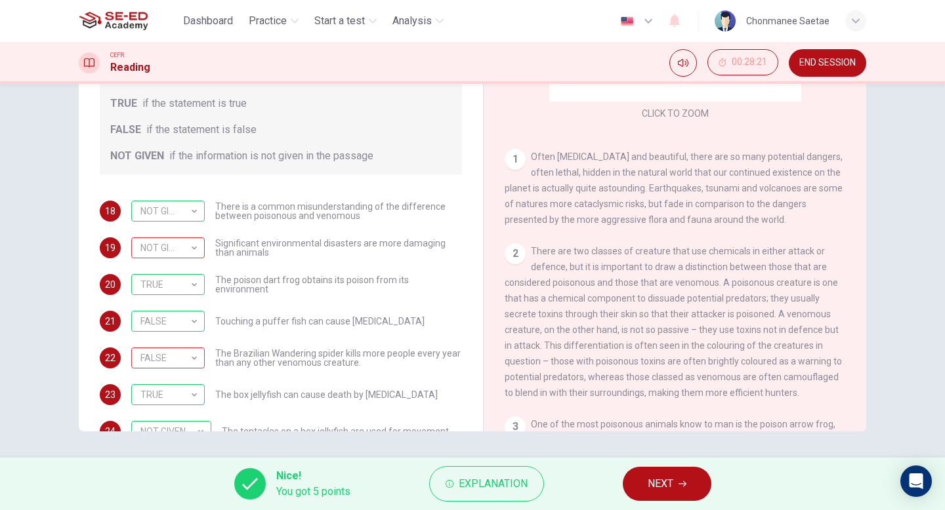
scroll to position [56, 0]
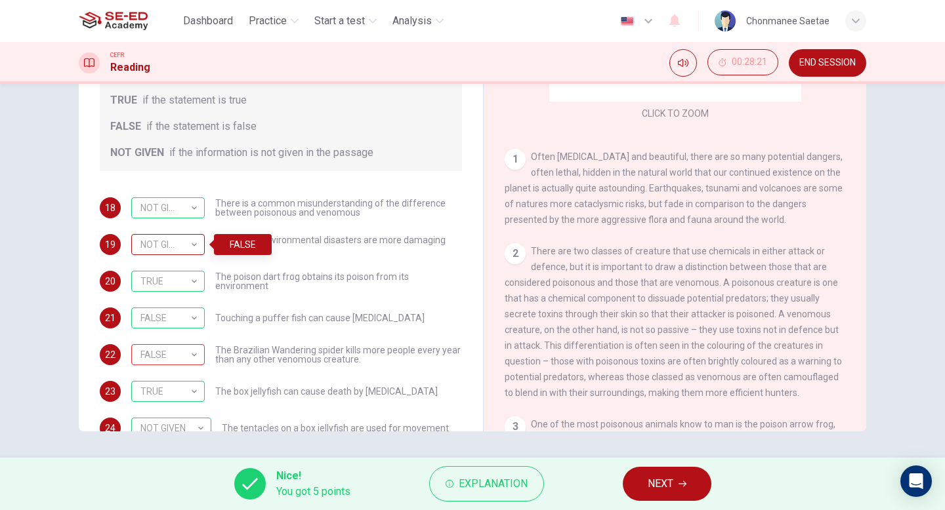
click at [198, 245] on div "NOT GIVEN" at bounding box center [165, 244] width 69 height 37
click at [453, 492] on button "Explanation" at bounding box center [486, 484] width 115 height 35
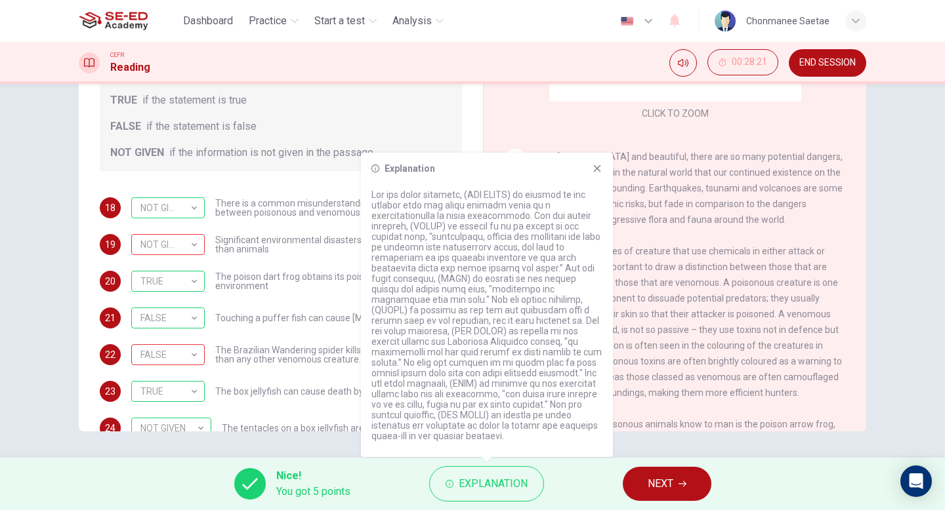
drag, startPoint x: 465, startPoint y: 238, endPoint x: 478, endPoint y: 256, distance: 22.0
click at [478, 256] on p at bounding box center [486, 316] width 231 height 252
click at [318, 362] on span "The Brazilian Wandering spider kills more people every year than any other veno…" at bounding box center [338, 355] width 247 height 18
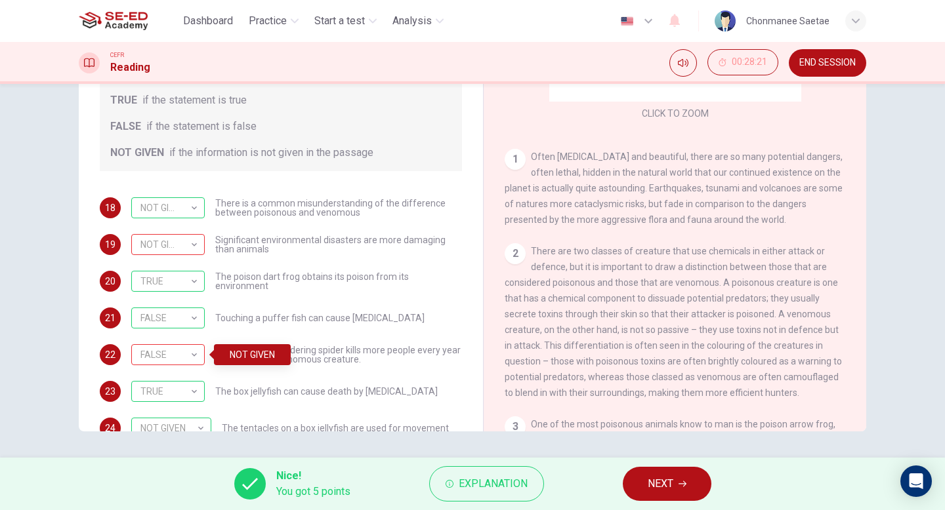
click at [396, 346] on span "The Brazilian Wandering spider kills more people every year than any other veno…" at bounding box center [338, 355] width 247 height 18
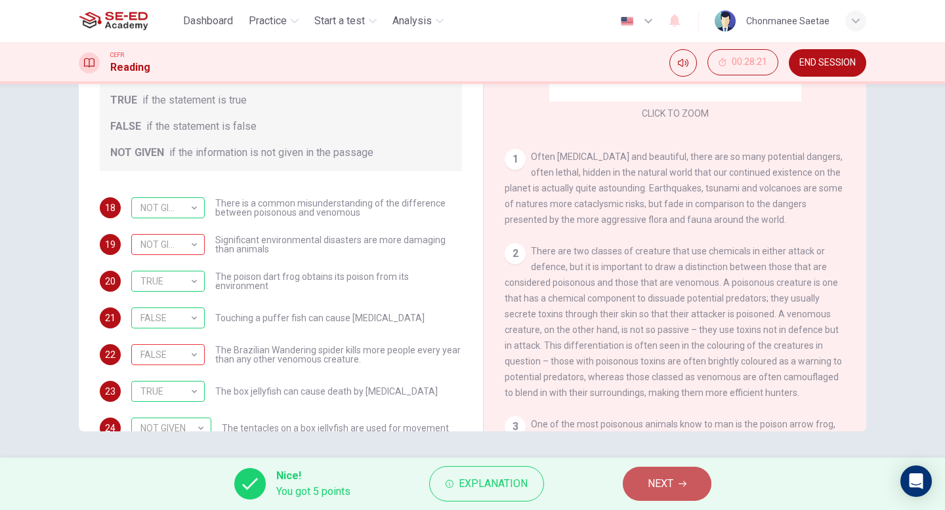
click at [645, 479] on button "NEXT" at bounding box center [667, 484] width 89 height 34
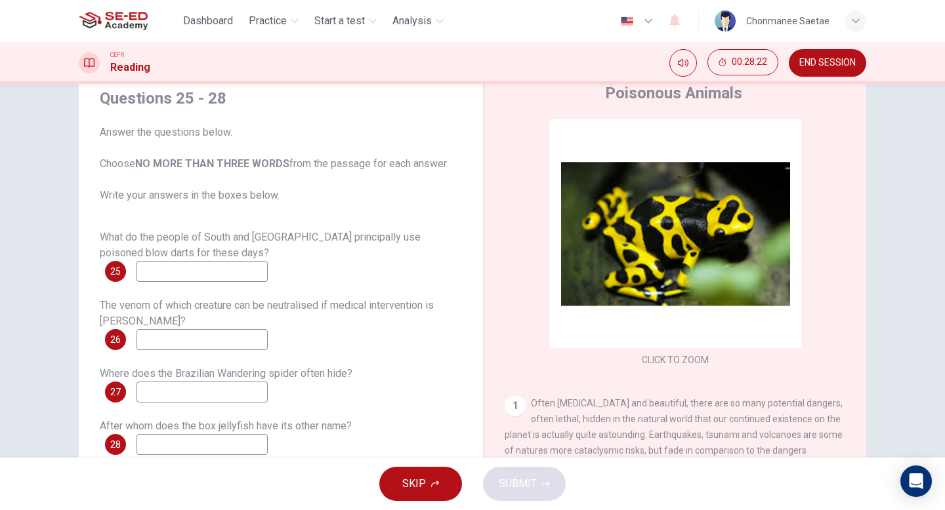
scroll to position [0, 0]
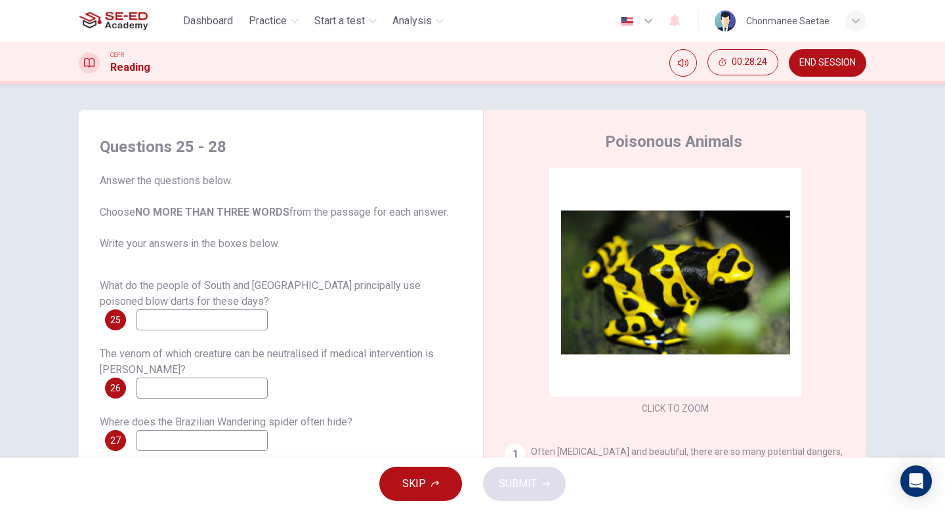
click at [231, 320] on input at bounding box center [201, 320] width 131 height 21
click at [300, 322] on div "What do the people of South and [GEOGRAPHIC_DATA] principally use poisoned blow…" at bounding box center [281, 304] width 362 height 52
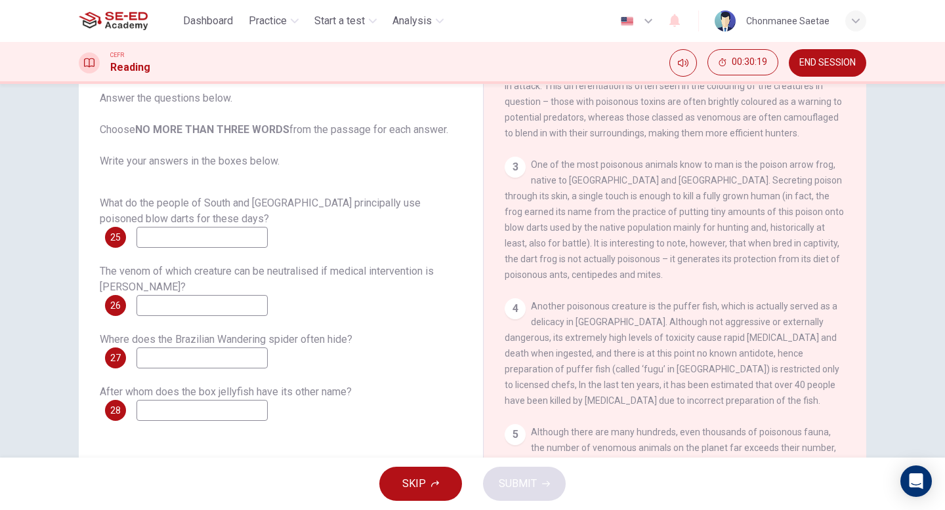
scroll to position [466, 0]
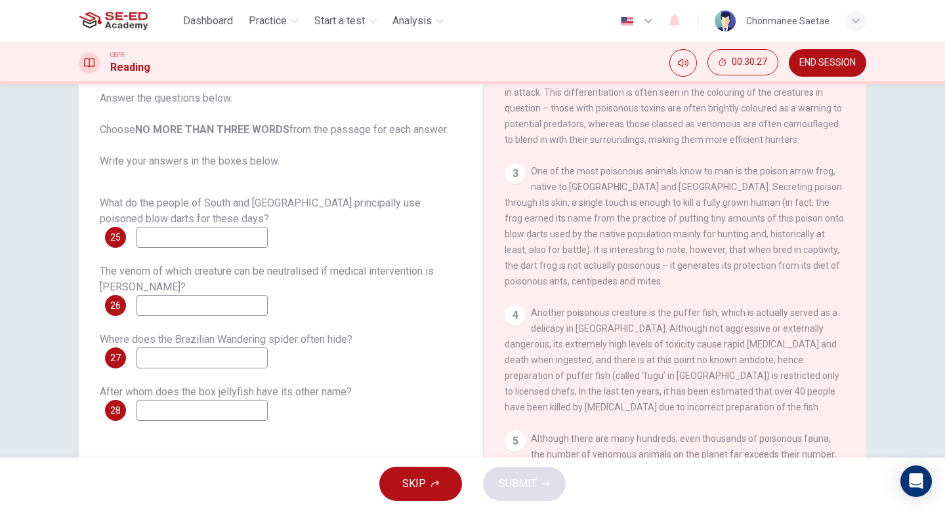
click at [240, 235] on input at bounding box center [201, 237] width 131 height 21
type input "ย"
type input "put onto darts"
click at [252, 230] on input "put onto darts" at bounding box center [201, 237] width 131 height 21
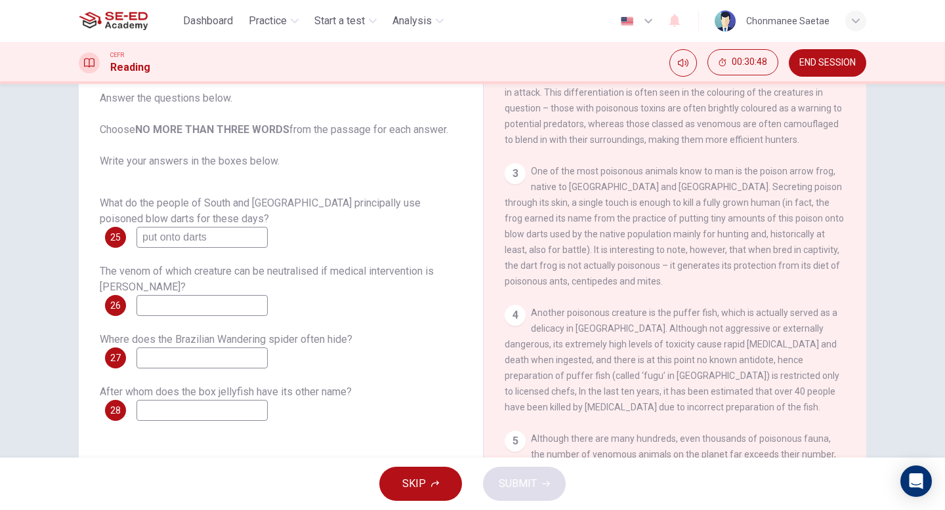
click at [252, 230] on input "put onto darts" at bounding box center [201, 237] width 131 height 21
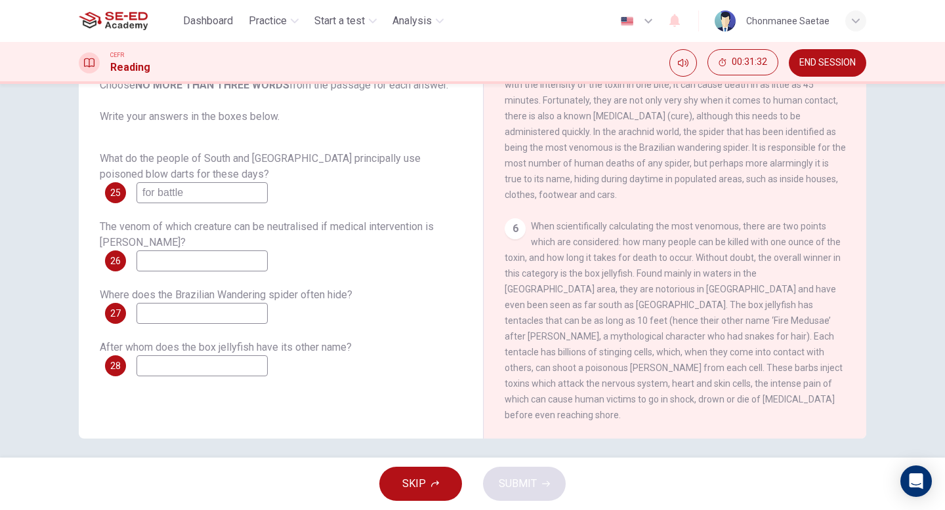
scroll to position [135, 0]
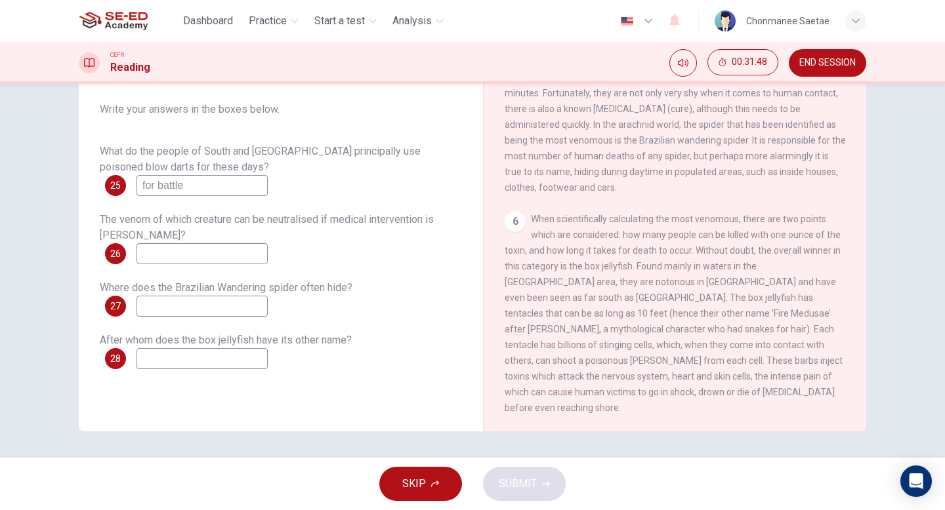
type input "for battle"
click at [230, 358] on input at bounding box center [201, 358] width 131 height 21
type input "Medusa"
click at [238, 306] on input at bounding box center [201, 306] width 131 height 21
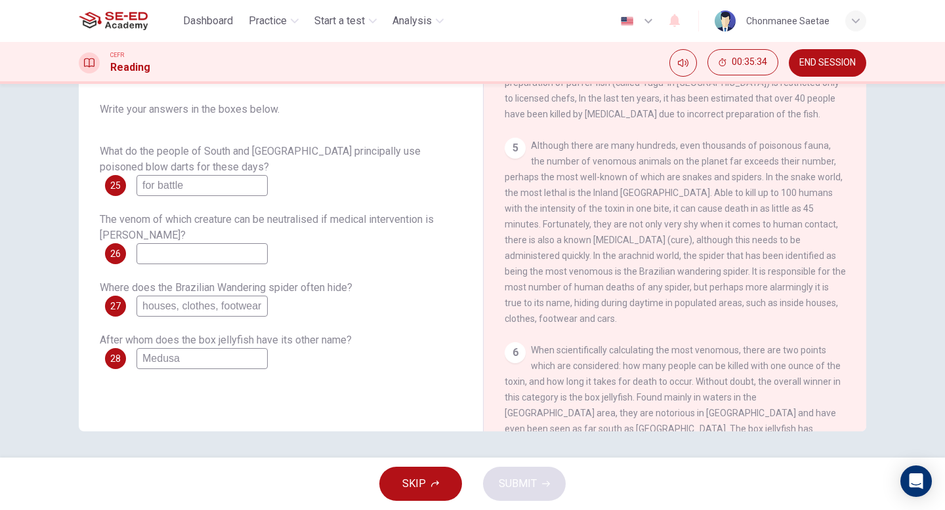
scroll to position [710, 0]
type input "houses, clothes, footwear"
click at [238, 255] on input at bounding box center [201, 253] width 131 height 21
type input "Inland [GEOGRAPHIC_DATA]"
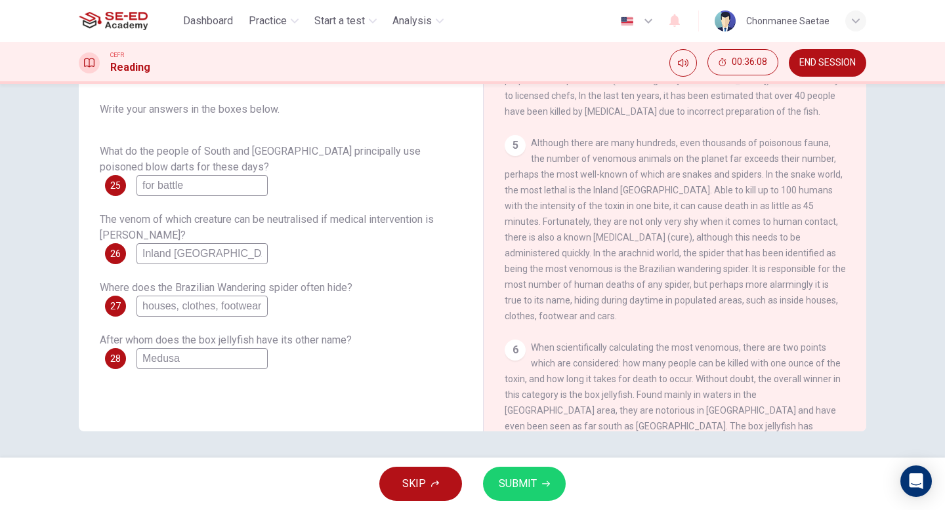
click at [517, 479] on span "SUBMIT" at bounding box center [518, 484] width 38 height 18
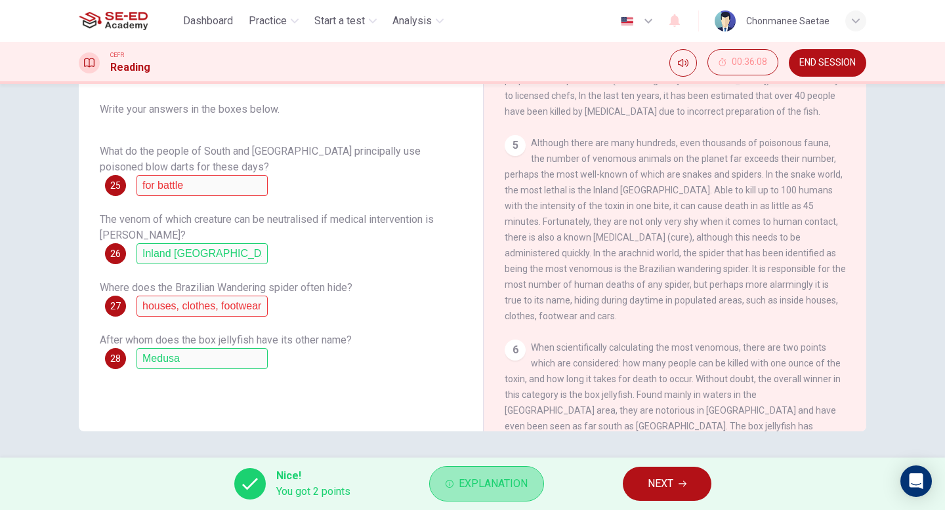
click at [496, 488] on span "Explanation" at bounding box center [493, 484] width 69 height 18
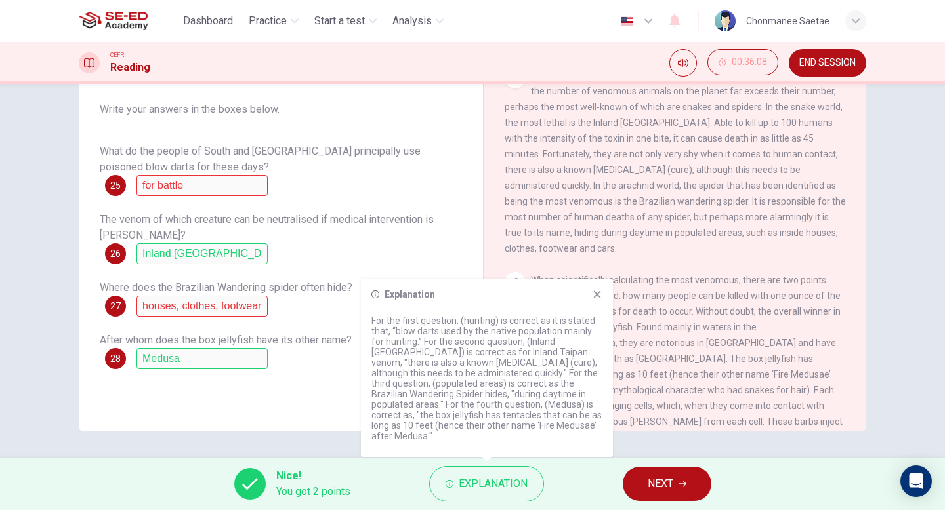
scroll to position [780, 0]
click at [679, 254] on div "5 Although there are many hundreds, even thousands of poisonous fauna, the numb…" at bounding box center [675, 159] width 341 height 189
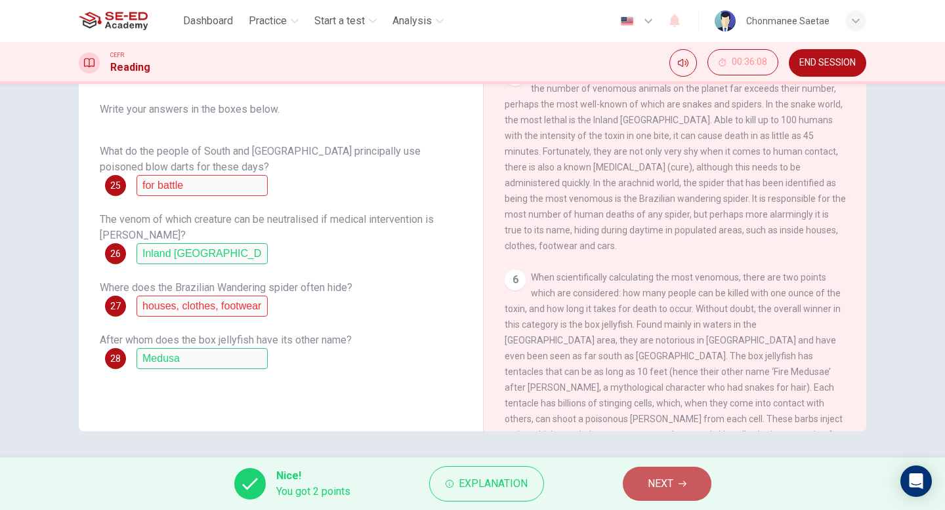
click at [665, 483] on span "NEXT" at bounding box center [661, 484] width 26 height 18
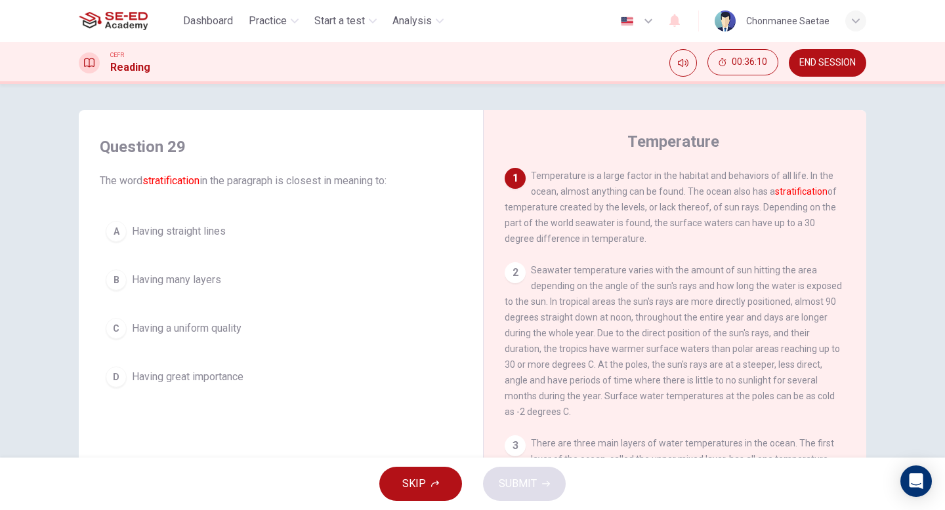
click at [406, 481] on span "SKIP" at bounding box center [414, 484] width 24 height 18
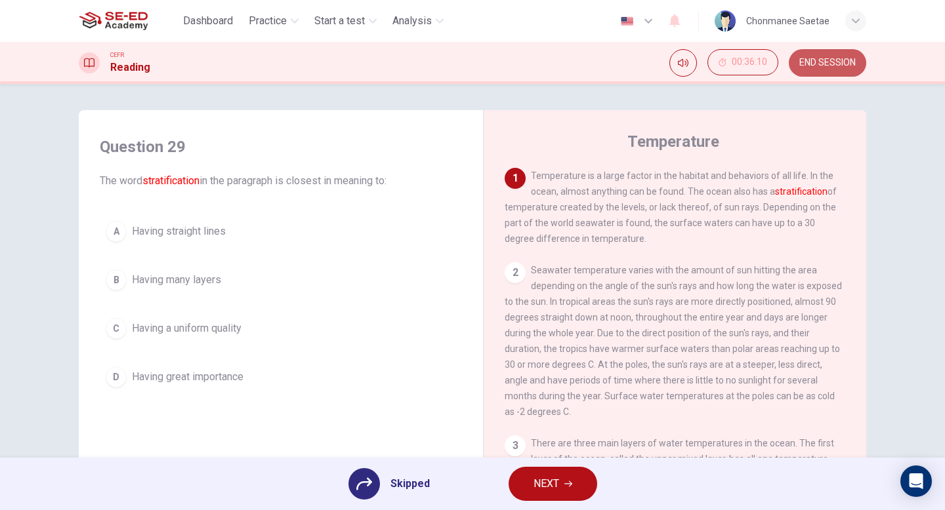
click at [800, 68] on span "END SESSION" at bounding box center [827, 63] width 56 height 10
